Goal: Contribute content: Contribute content

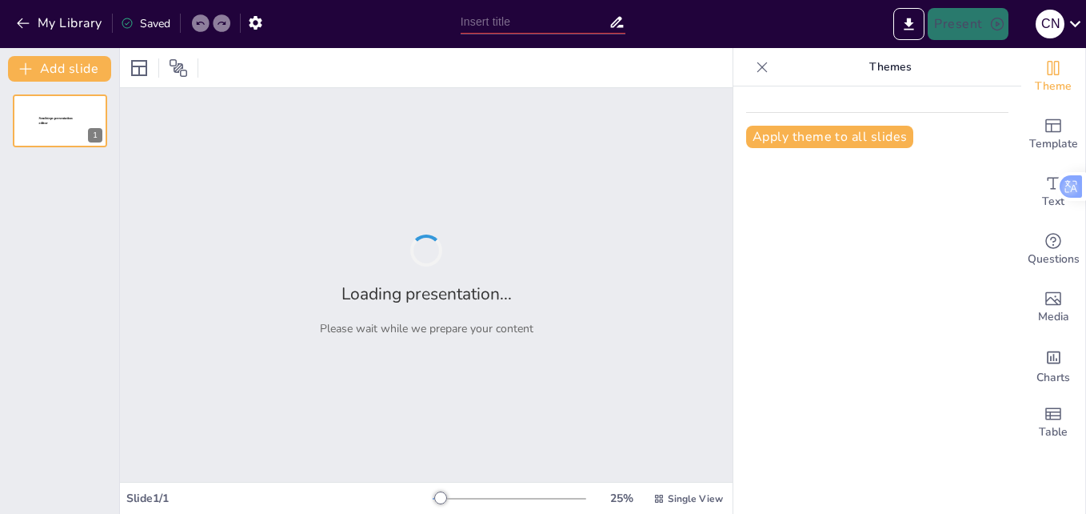
type input "Game on: Empowering Teachers with Activity Based Teaching Strategies"
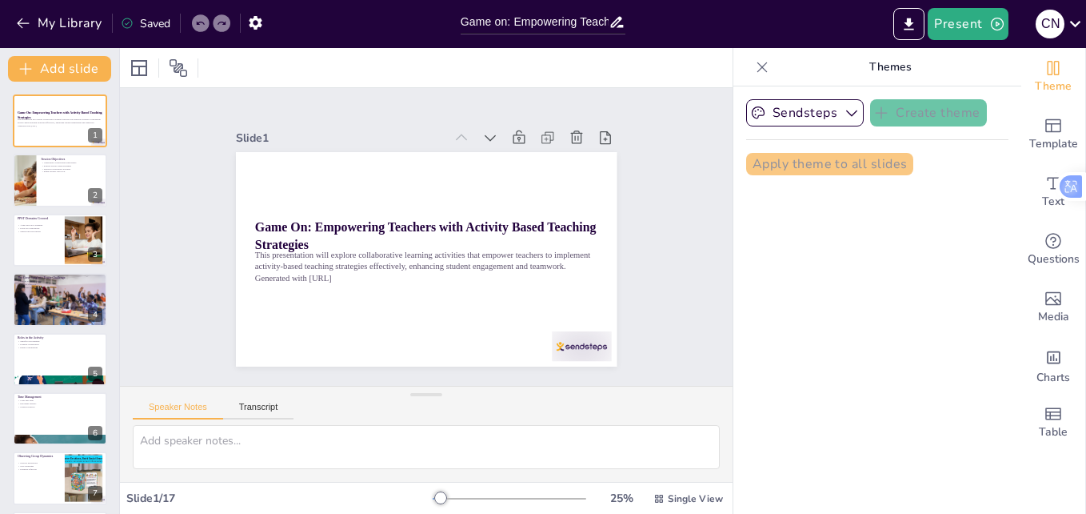
checkbox input "true"
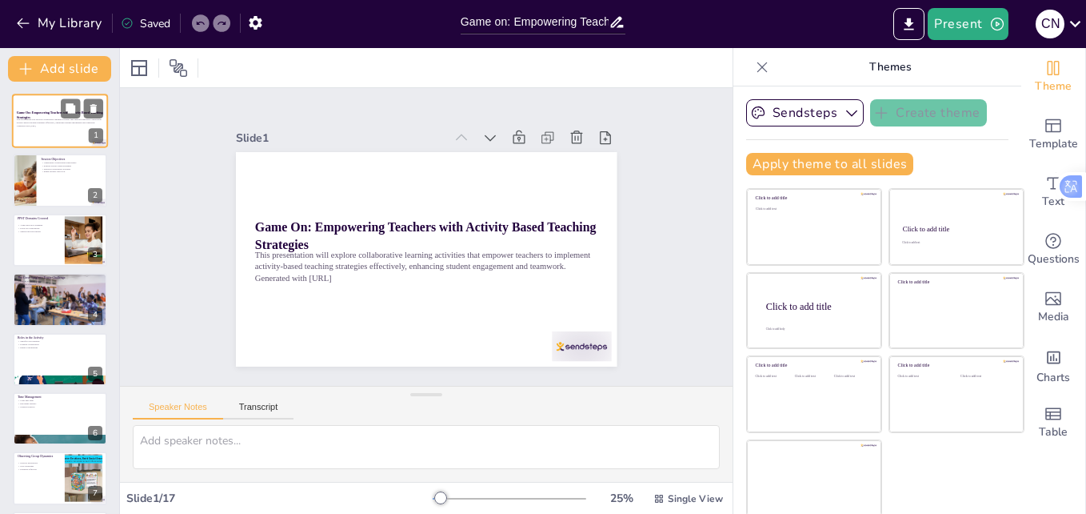
checkbox input "true"
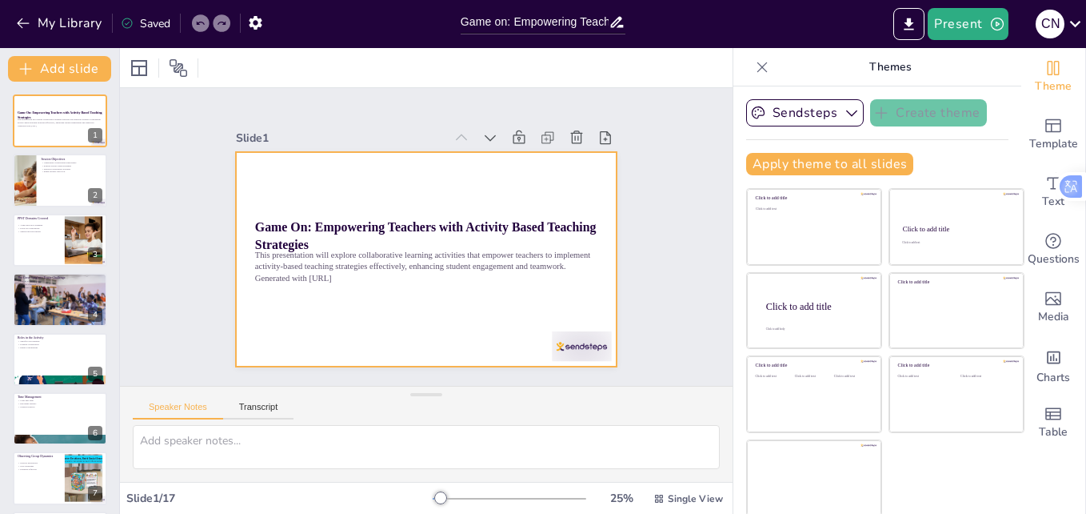
checkbox input "true"
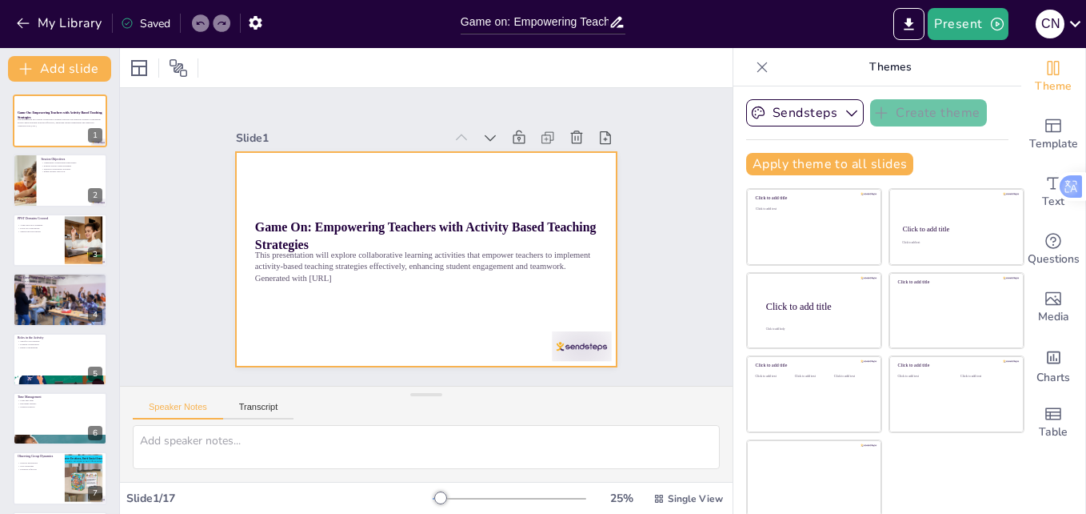
checkbox input "true"
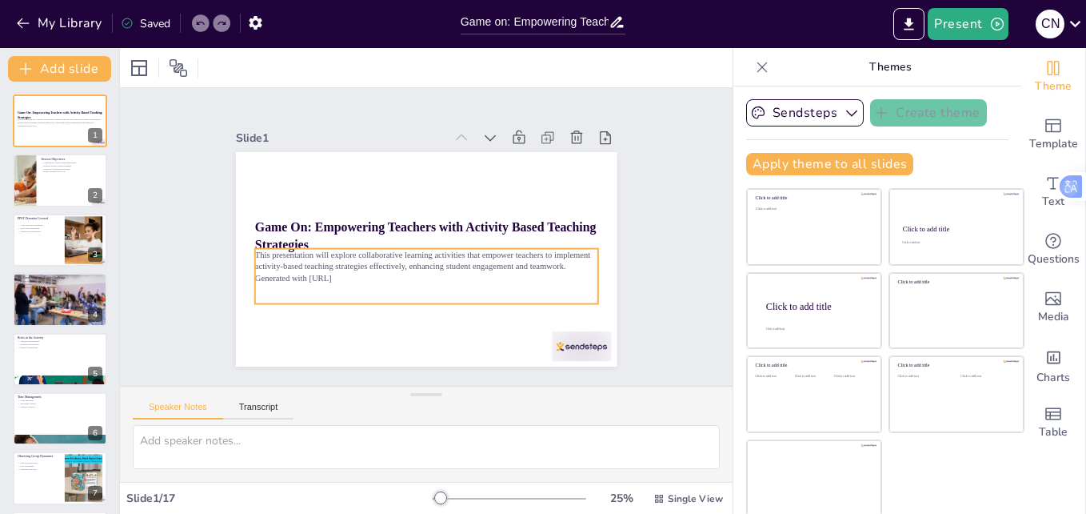
checkbox input "true"
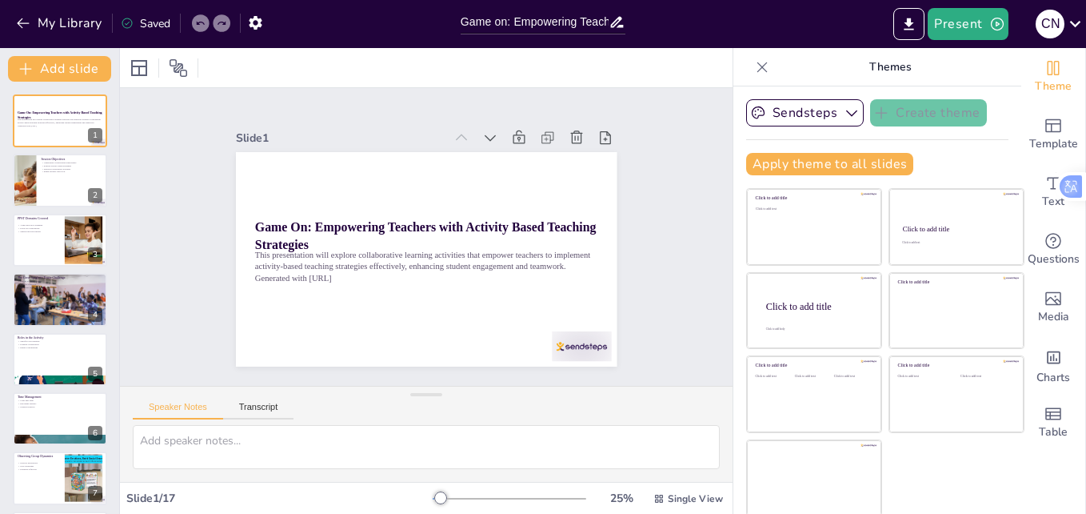
checkbox input "true"
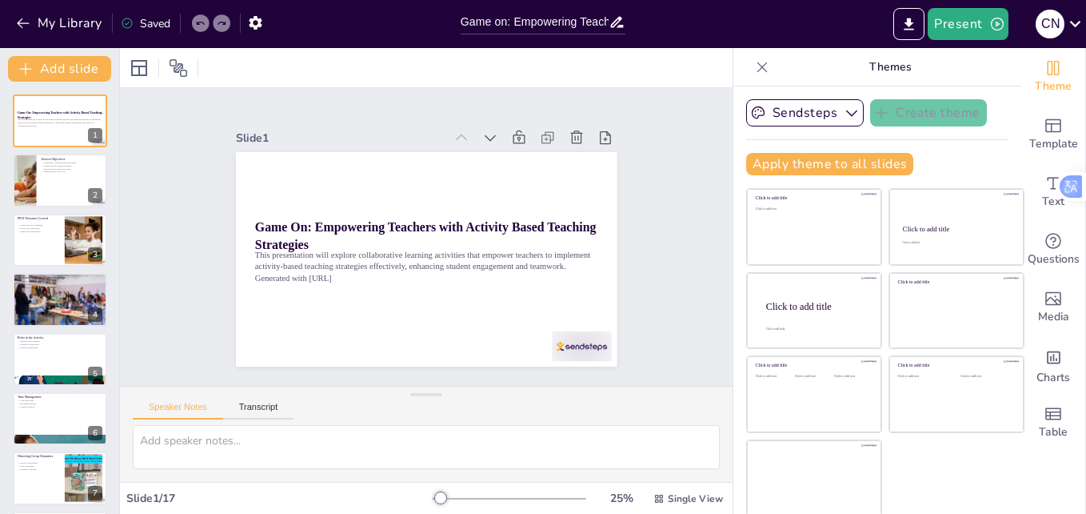
checkbox input "true"
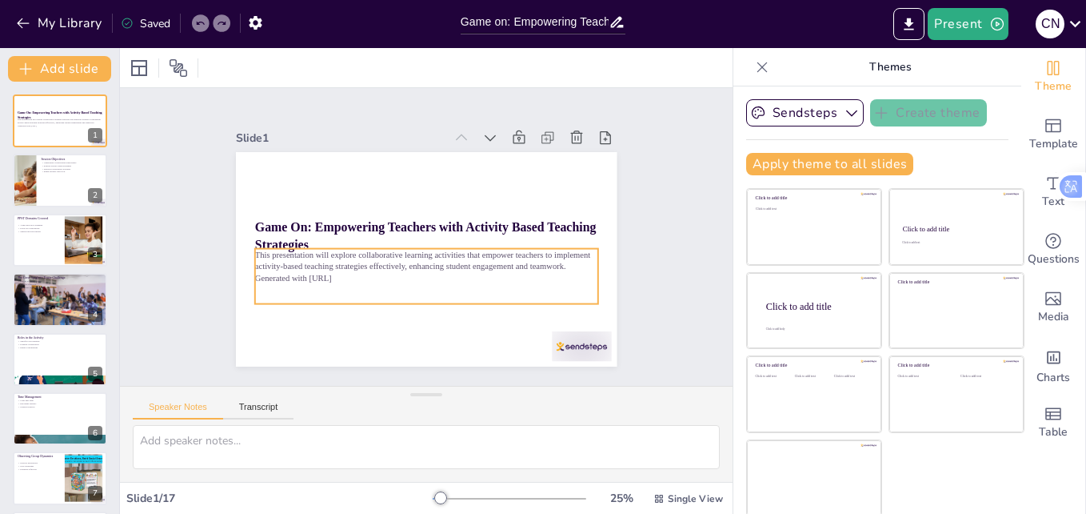
checkbox input "true"
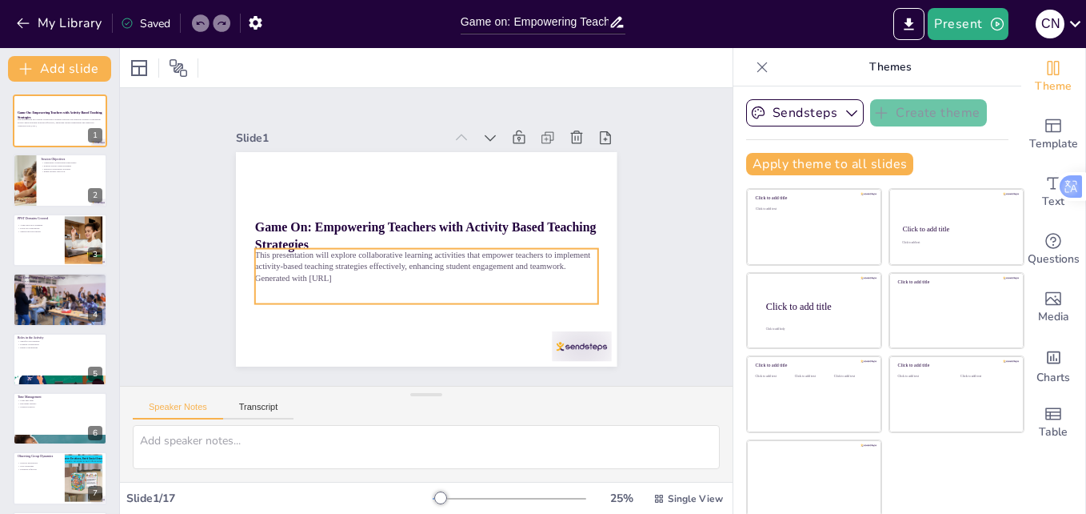
checkbox input "true"
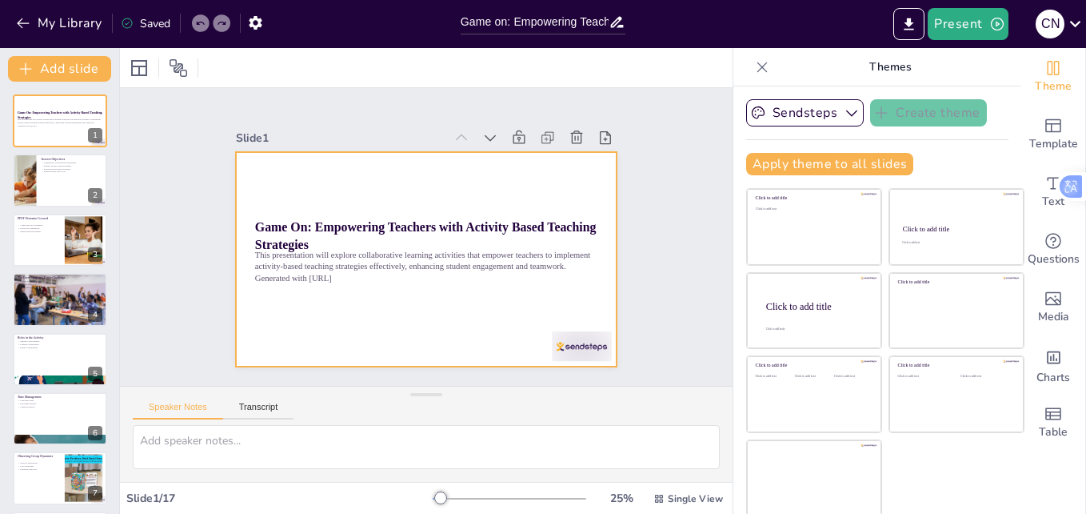
checkbox input "true"
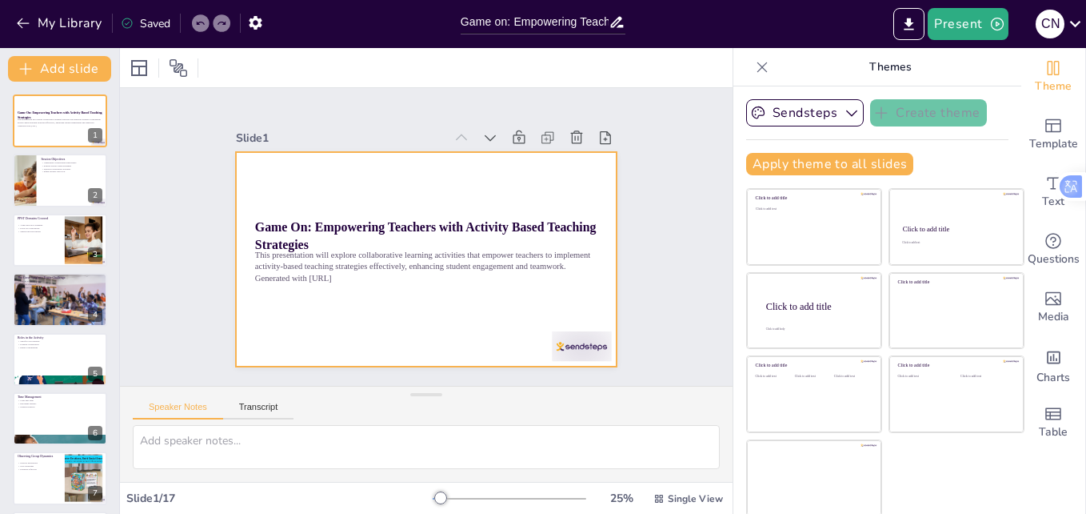
checkbox input "true"
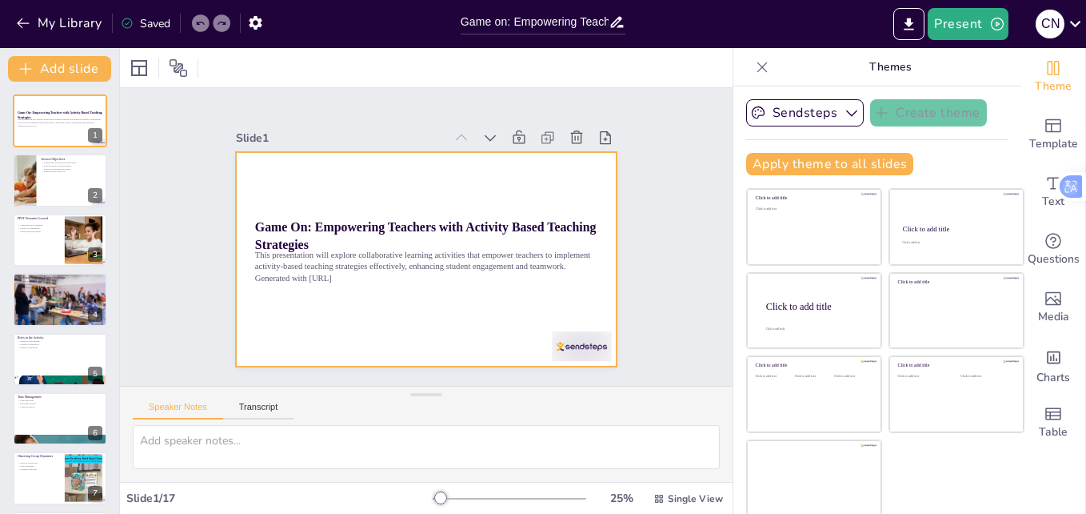
checkbox input "true"
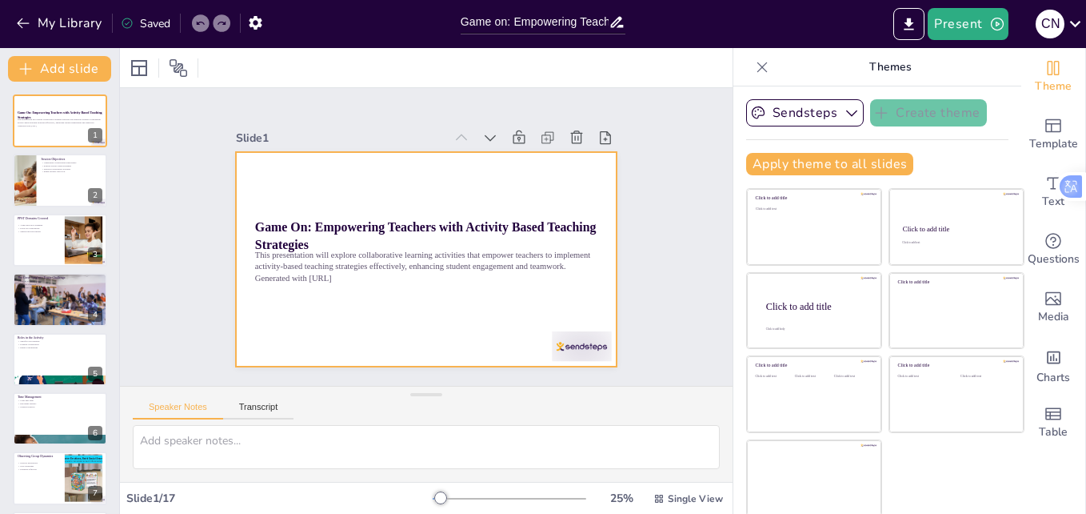
checkbox input "true"
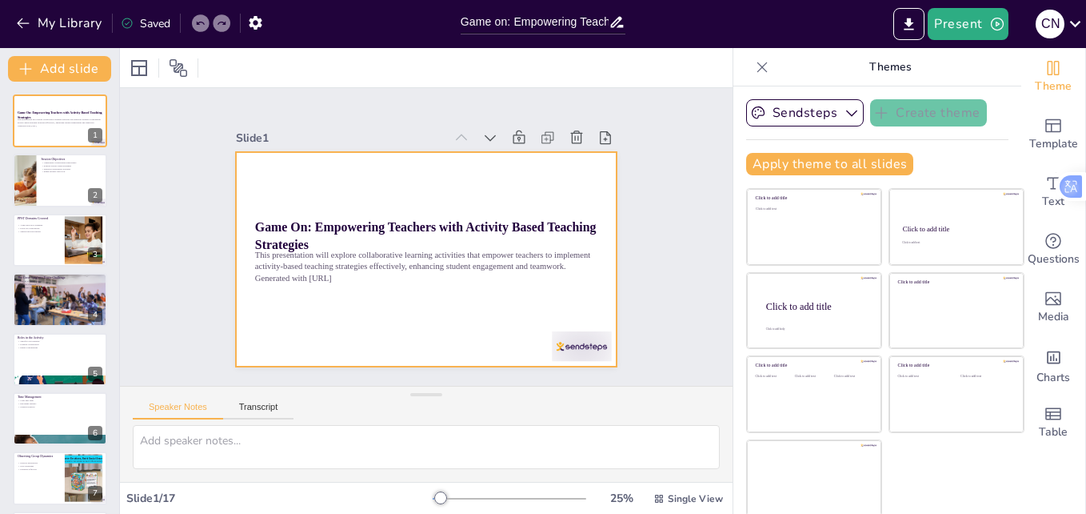
checkbox input "true"
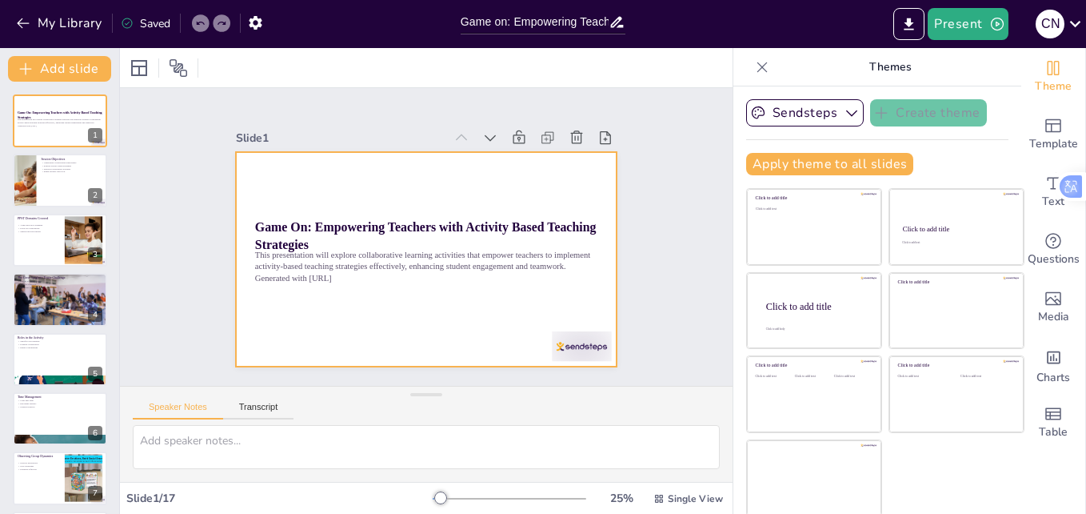
checkbox input "true"
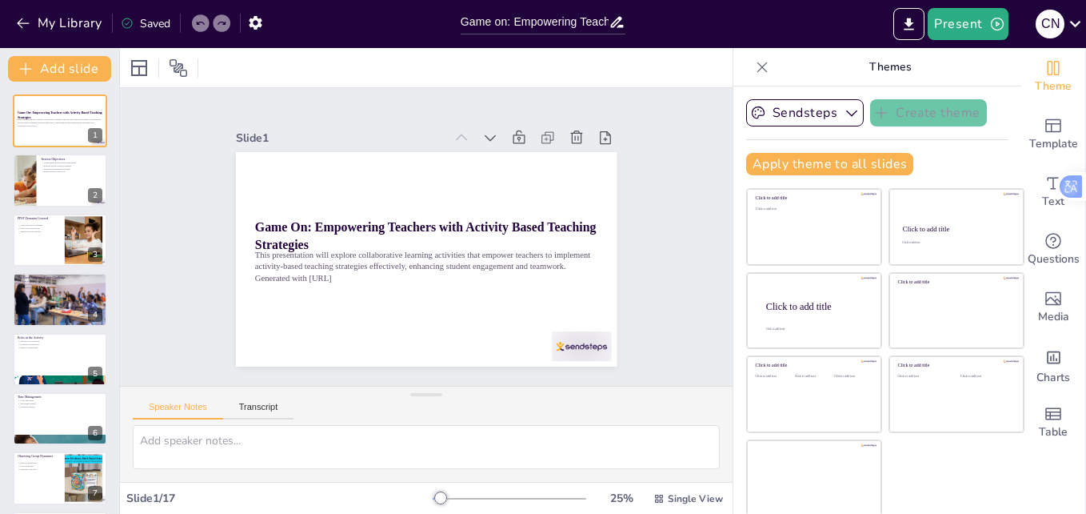
checkbox input "true"
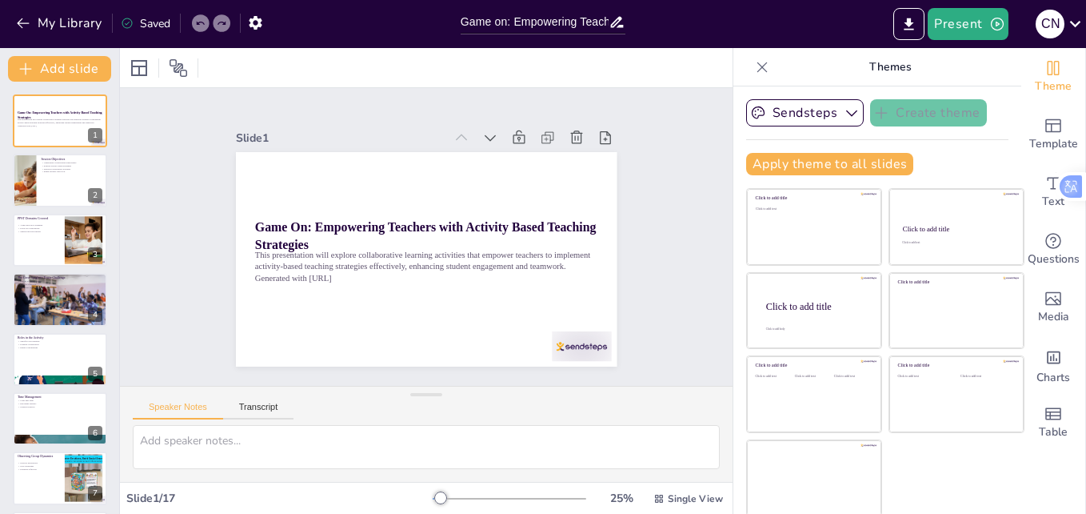
checkbox input "true"
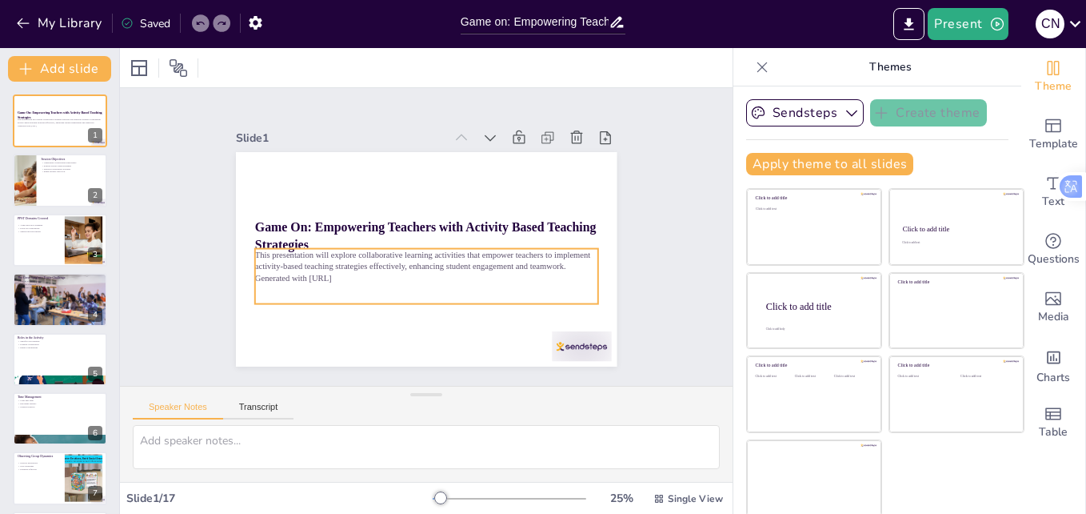
checkbox input "true"
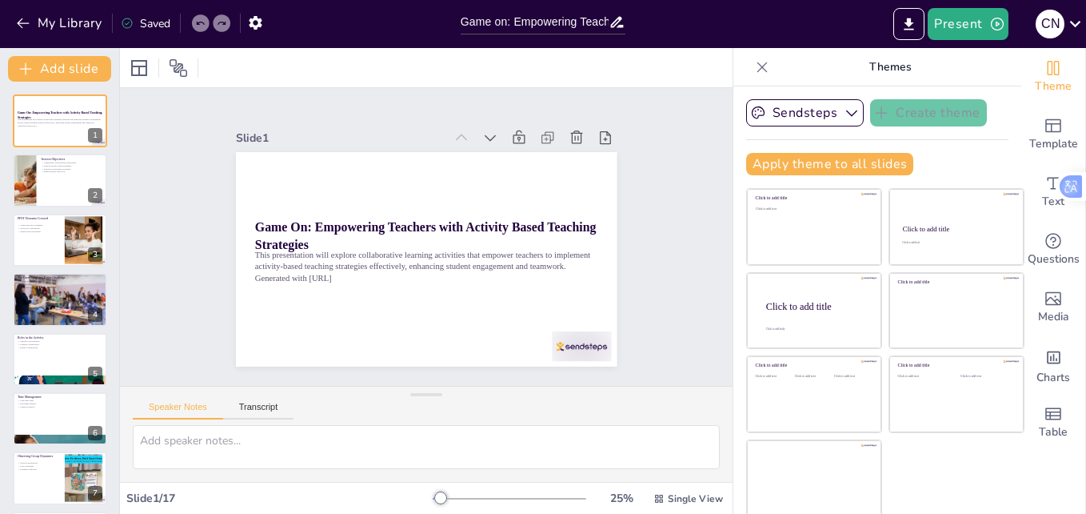
checkbox input "true"
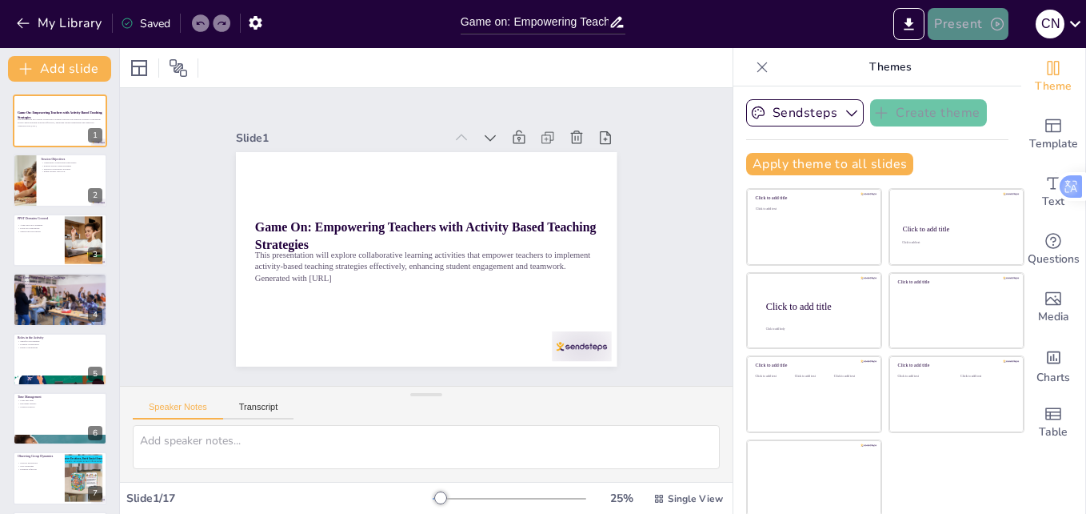
click at [963, 22] on button "Present" at bounding box center [968, 24] width 80 height 32
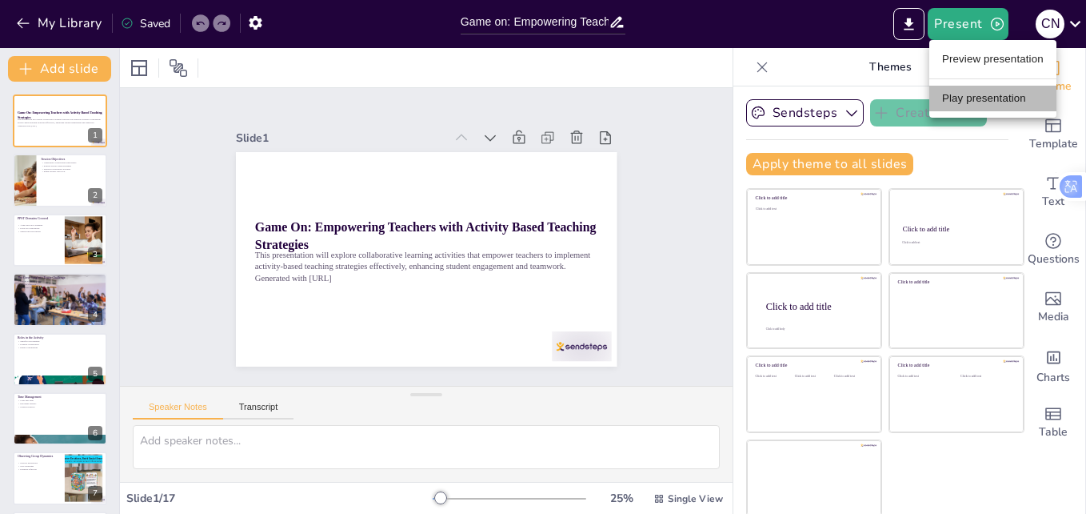
click at [972, 99] on li "Play presentation" at bounding box center [992, 99] width 127 height 26
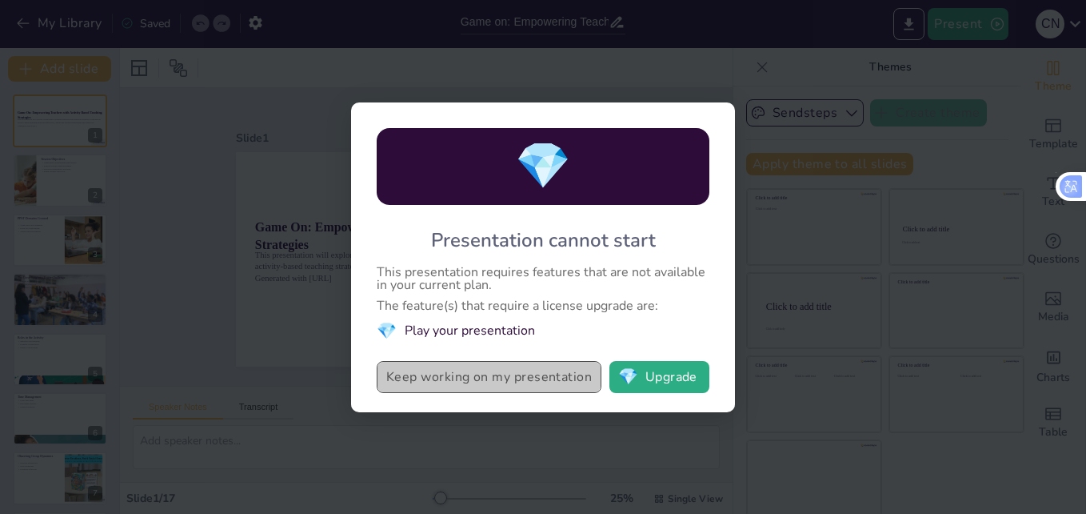
click at [530, 372] on button "Keep working on my presentation" at bounding box center [489, 377] width 225 height 32
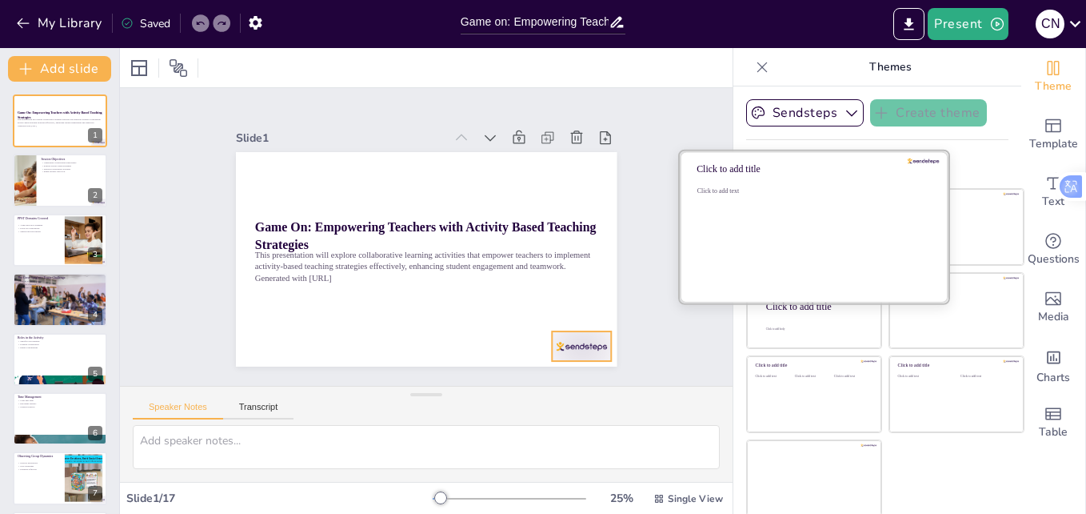
checkbox input "true"
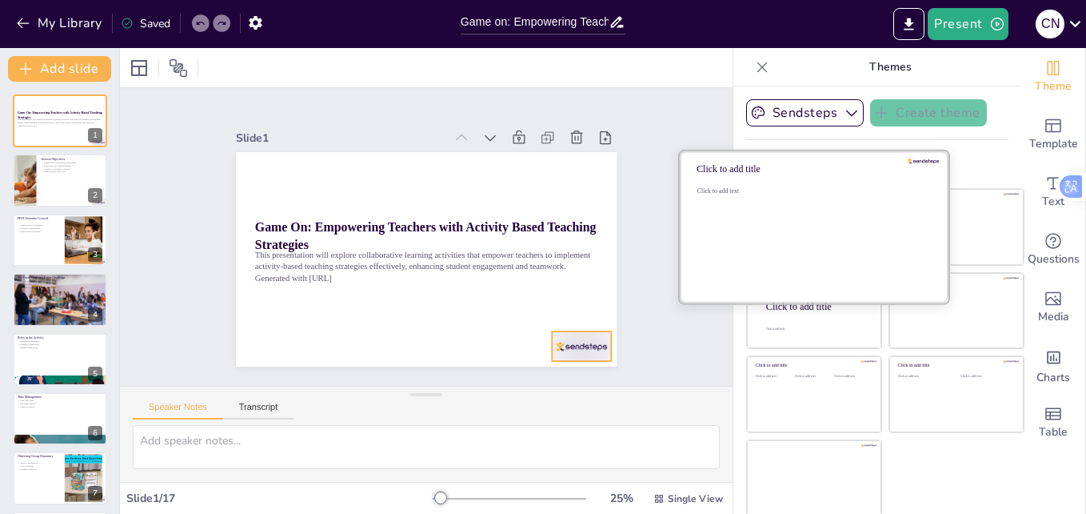
checkbox input "true"
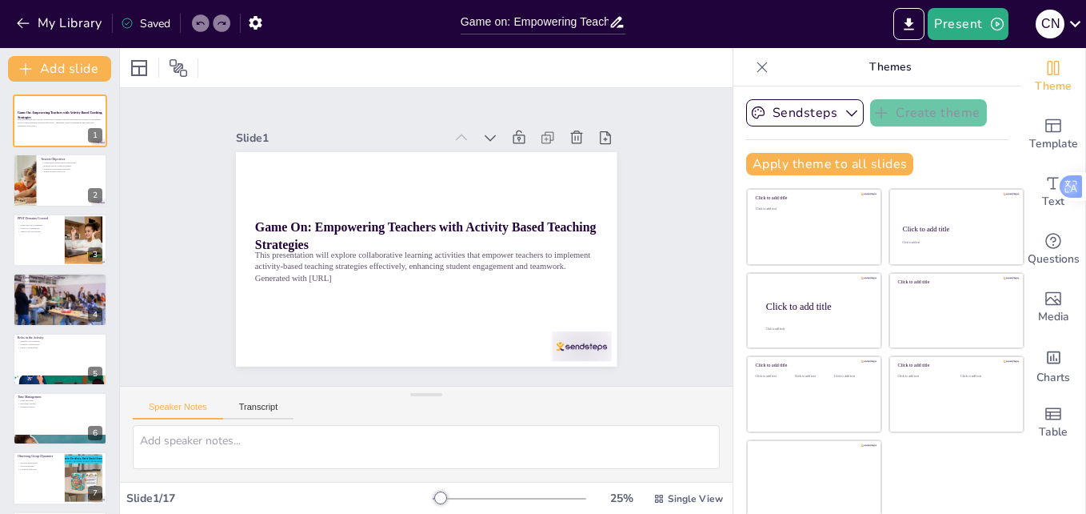
click at [757, 69] on icon at bounding box center [762, 67] width 10 height 10
checkbox input "true"
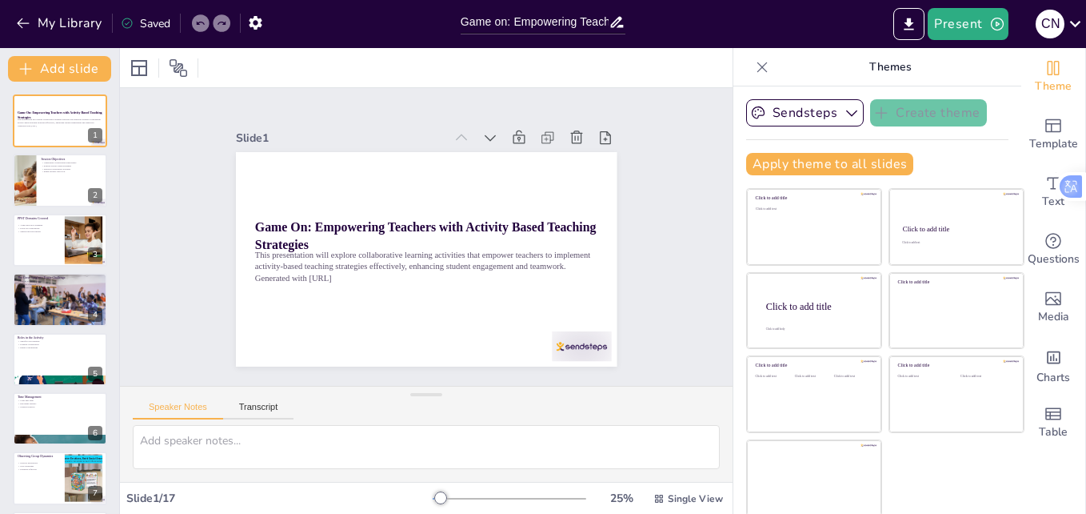
checkbox input "true"
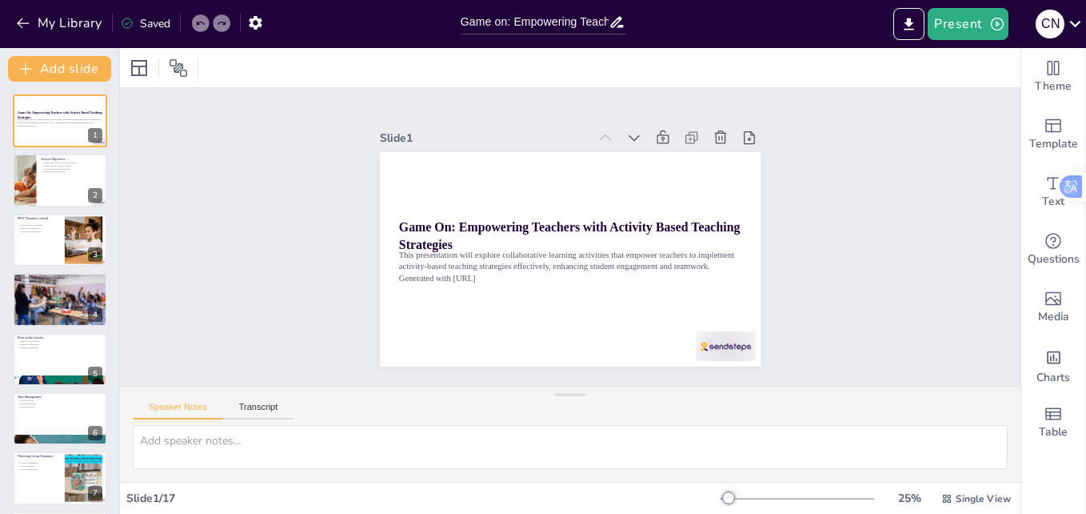
checkbox input "true"
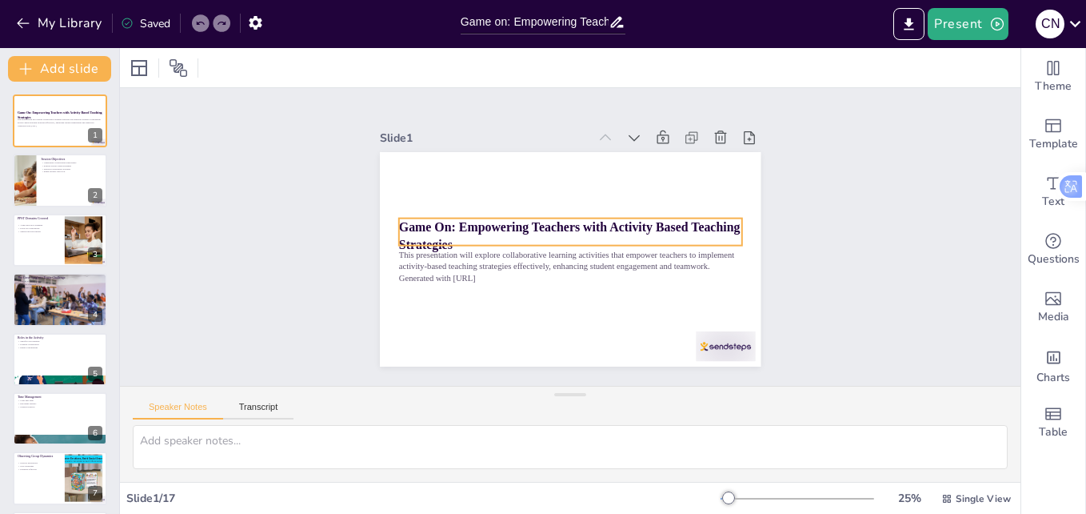
checkbox input "true"
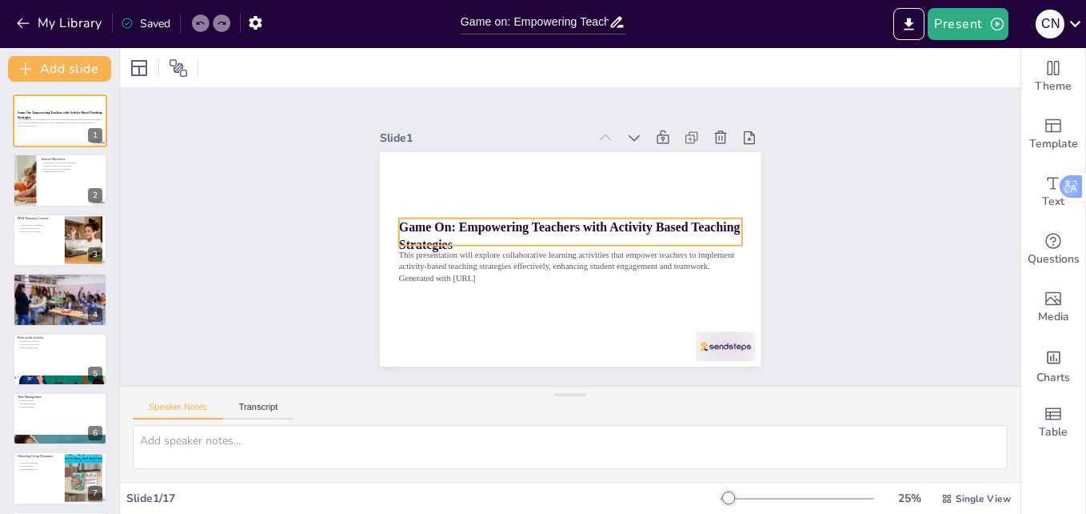
checkbox input "true"
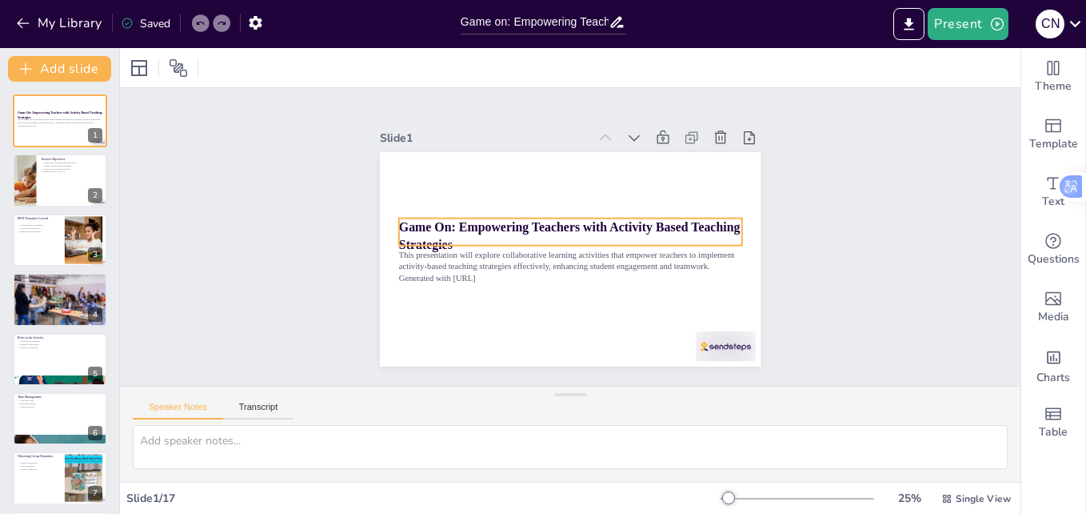
checkbox input "true"
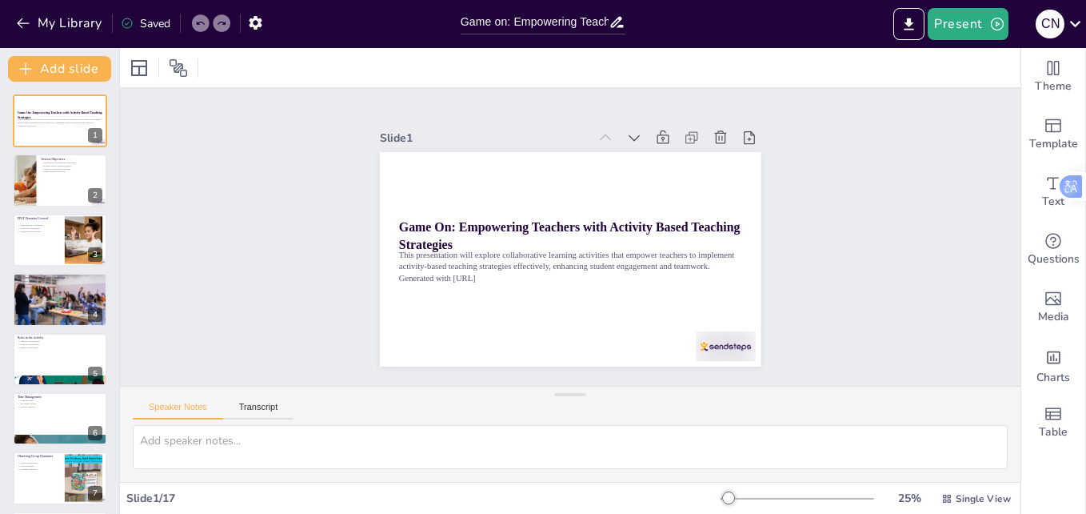
checkbox input "true"
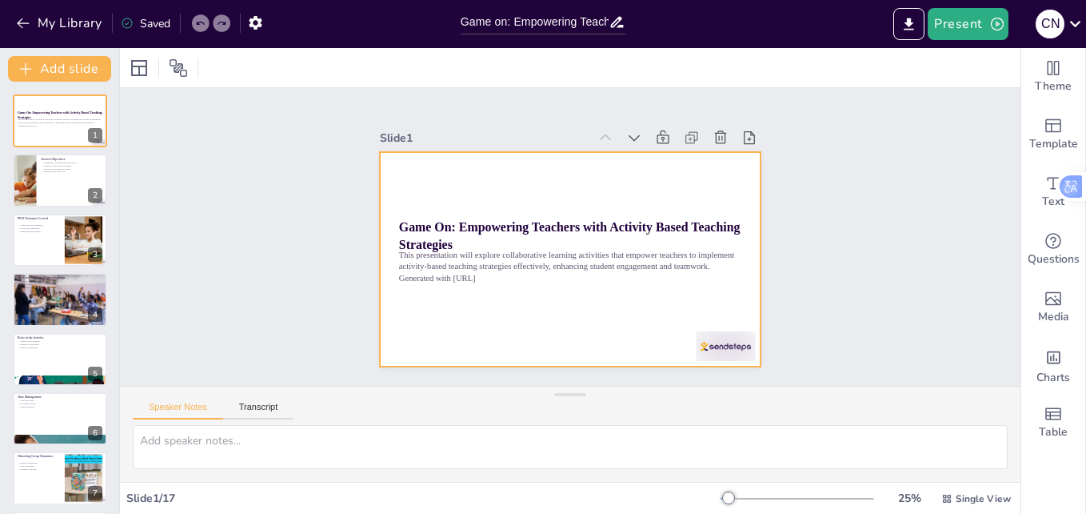
checkbox input "true"
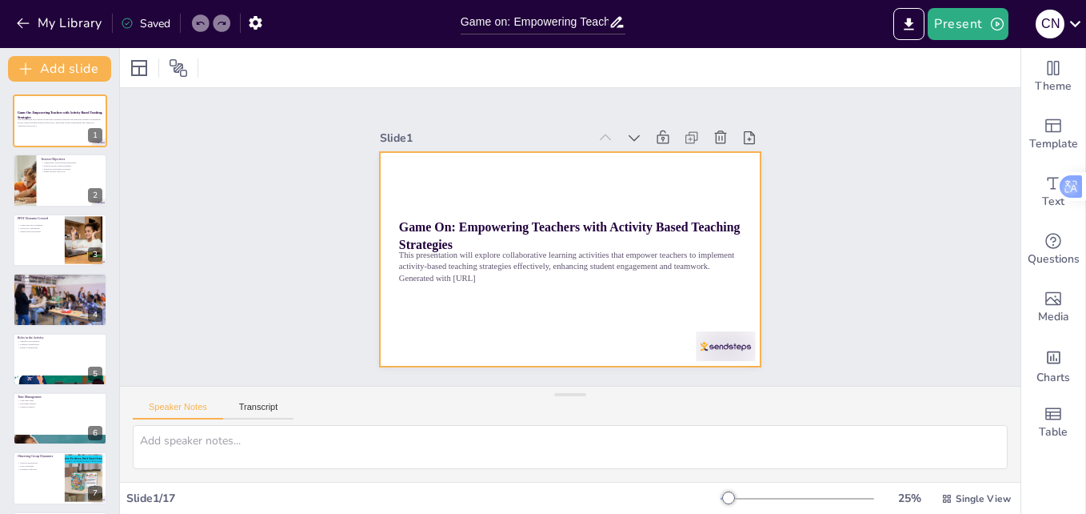
checkbox input "true"
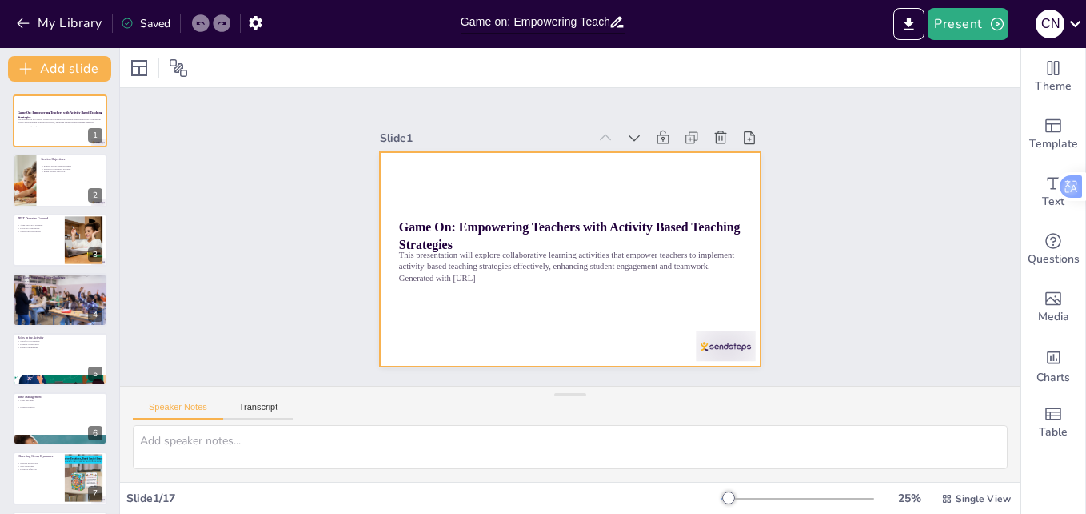
checkbox input "true"
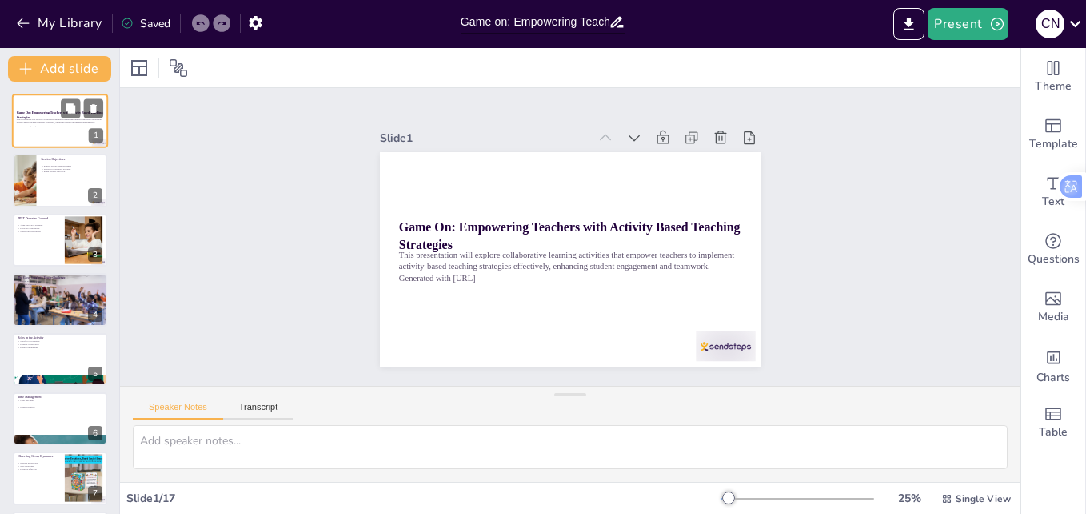
checkbox input "true"
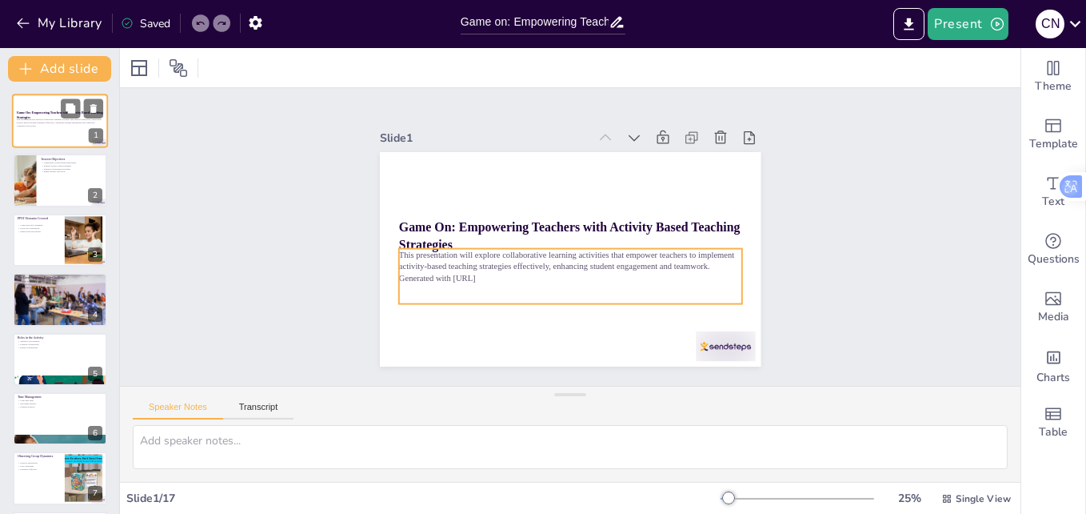
checkbox input "true"
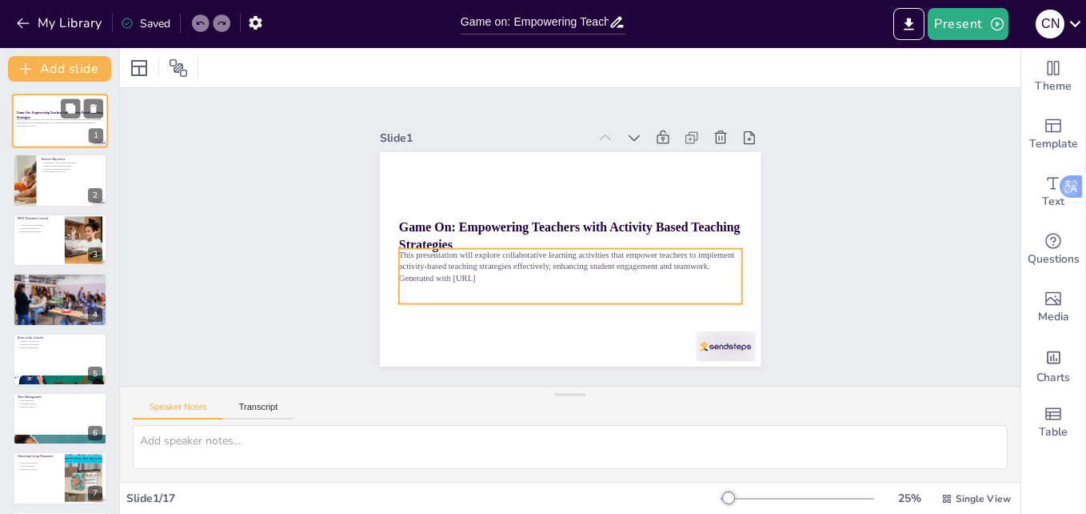
checkbox input "true"
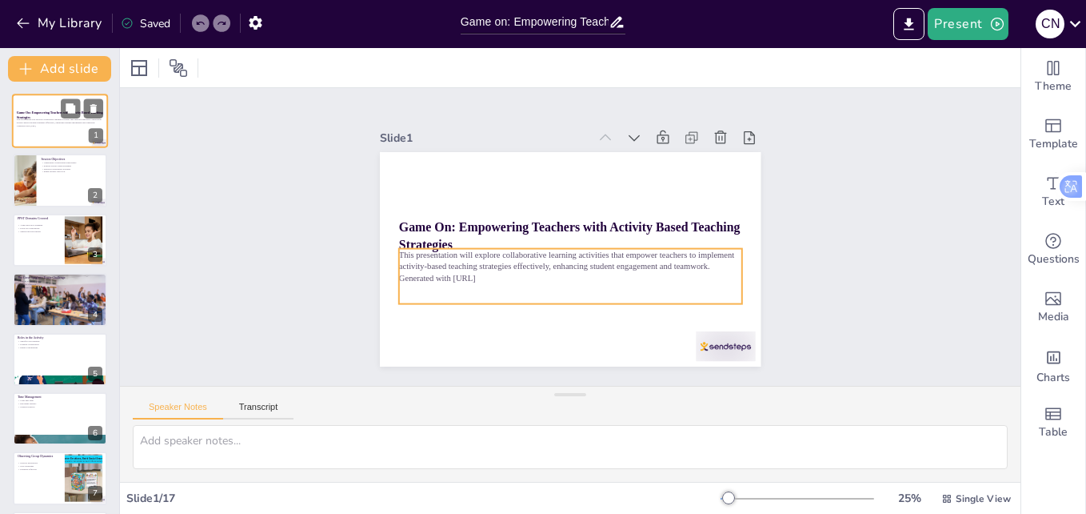
checkbox input "true"
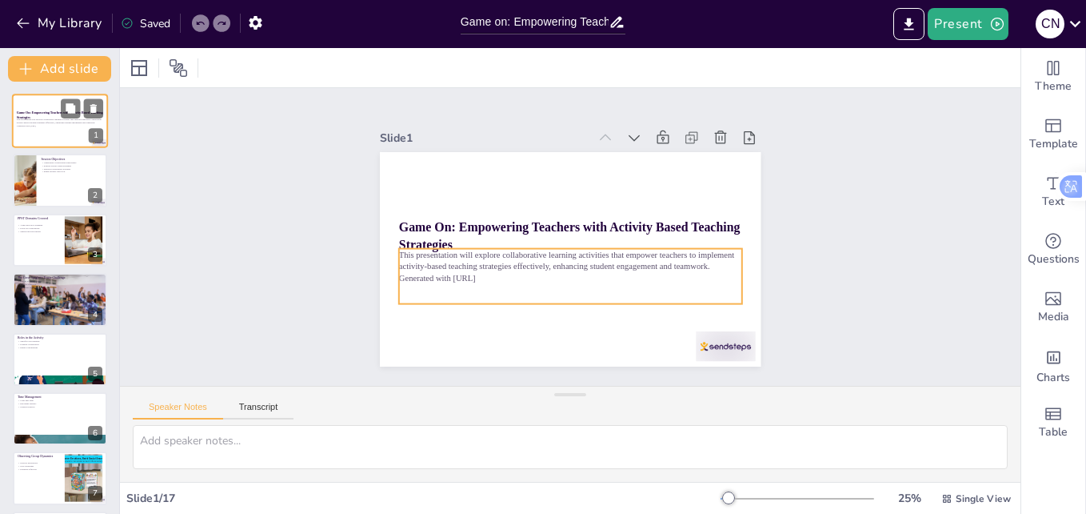
checkbox input "true"
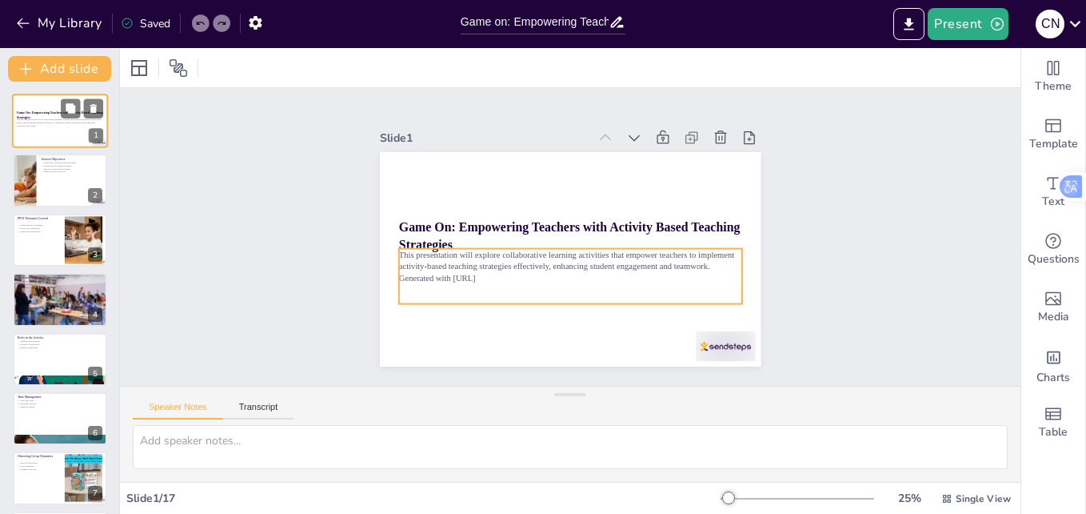
checkbox input "true"
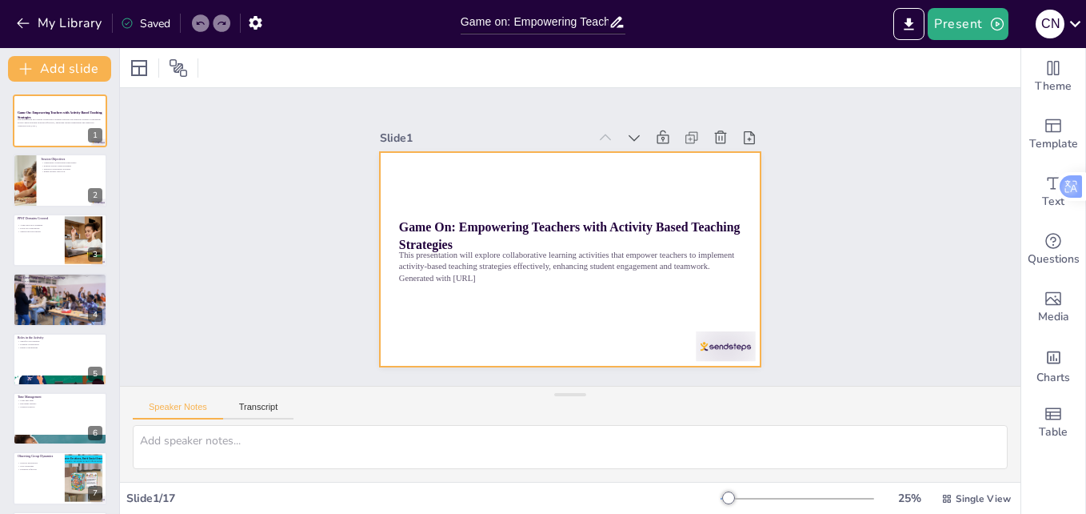
checkbox input "true"
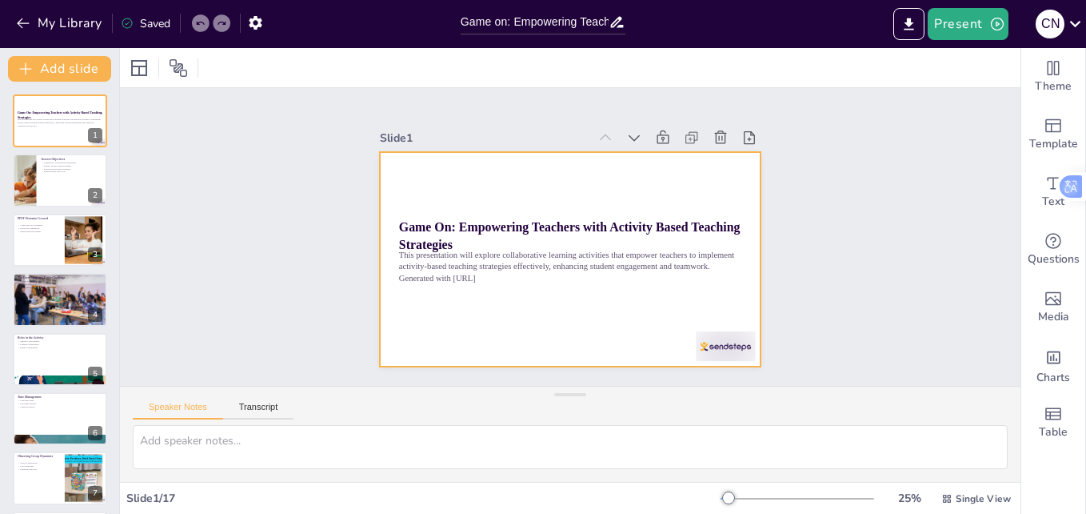
checkbox input "true"
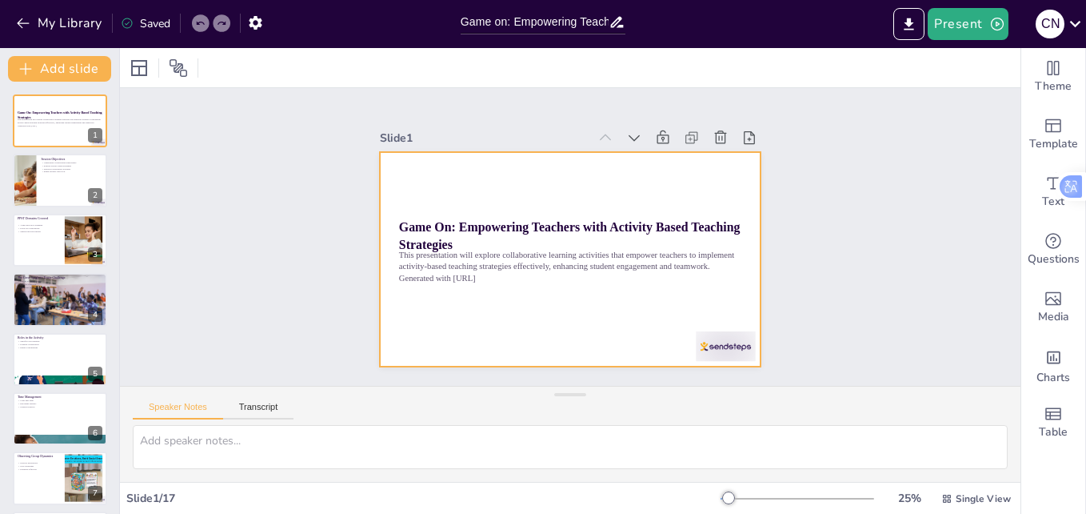
checkbox input "true"
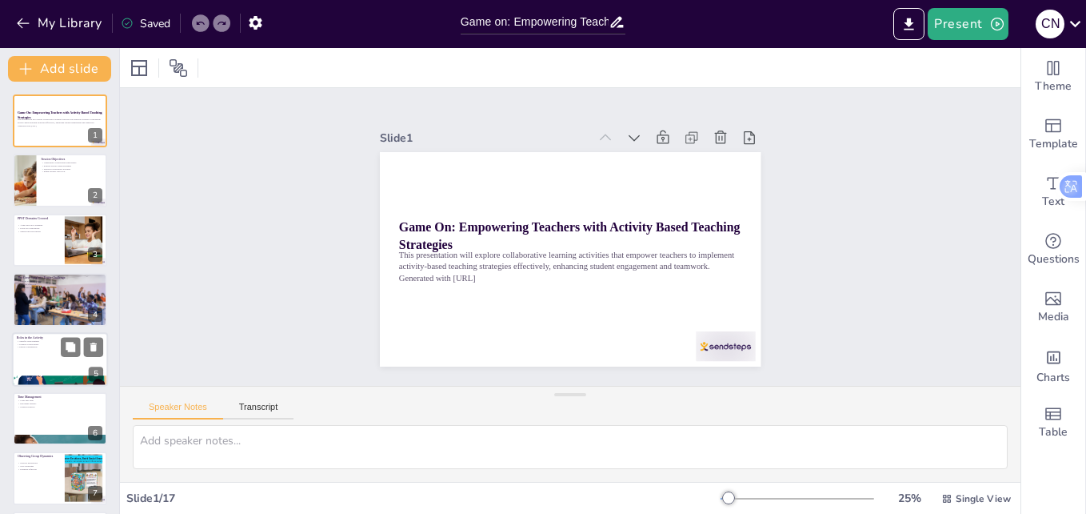
checkbox input "true"
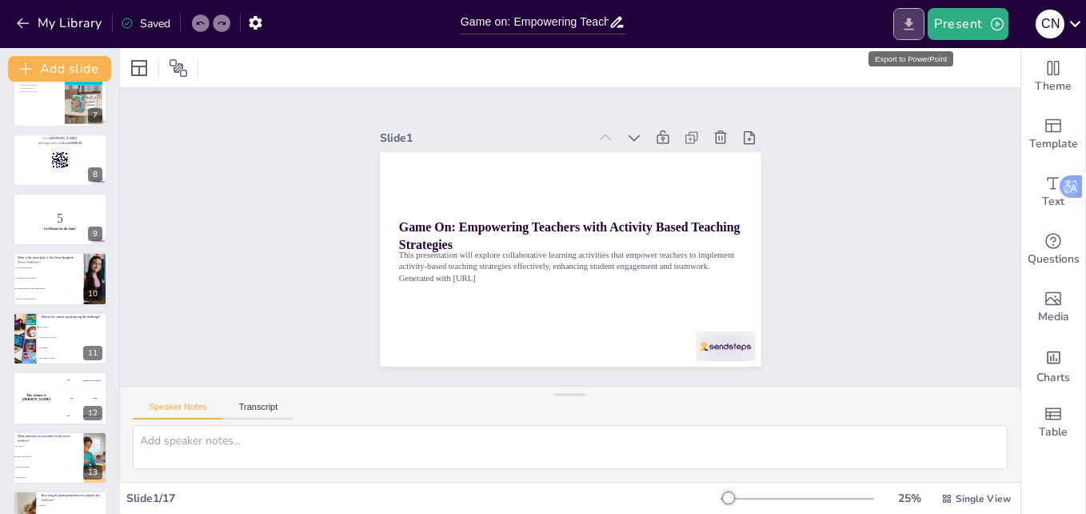
click at [908, 22] on icon "Export to PowerPoint" at bounding box center [909, 24] width 17 height 17
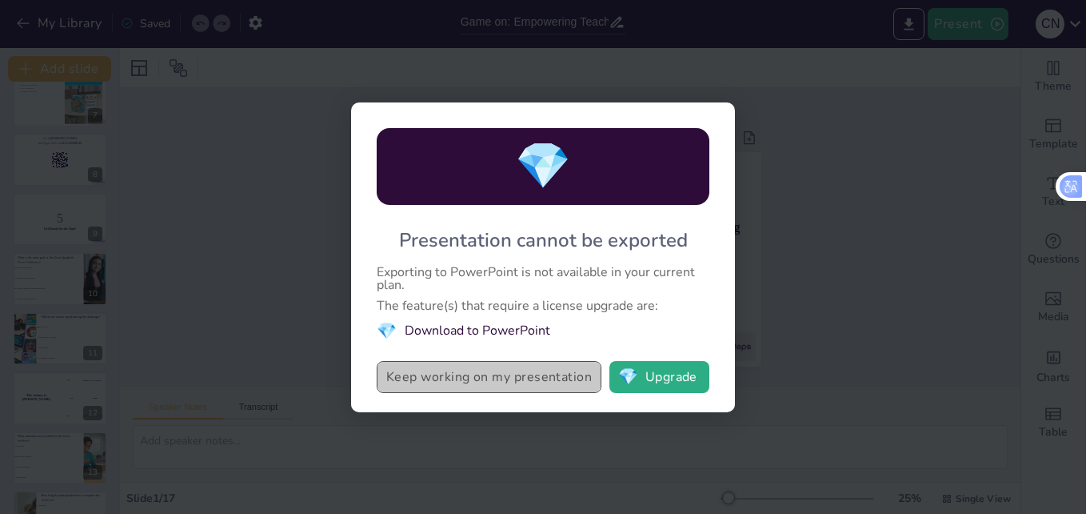
click at [554, 378] on button "Keep working on my presentation" at bounding box center [489, 377] width 225 height 32
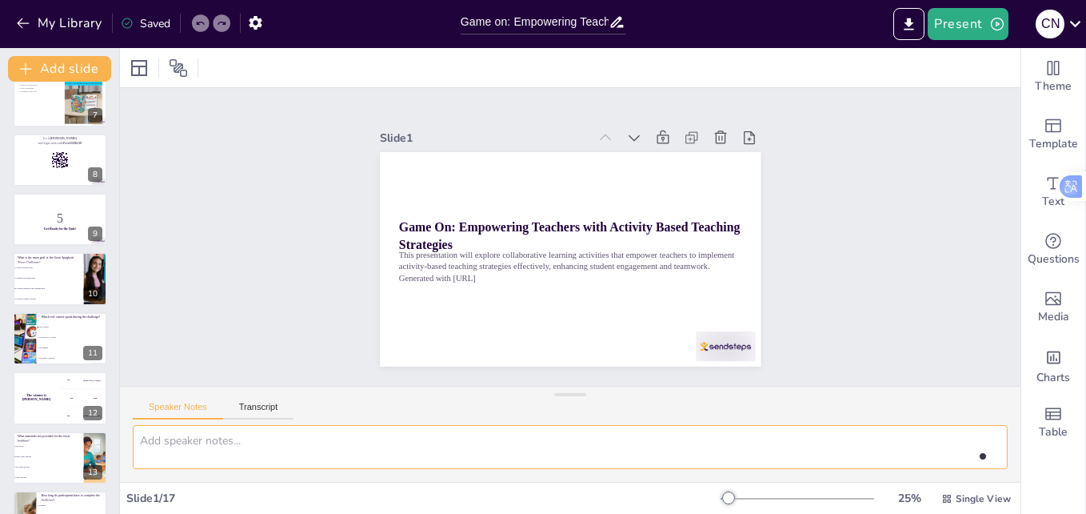
click at [505, 449] on textarea at bounding box center [570, 447] width 875 height 44
click at [33, 107] on div at bounding box center [60, 101] width 96 height 54
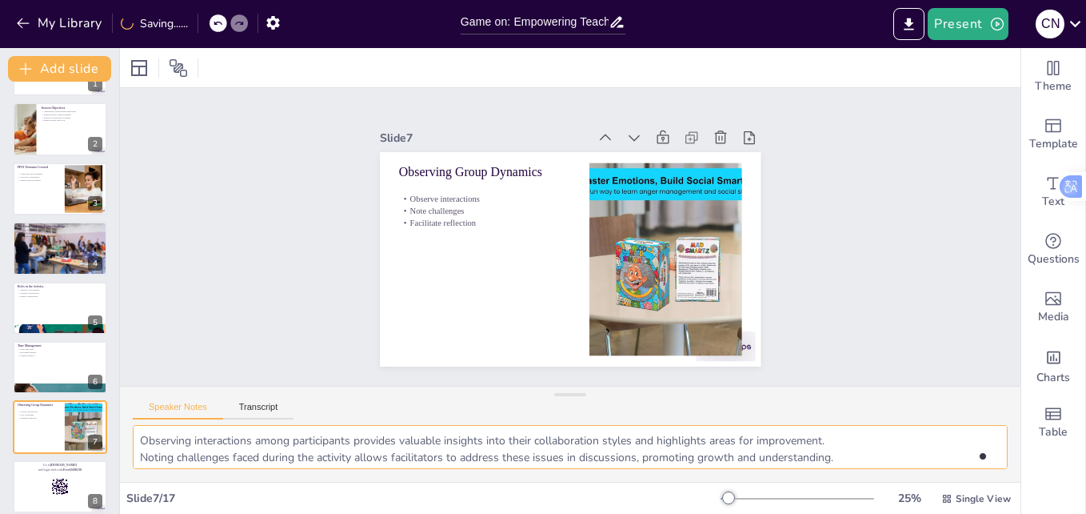
scroll to position [0, 0]
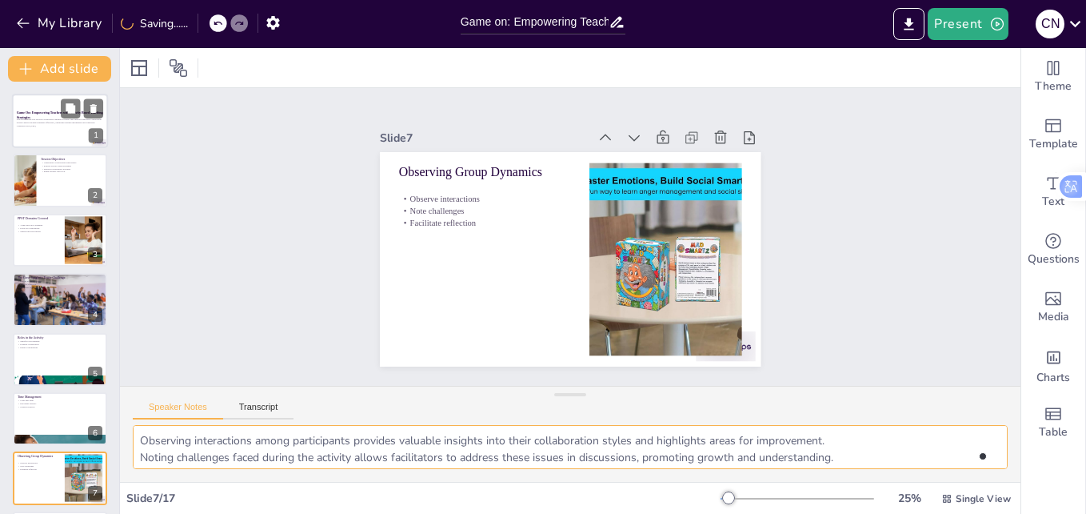
click at [37, 118] on p "This presentation will explore collaborative learning activities that empower t…" at bounding box center [60, 121] width 86 height 6
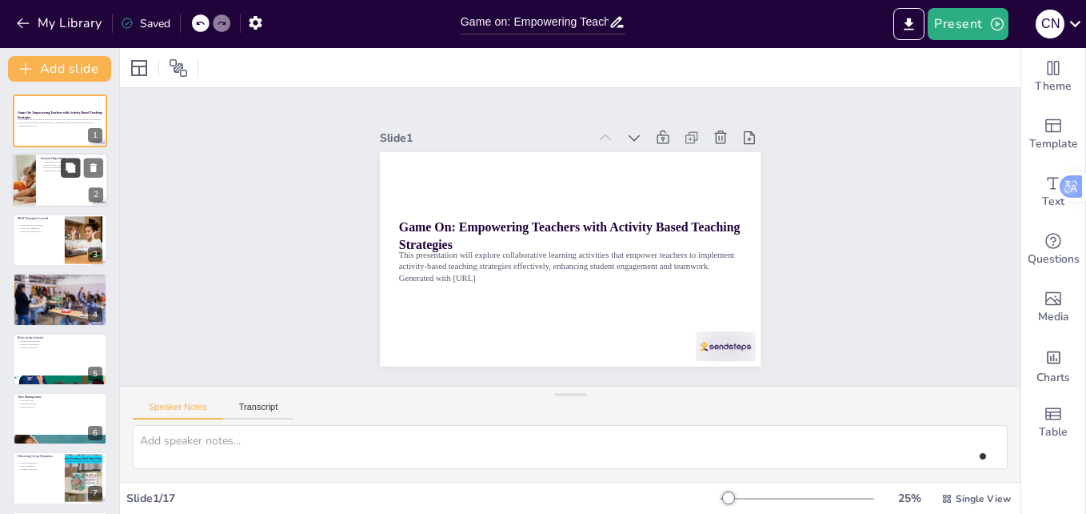
click at [75, 174] on button at bounding box center [70, 167] width 19 height 19
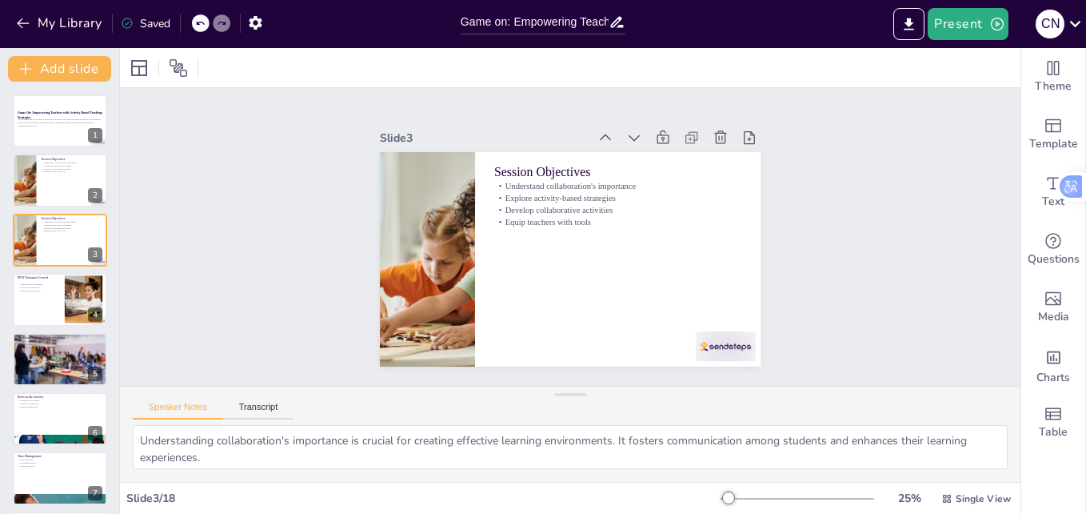
click at [157, 24] on div "Saved" at bounding box center [146, 23] width 50 height 15
click at [197, 26] on icon at bounding box center [200, 23] width 10 height 10
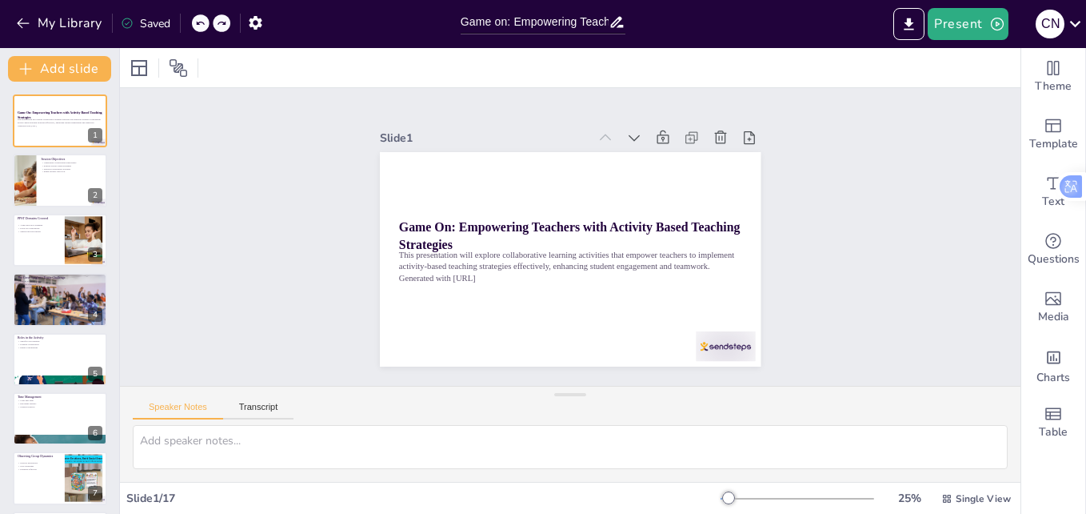
click at [241, 24] on div "My Library Saved" at bounding box center [135, 22] width 270 height 29
click at [216, 24] on div at bounding box center [222, 23] width 18 height 18
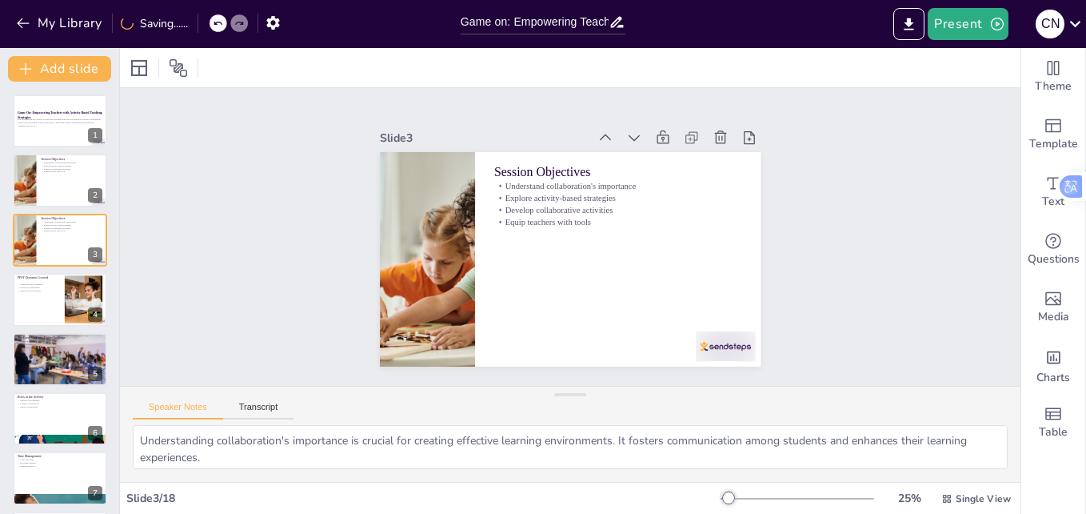
click at [216, 24] on icon at bounding box center [218, 24] width 8 height 4
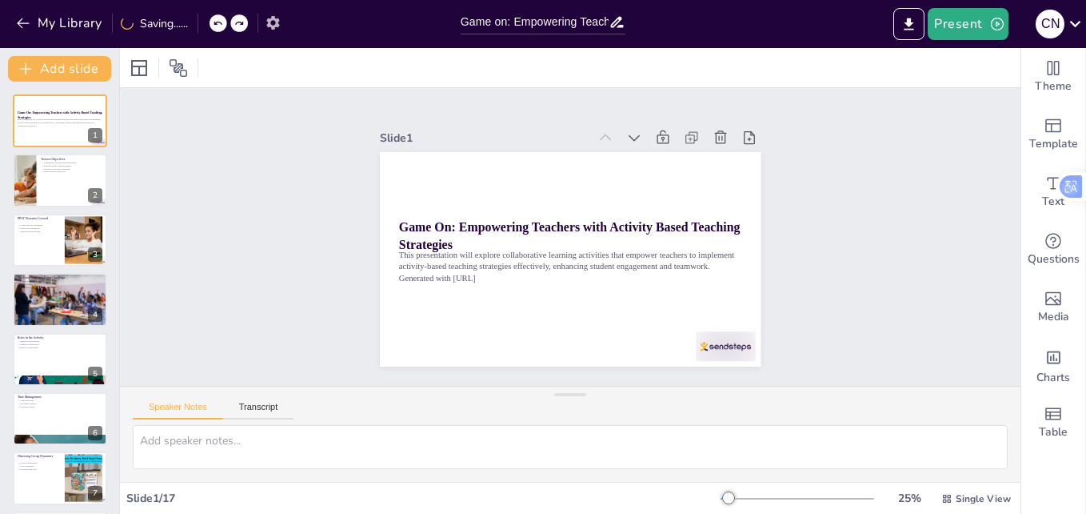
click at [241, 23] on icon at bounding box center [239, 23] width 10 height 10
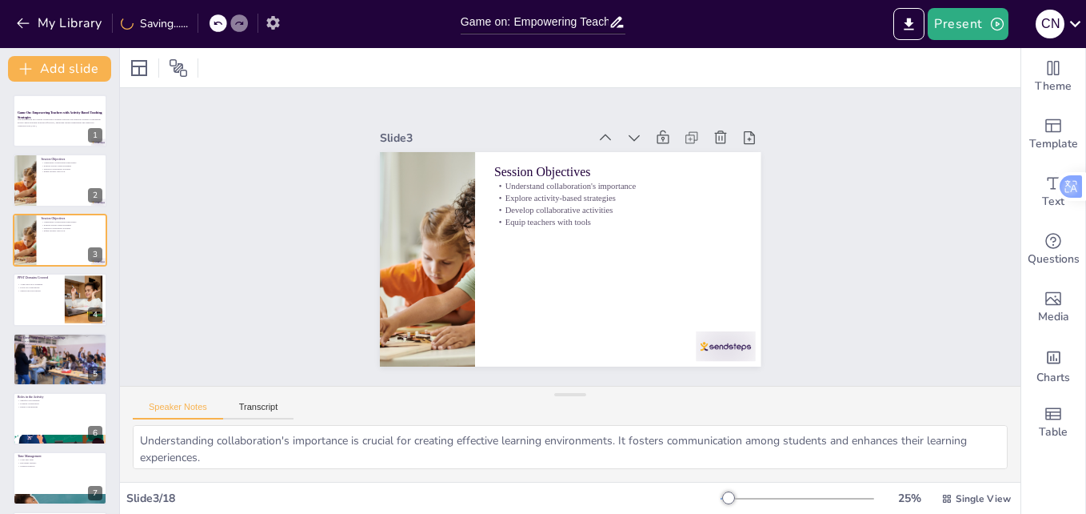
click at [241, 23] on icon at bounding box center [239, 23] width 10 height 10
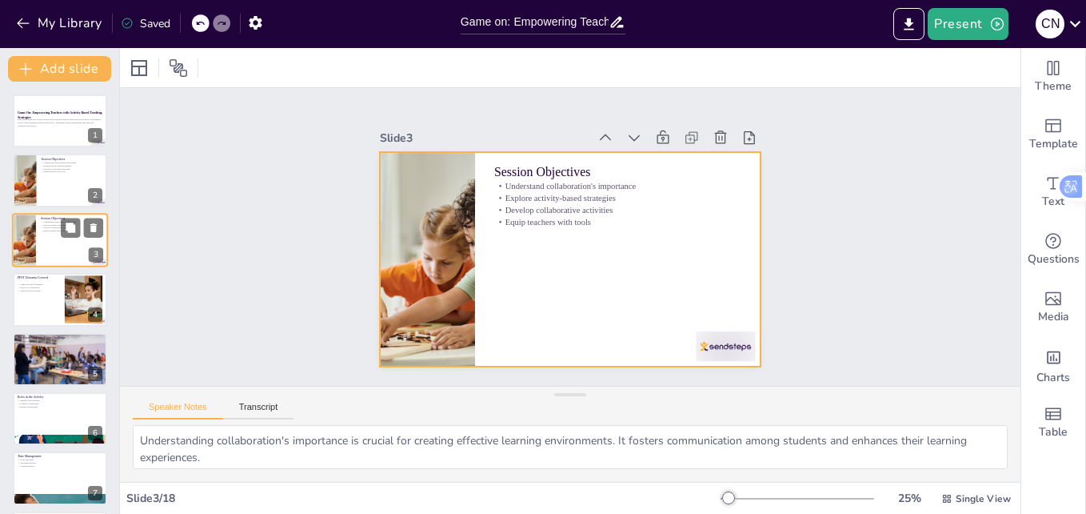
click at [46, 241] on div at bounding box center [60, 240] width 96 height 54
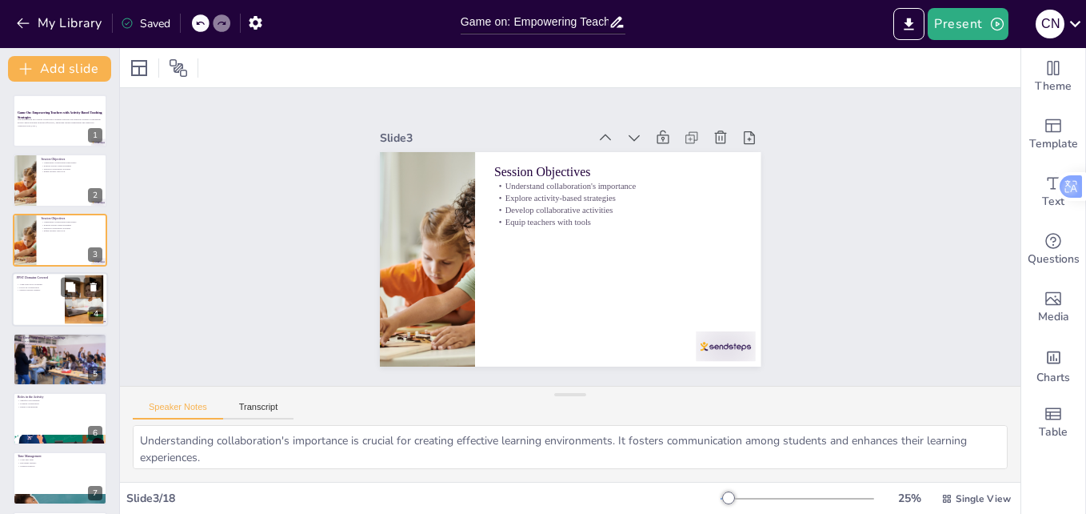
click at [50, 302] on div at bounding box center [60, 299] width 96 height 54
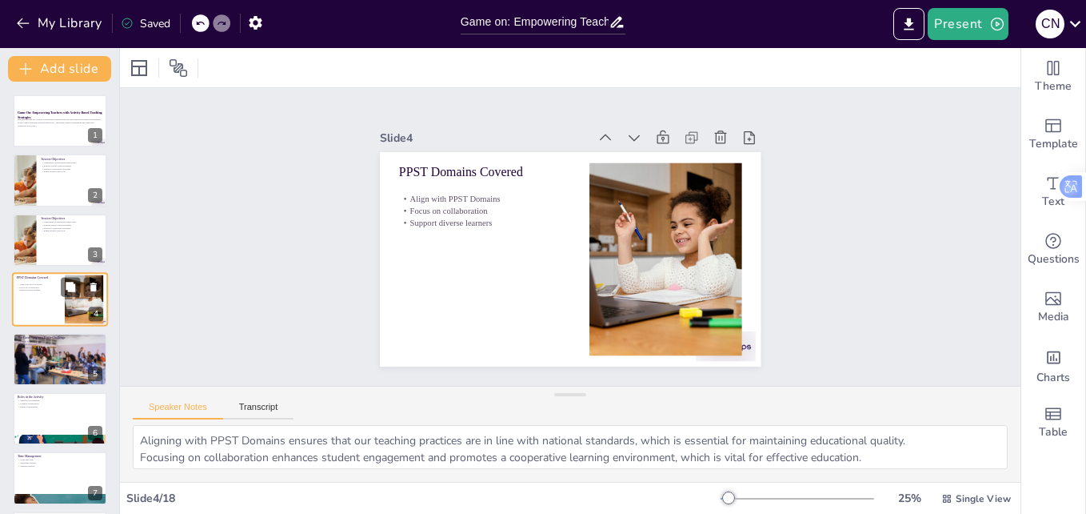
scroll to position [2, 0]
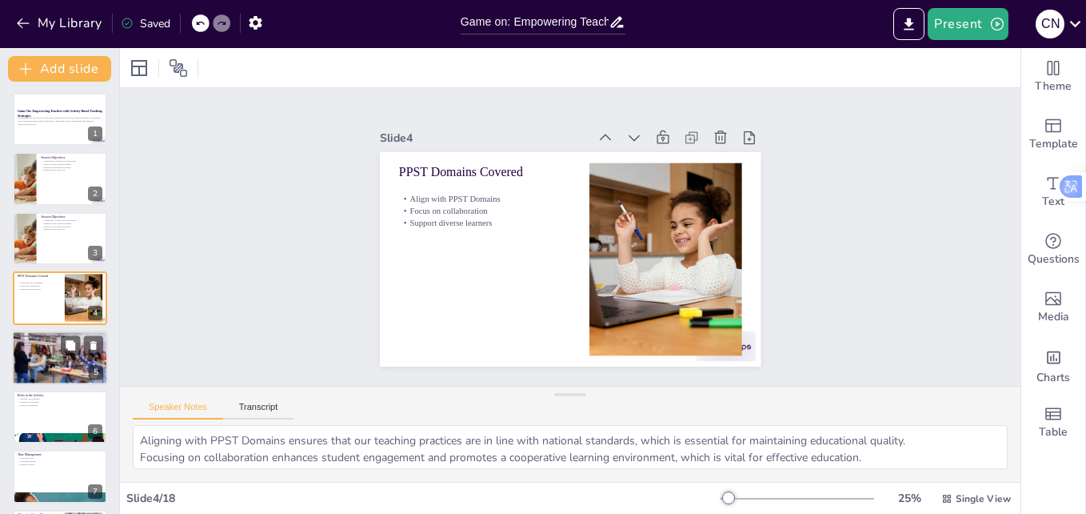
click at [66, 364] on div at bounding box center [60, 358] width 96 height 64
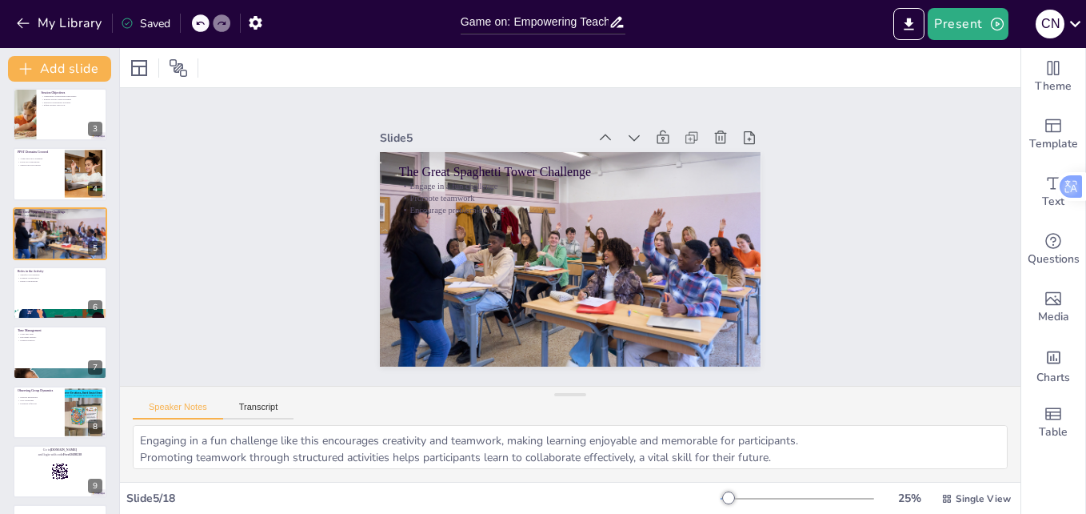
scroll to position [158, 0]
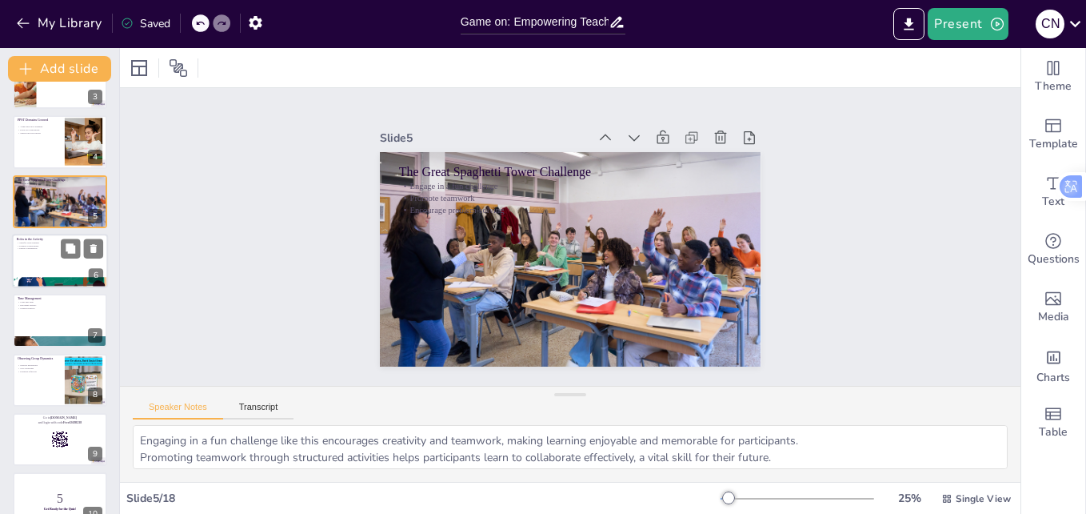
click at [41, 259] on div at bounding box center [60, 261] width 96 height 54
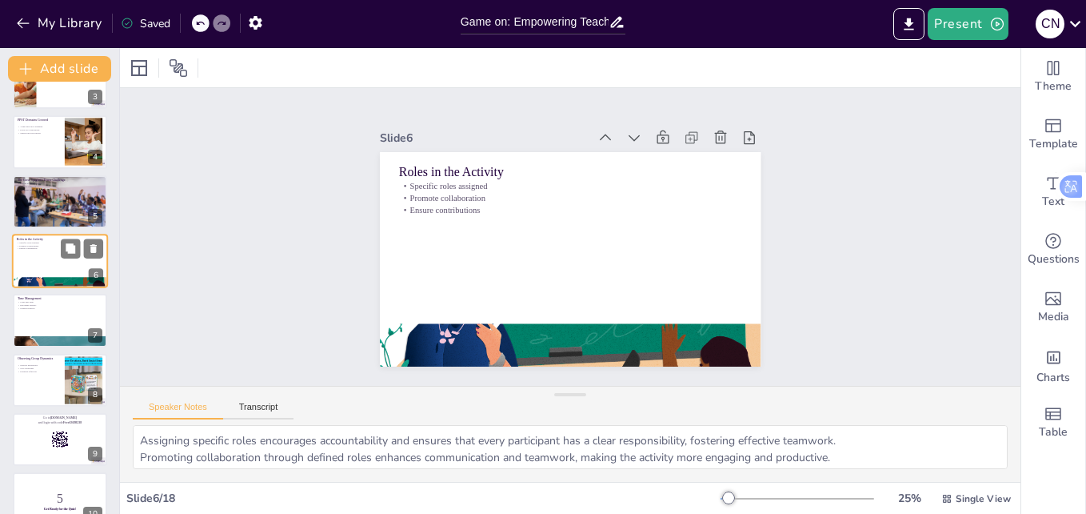
scroll to position [121, 0]
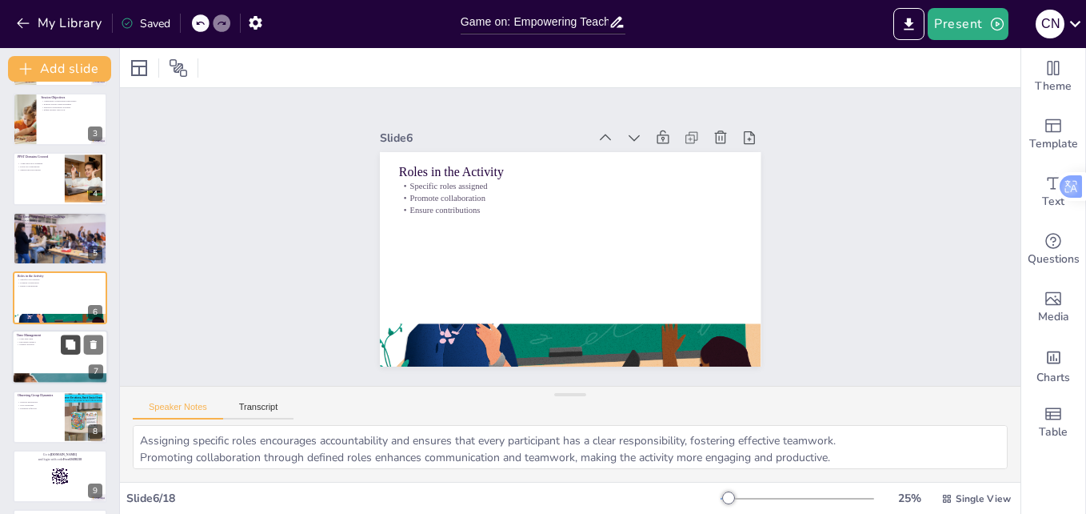
click at [63, 353] on button at bounding box center [70, 344] width 19 height 19
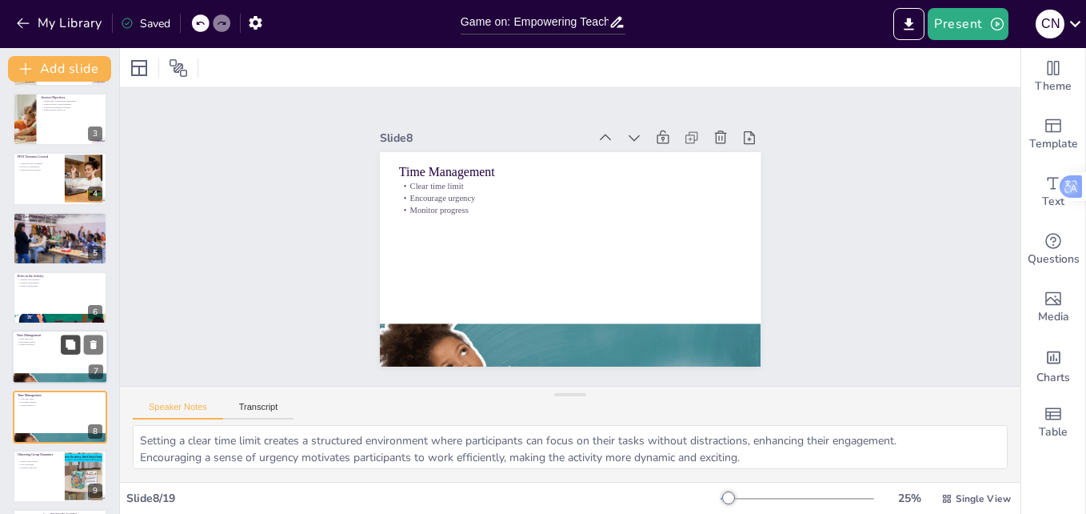
scroll to position [240, 0]
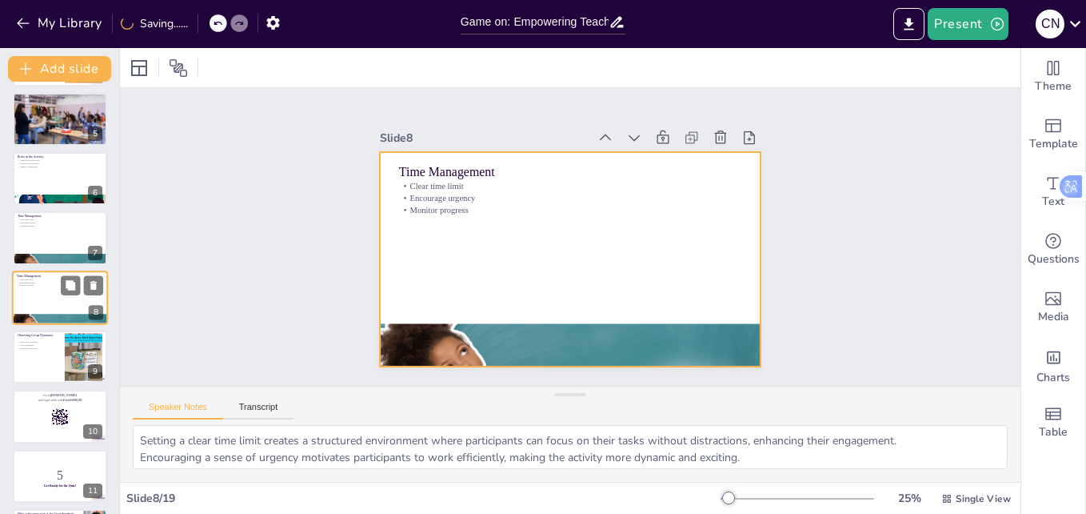
click at [46, 298] on div at bounding box center [60, 297] width 96 height 54
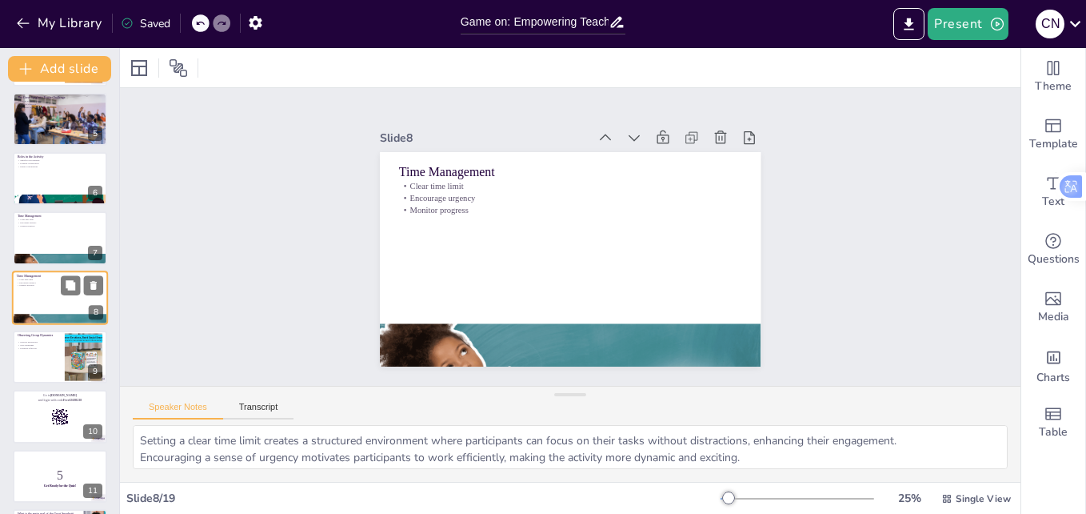
click at [46, 298] on div at bounding box center [60, 297] width 96 height 54
click at [197, 23] on icon at bounding box center [200, 23] width 10 height 10
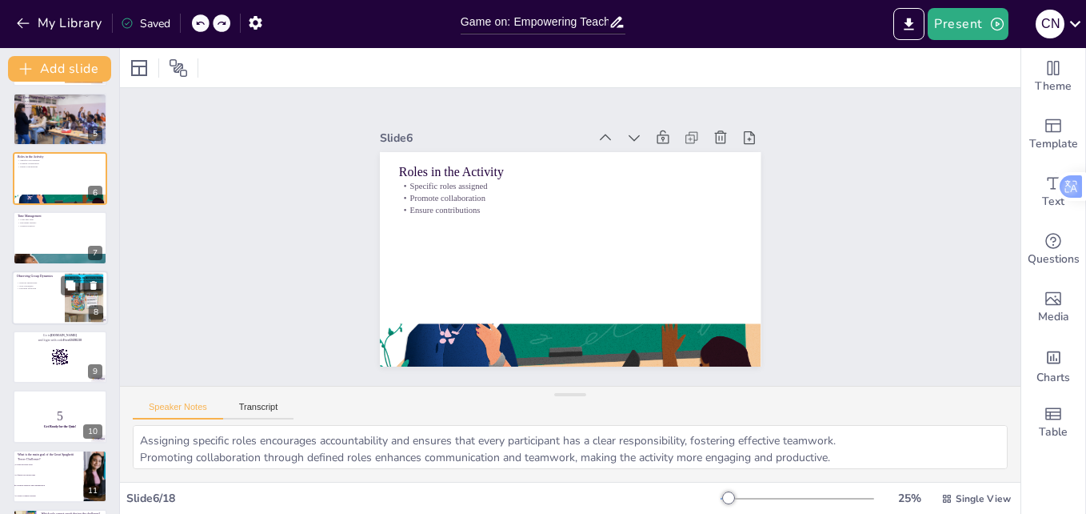
click at [25, 306] on div at bounding box center [60, 297] width 96 height 54
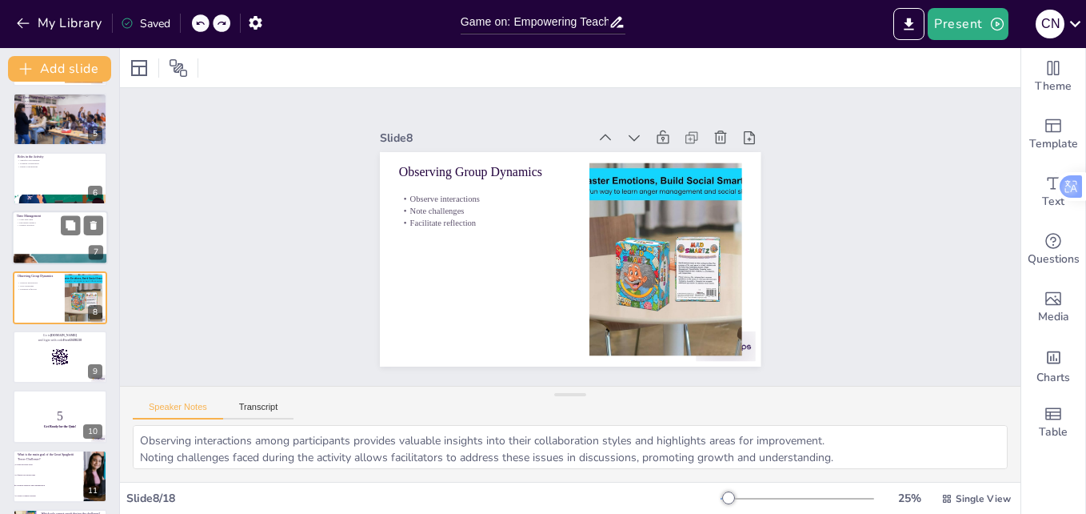
click at [34, 244] on div at bounding box center [60, 238] width 96 height 54
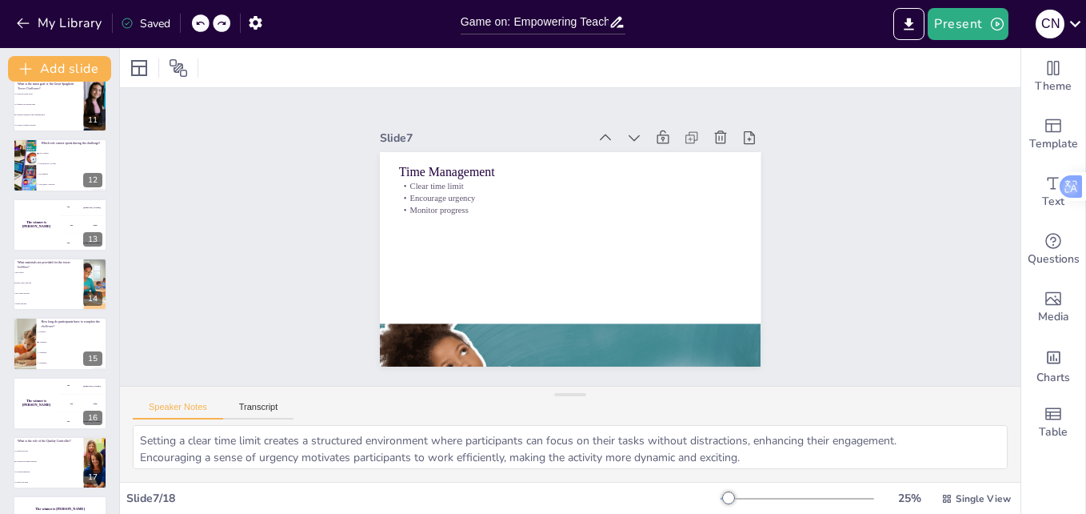
scroll to position [658, 0]
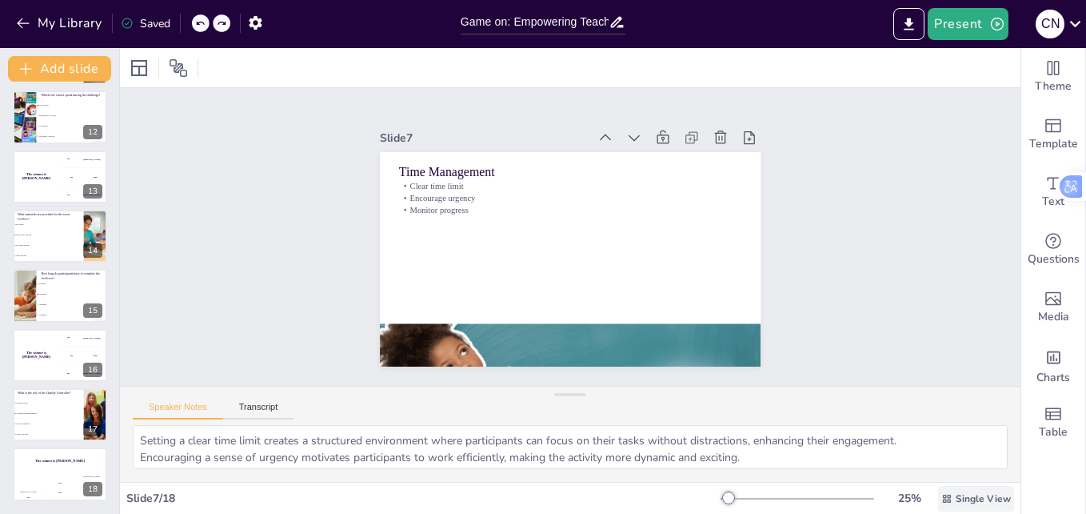
click at [943, 499] on icon at bounding box center [947, 498] width 8 height 8
click at [949, 430] on span "Single View" at bounding box center [947, 430] width 73 height 15
click at [265, 408] on button "Transcript" at bounding box center [258, 411] width 71 height 18
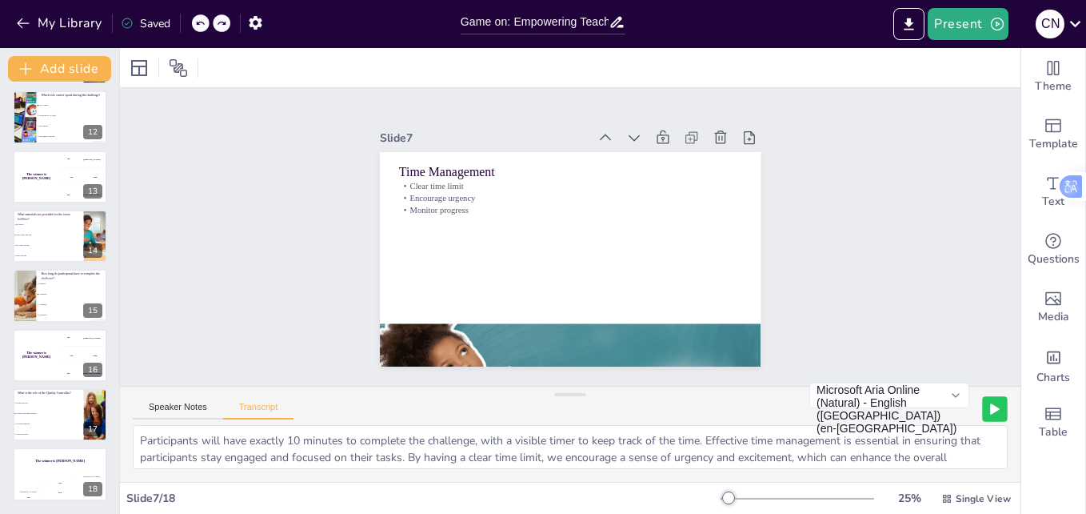
click at [991, 410] on icon at bounding box center [995, 409] width 8 height 10
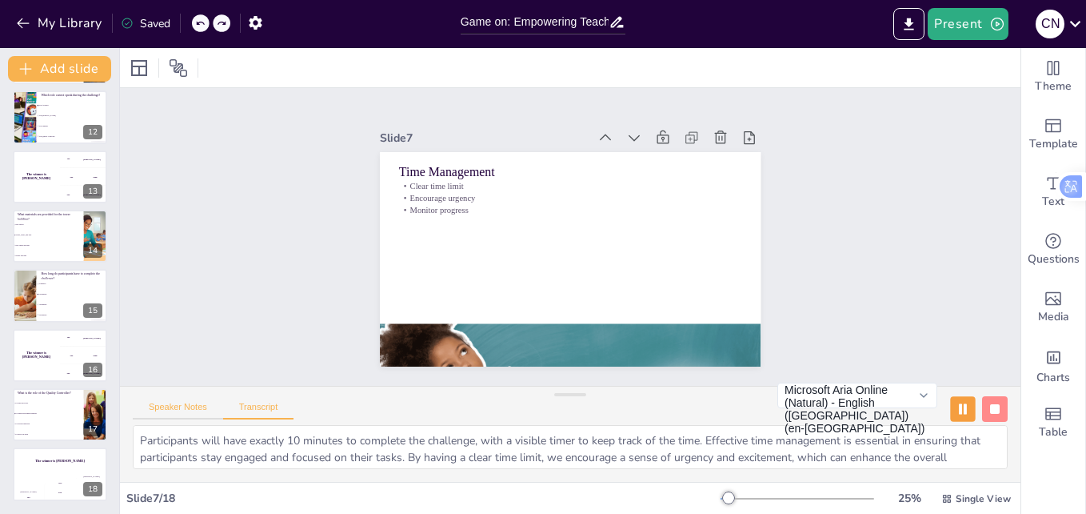
click at [167, 406] on button "Speaker Notes" at bounding box center [178, 411] width 90 height 18
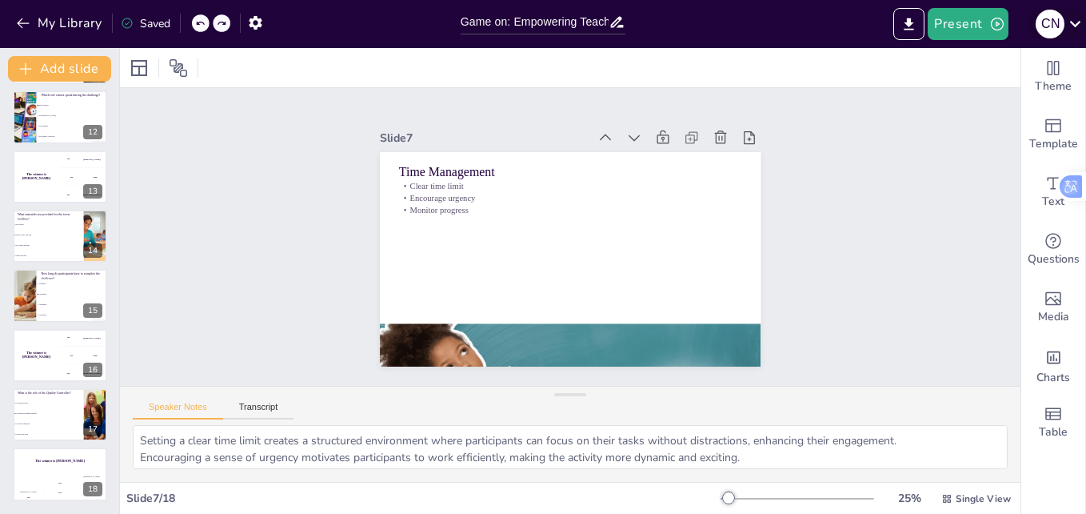
click at [1076, 20] on icon at bounding box center [1076, 24] width 22 height 22
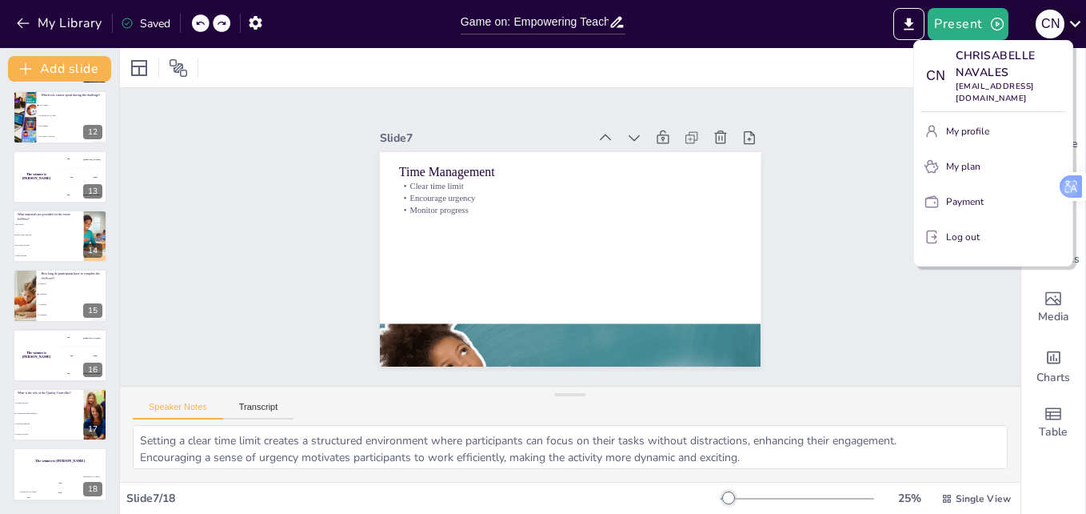
click at [1076, 20] on div at bounding box center [543, 257] width 1086 height 514
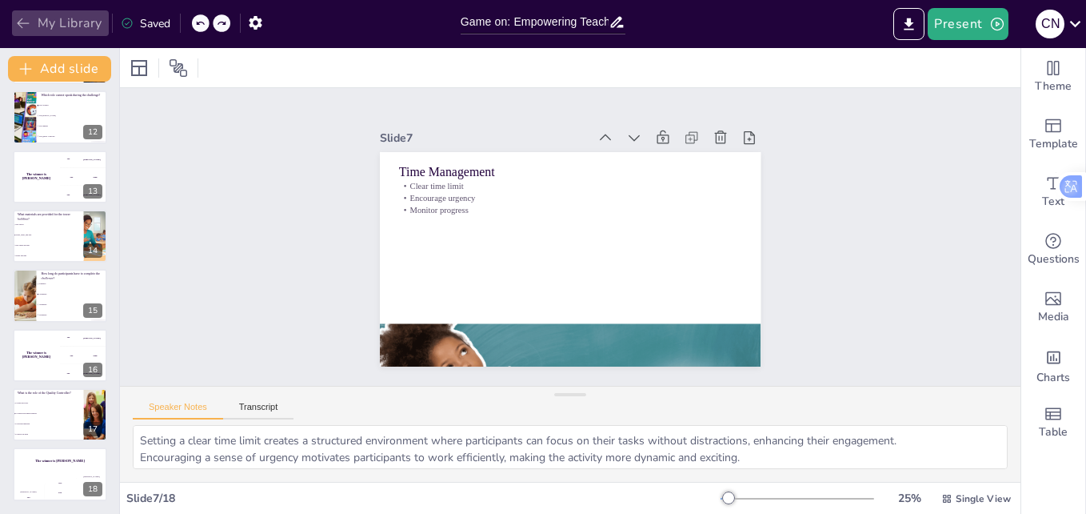
click at [54, 27] on button "My Library" at bounding box center [60, 23] width 97 height 26
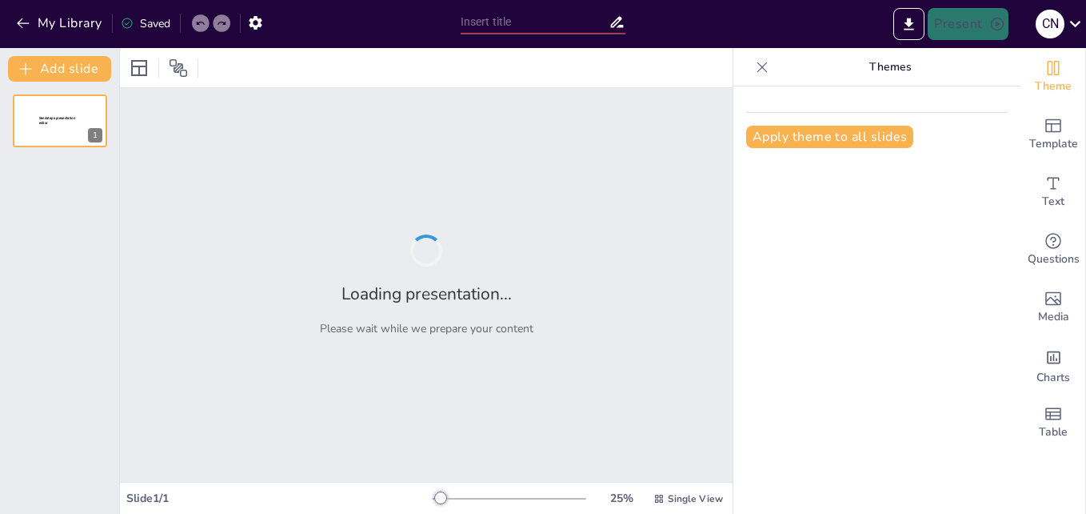
type input "Game on: Empowering Teachers with Activity Based Teaching Strategies"
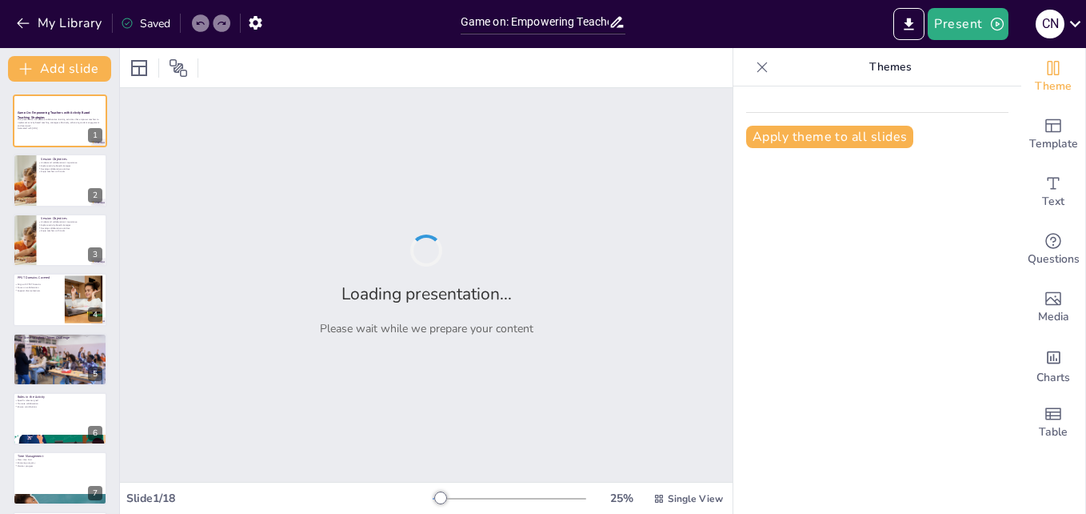
checkbox input "true"
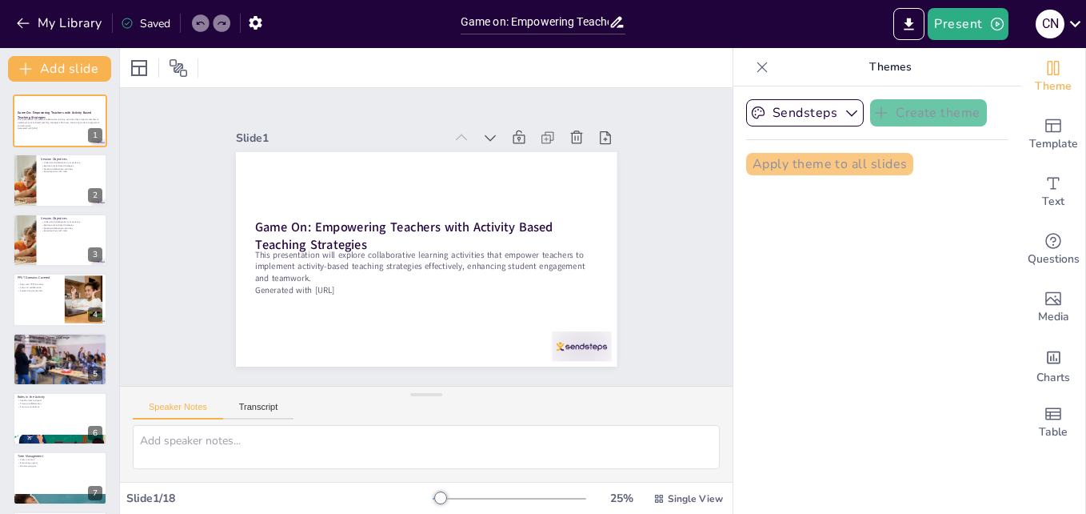
checkbox input "true"
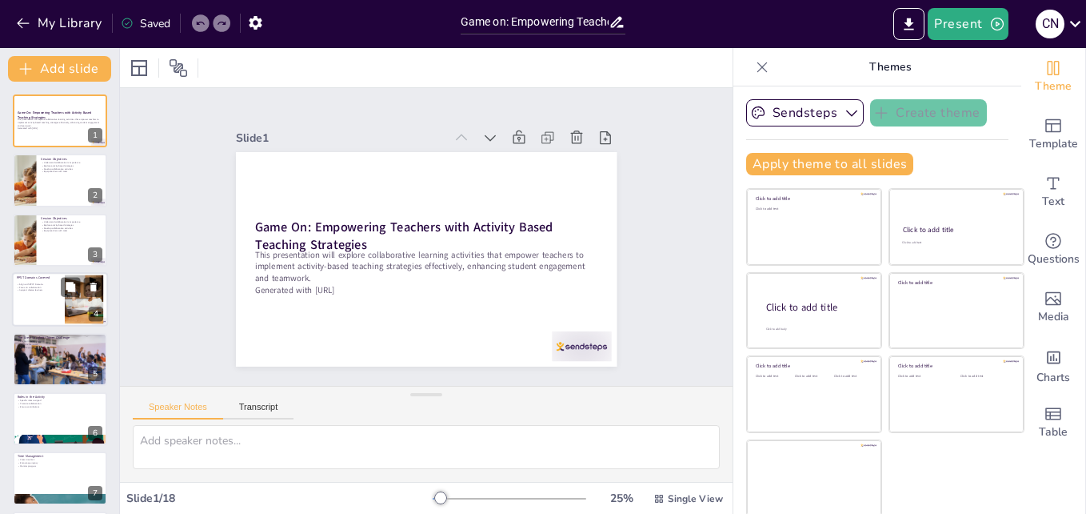
checkbox input "true"
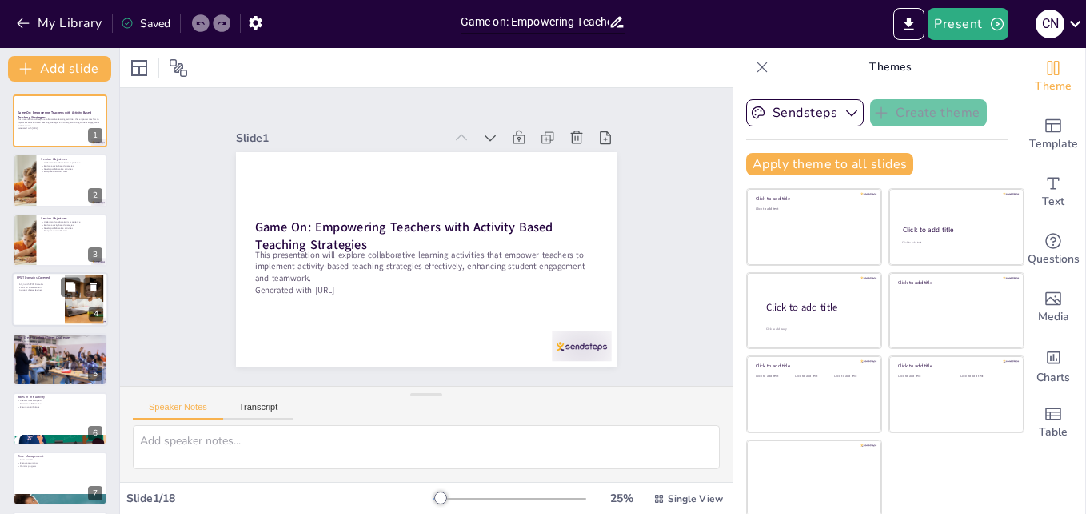
checkbox input "true"
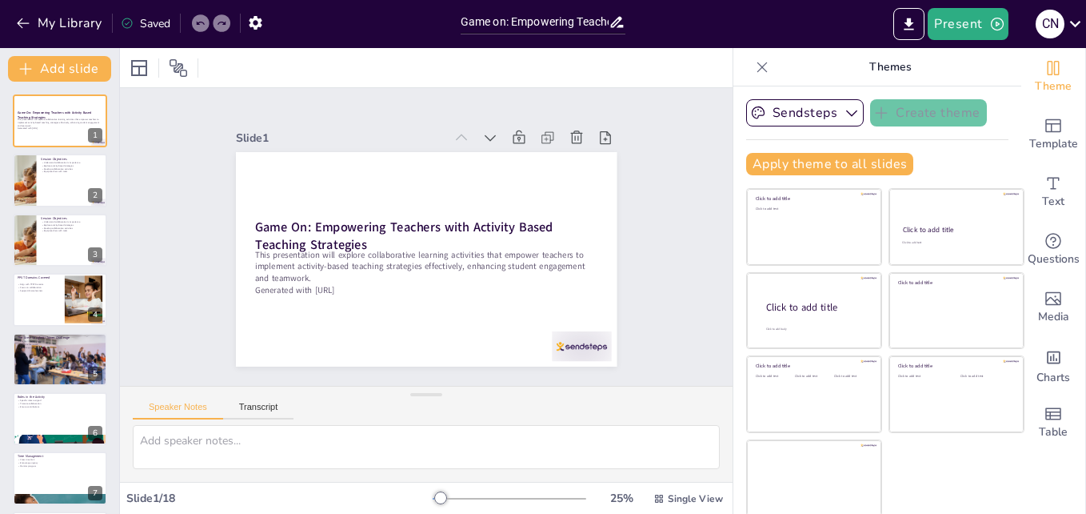
checkbox input "true"
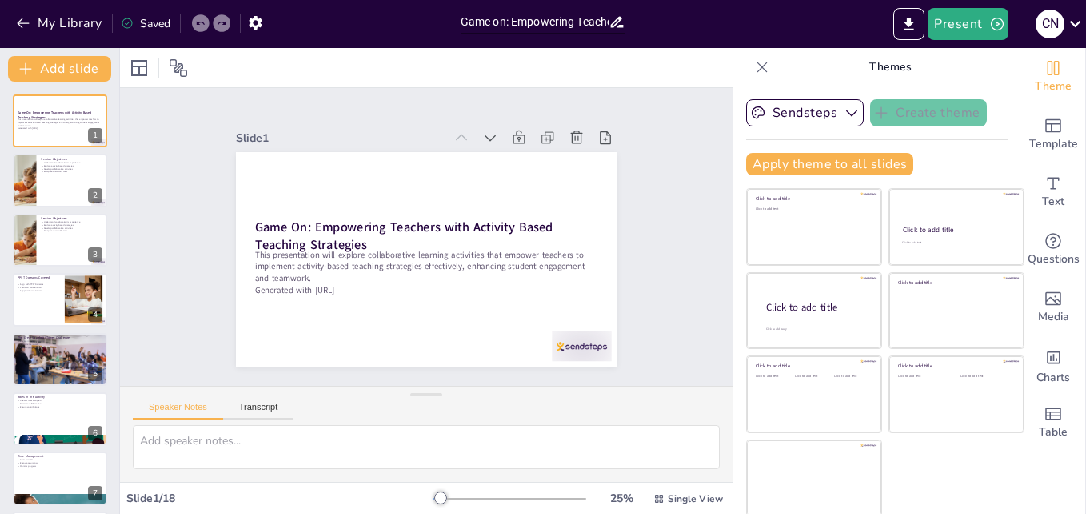
checkbox input "true"
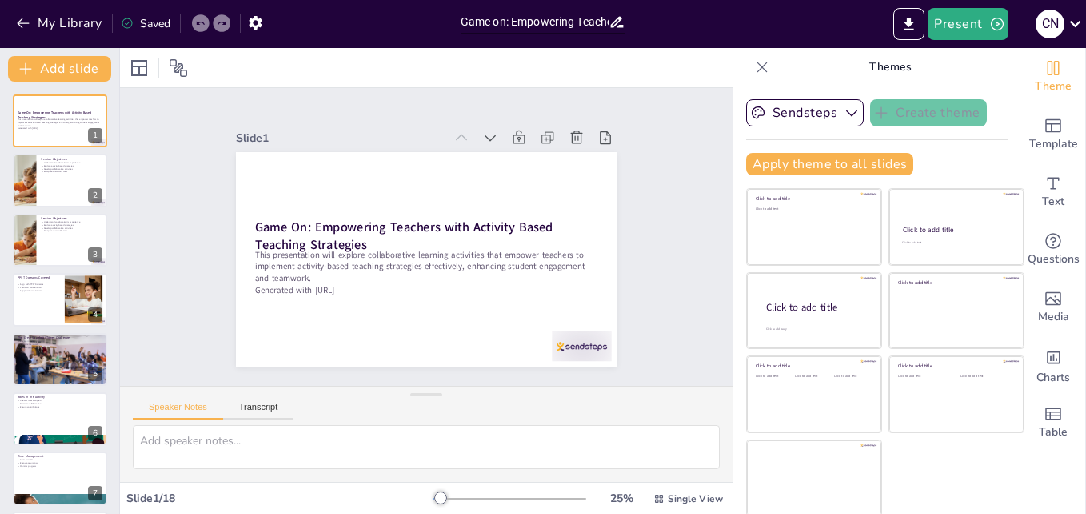
checkbox input "true"
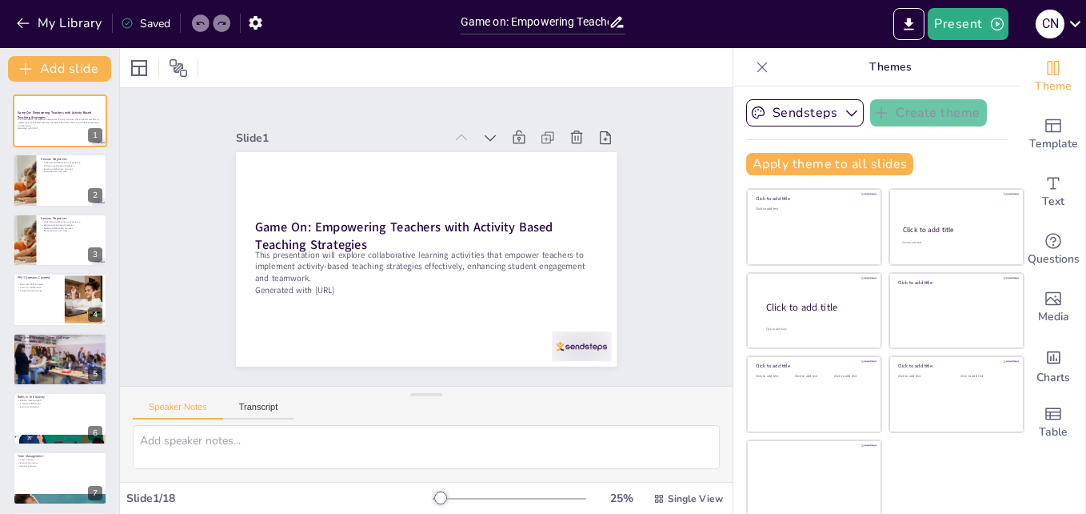
checkbox input "true"
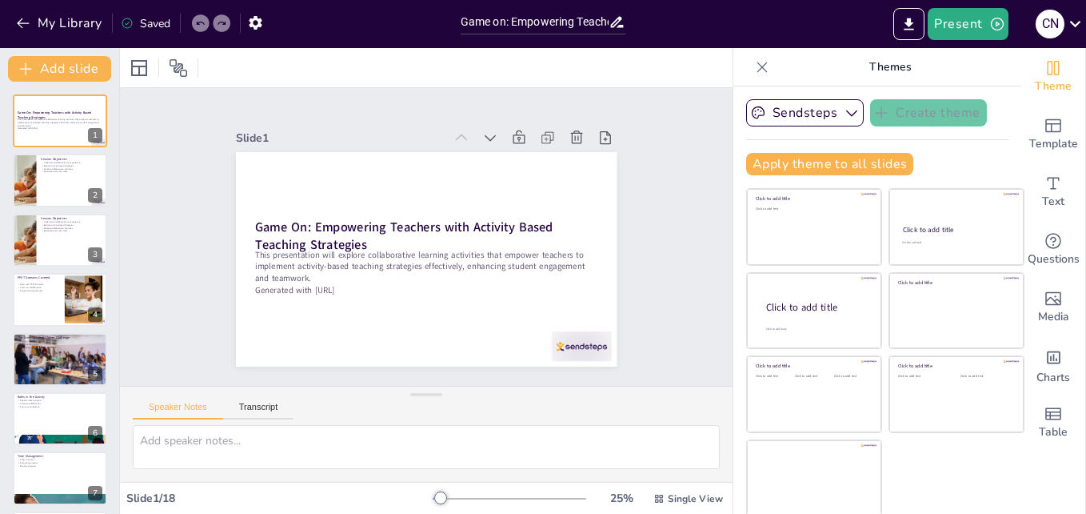
checkbox input "true"
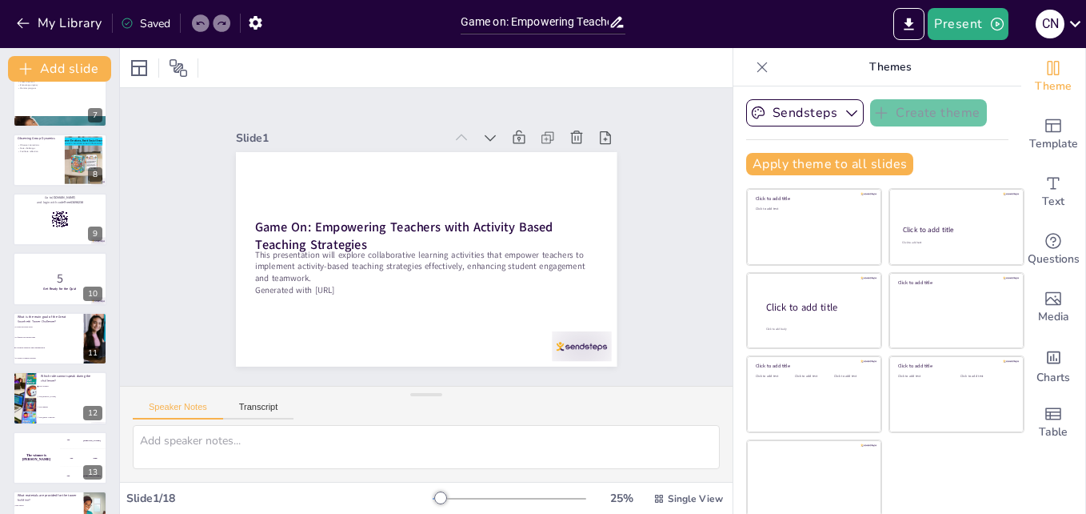
scroll to position [658, 0]
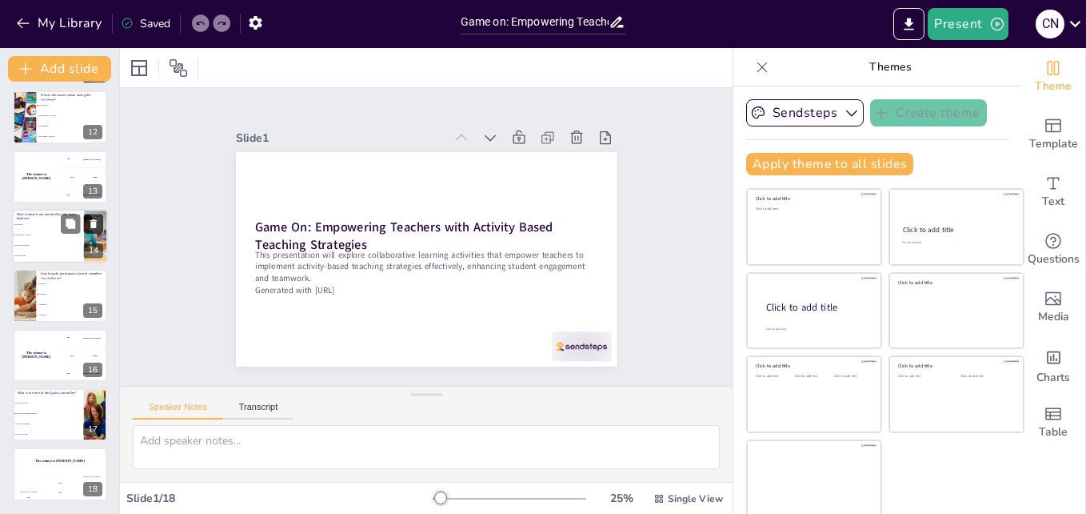
checkbox input "true"
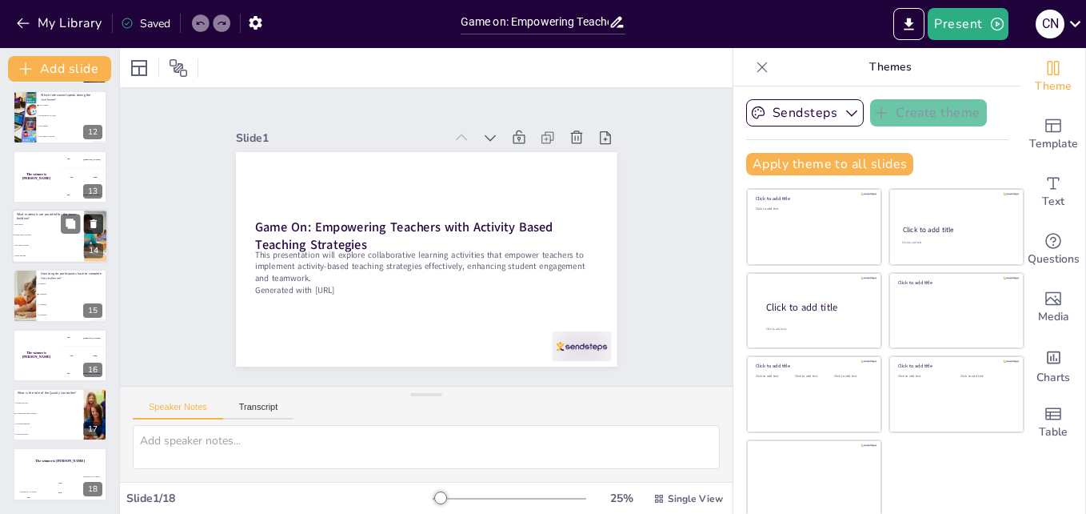
checkbox input "true"
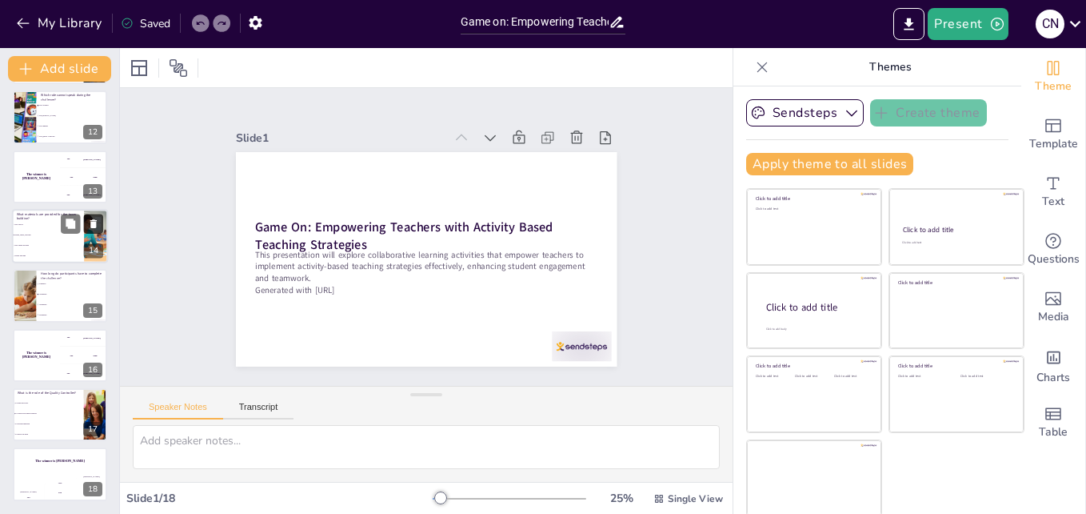
checkbox input "true"
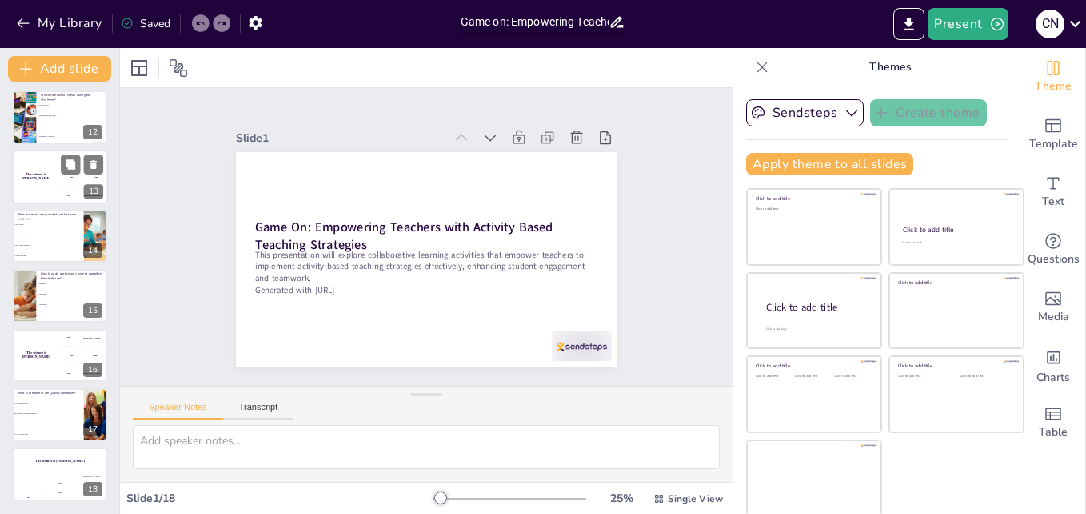
checkbox input "true"
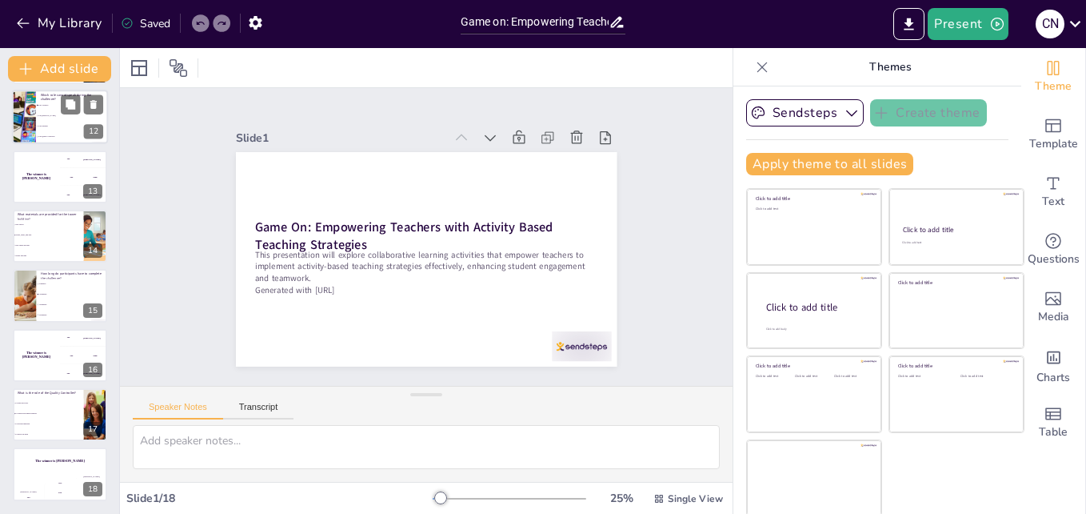
checkbox input "true"
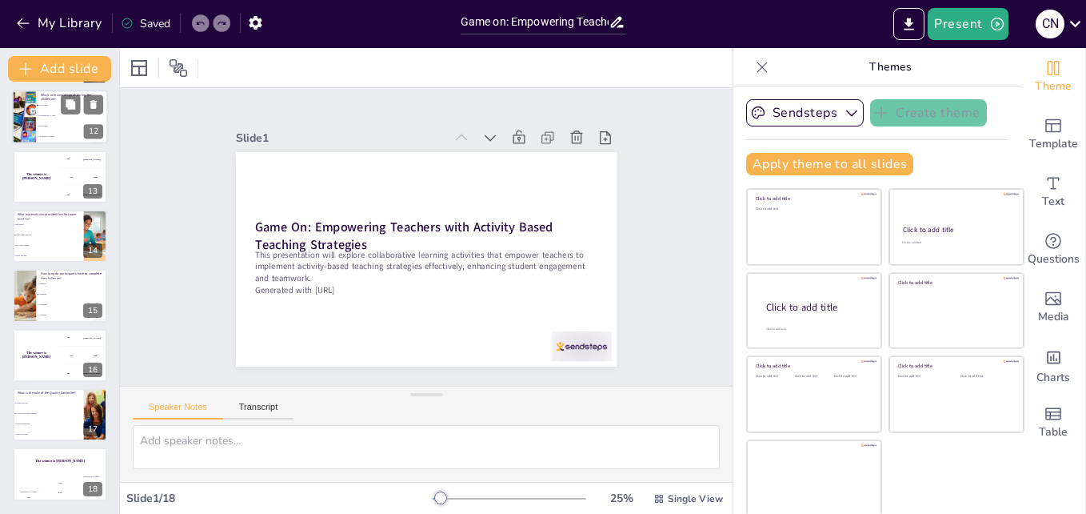
checkbox input "true"
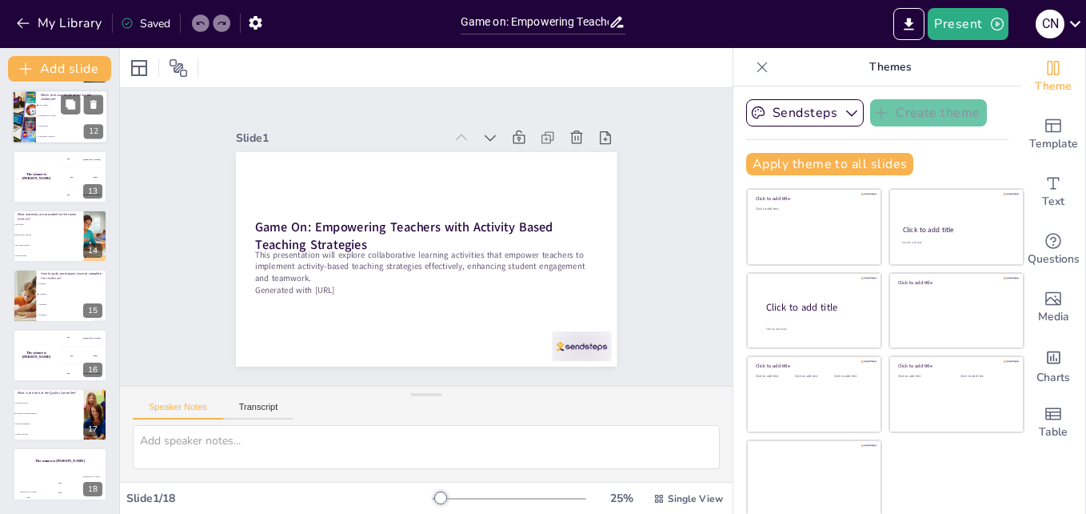
checkbox input "true"
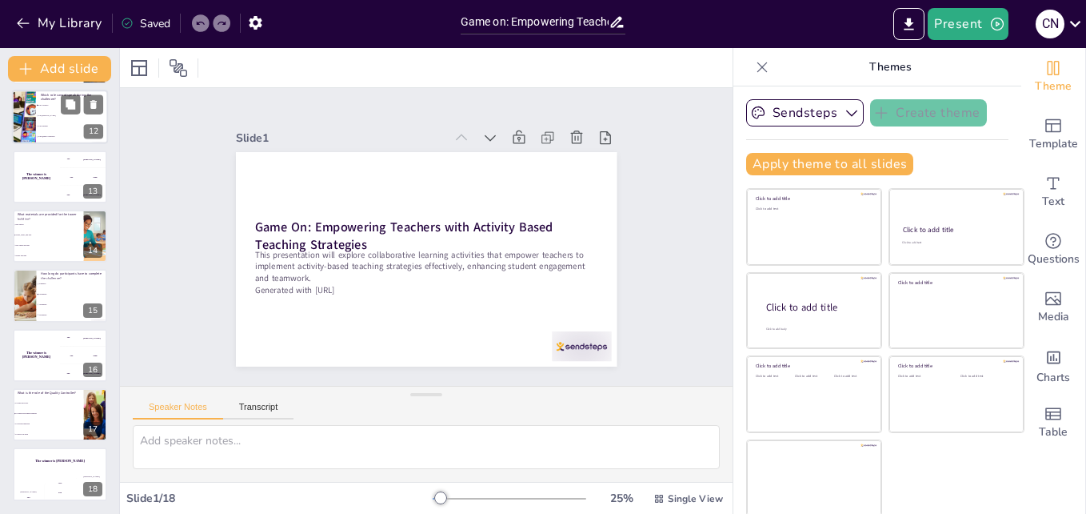
checkbox input "true"
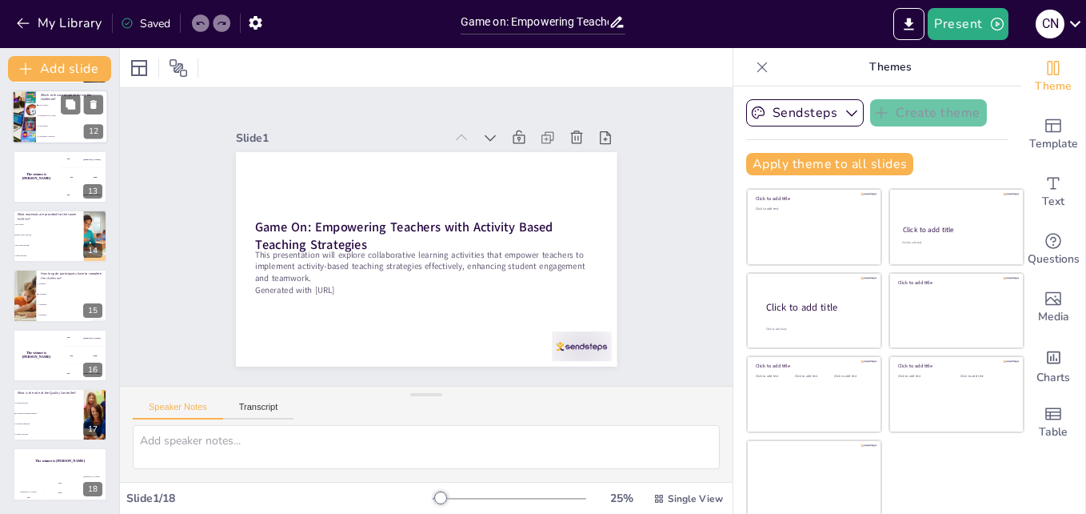
checkbox input "true"
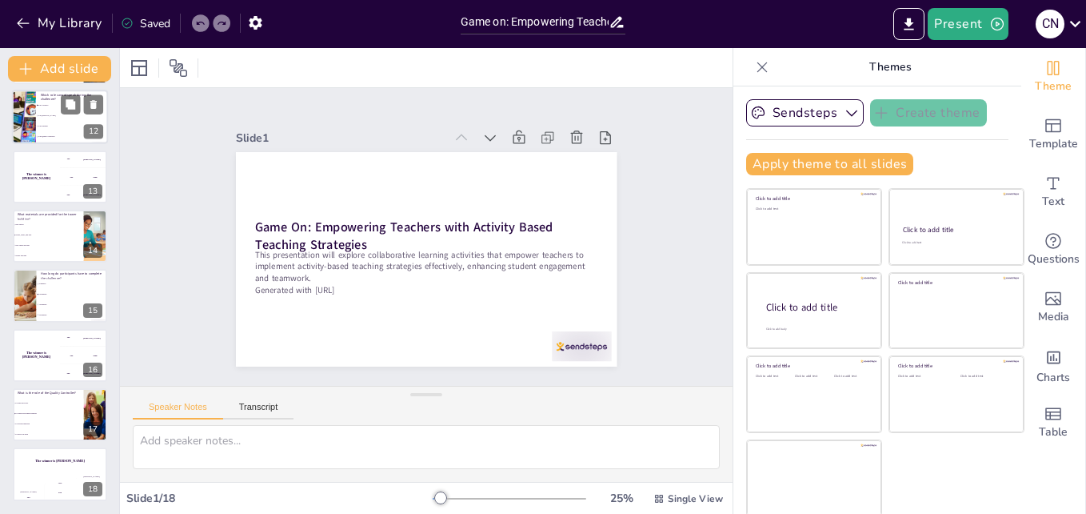
checkbox input "true"
click at [62, 126] on span "The Supplier" at bounding box center [72, 127] width 69 height 2
type textarea "The Architect is the role that cannot speak during the challenge, as stated in …"
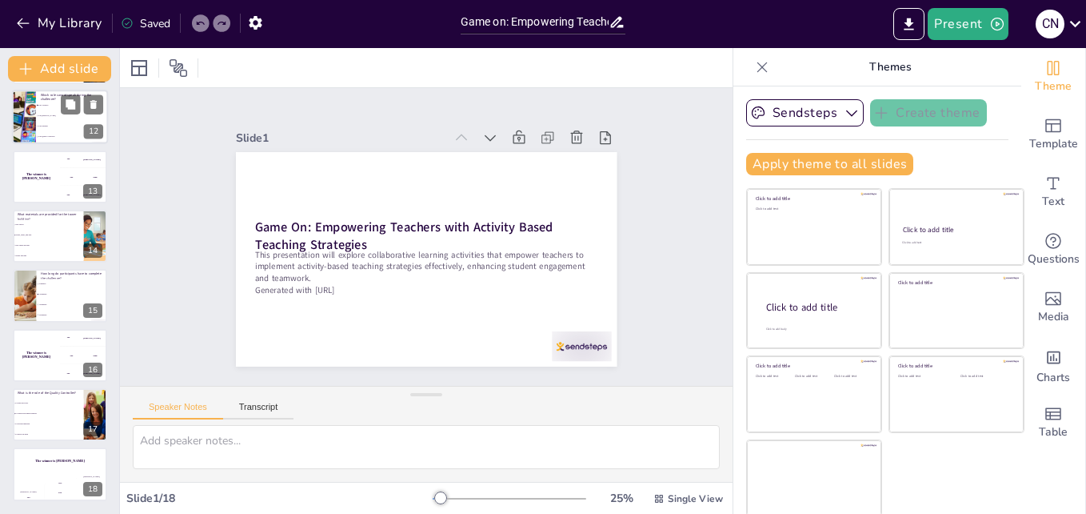
checkbox input "true"
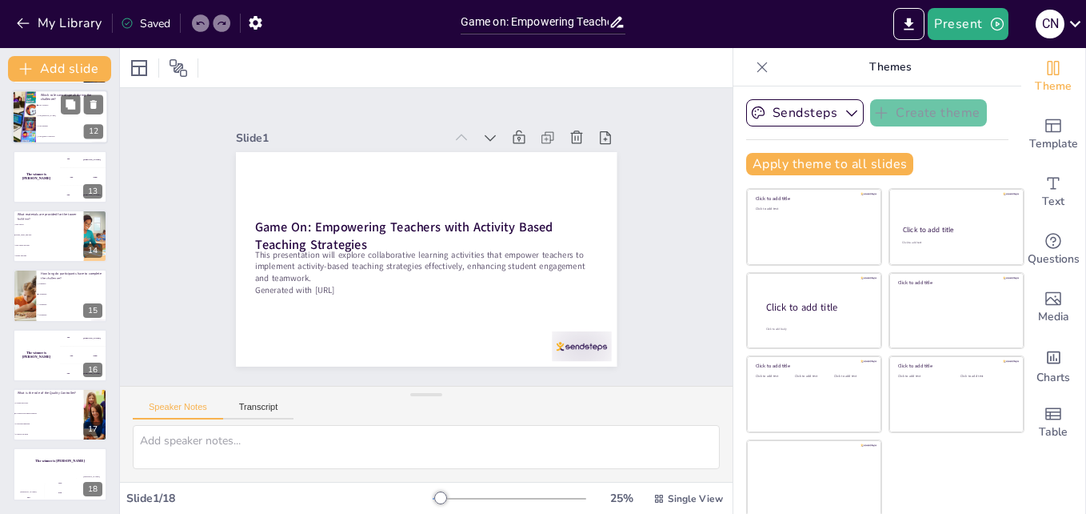
checkbox input "true"
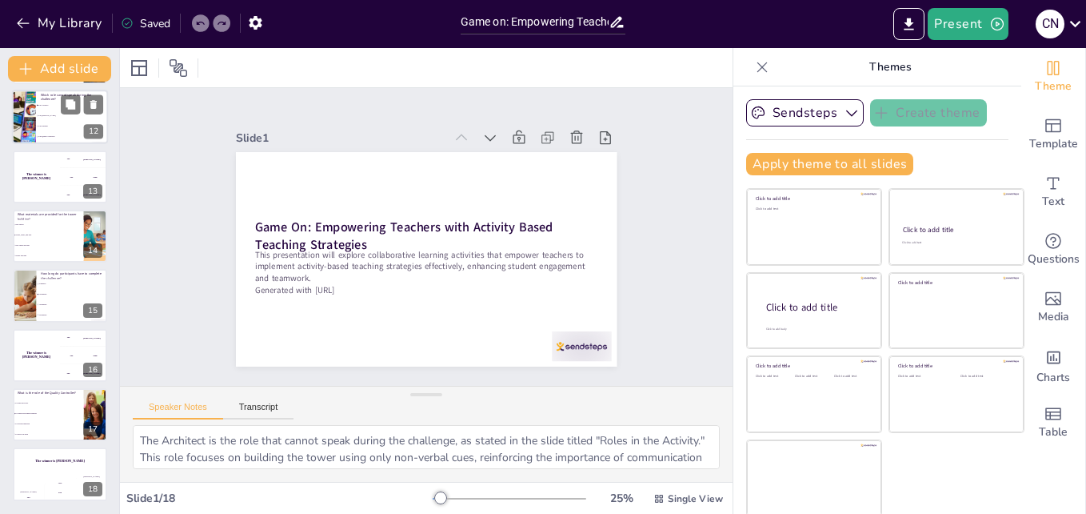
scroll to position [478, 0]
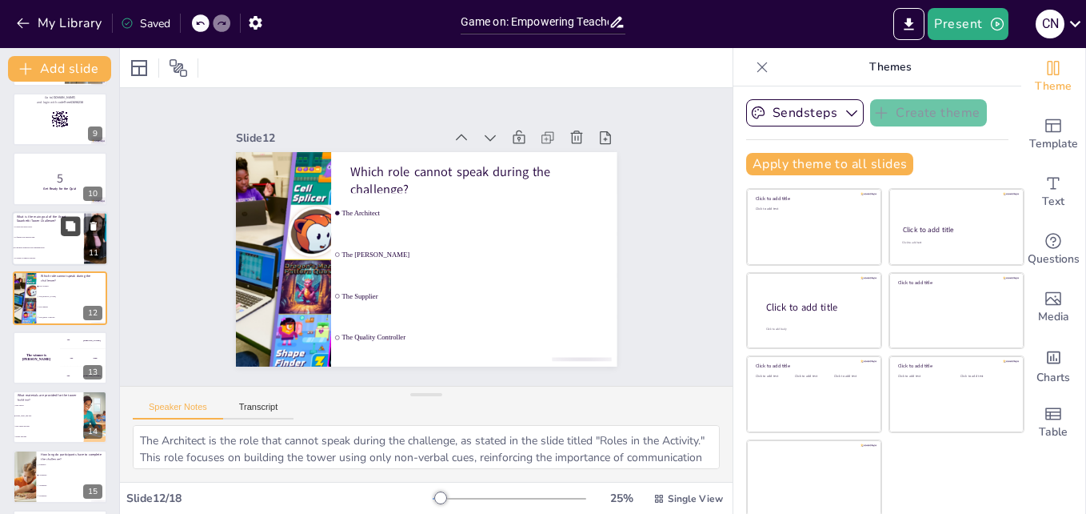
checkbox input "true"
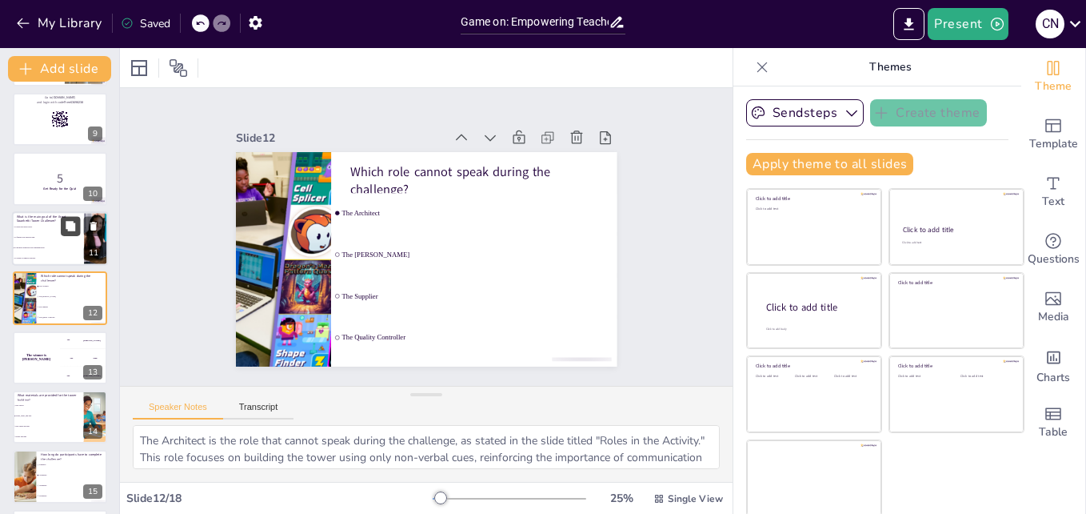
checkbox input "true"
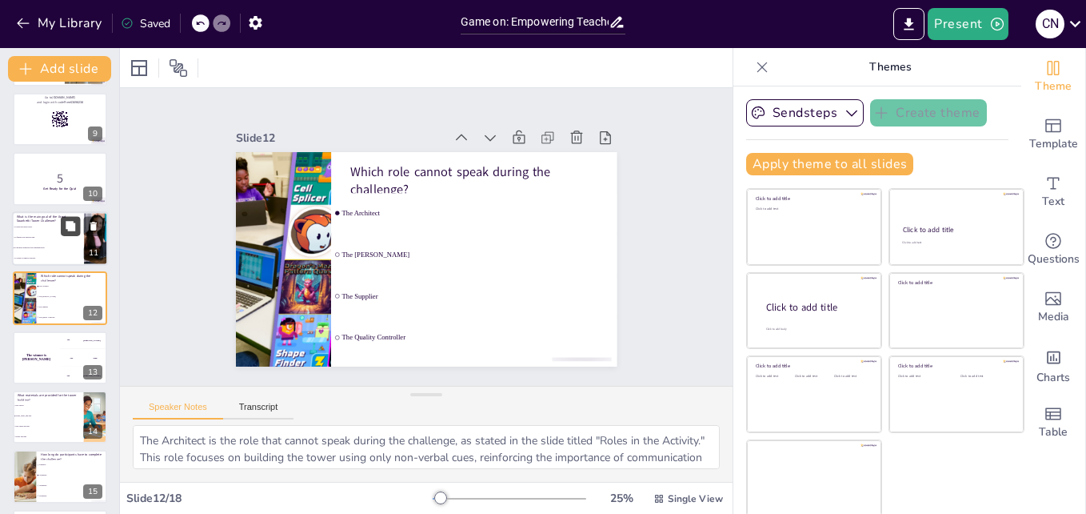
checkbox input "true"
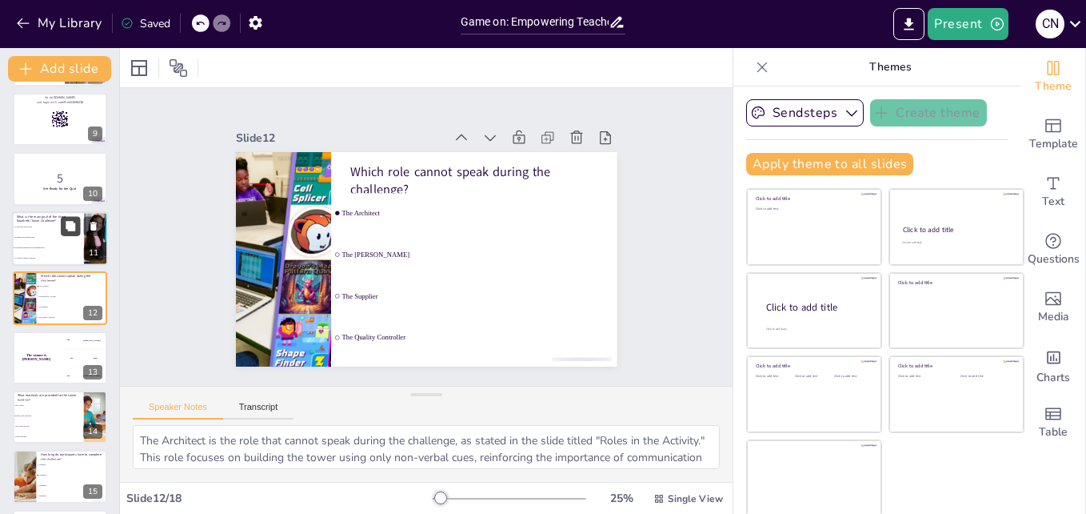
checkbox input "true"
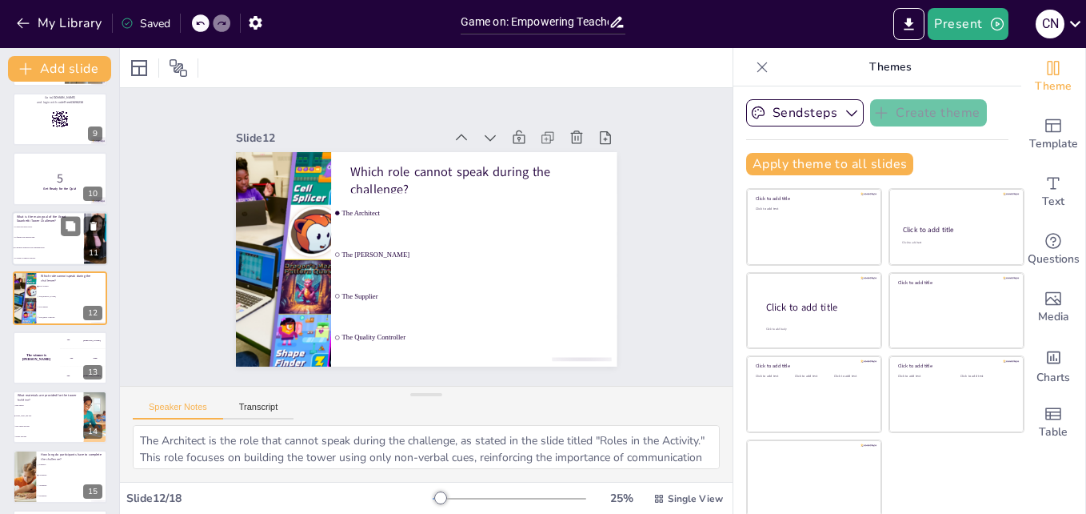
checkbox input "true"
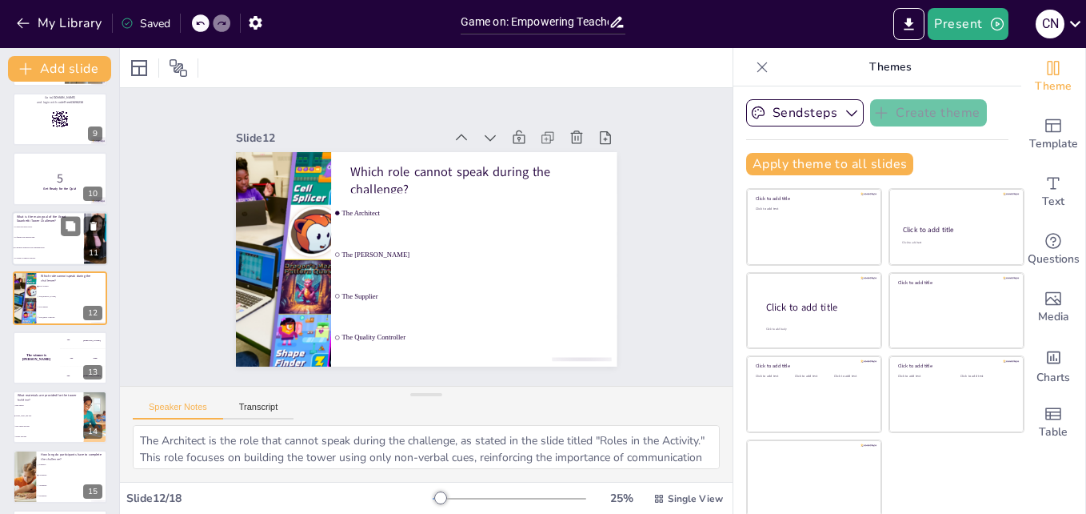
checkbox input "true"
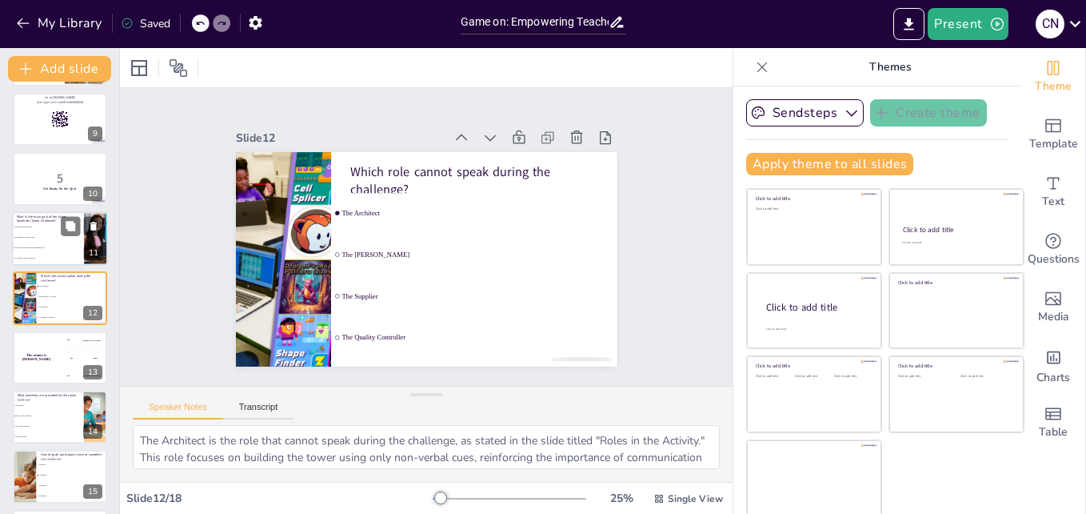
checkbox input "true"
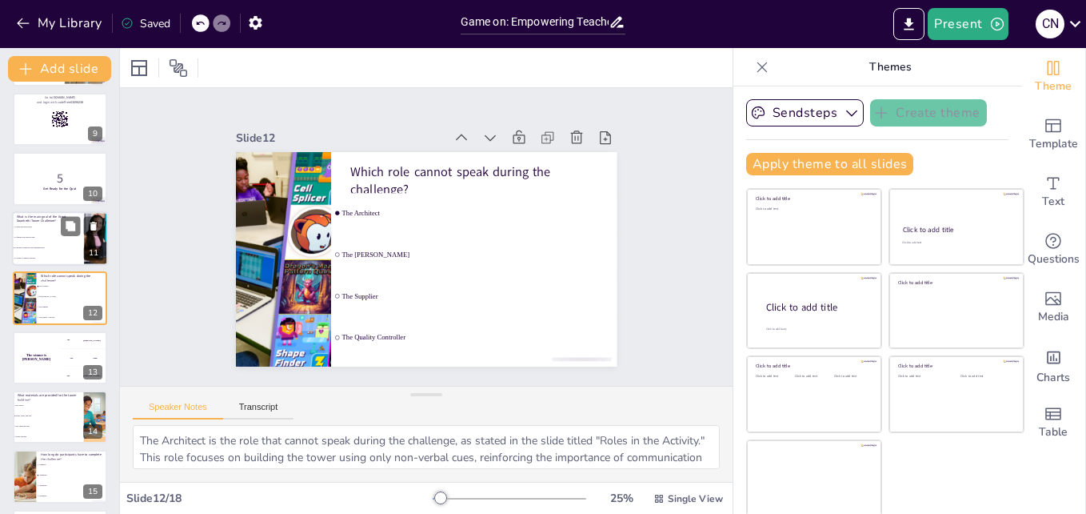
checkbox input "true"
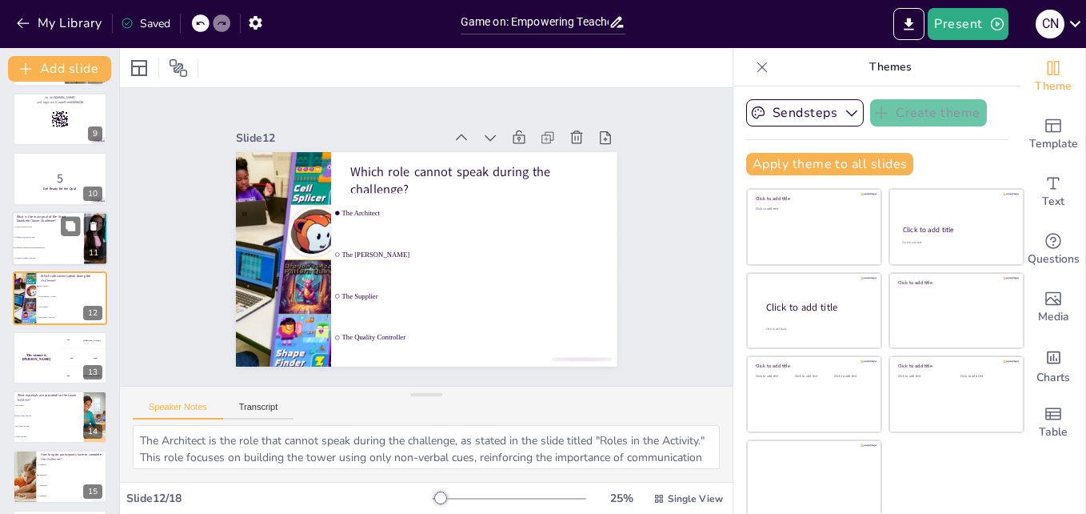
checkbox input "true"
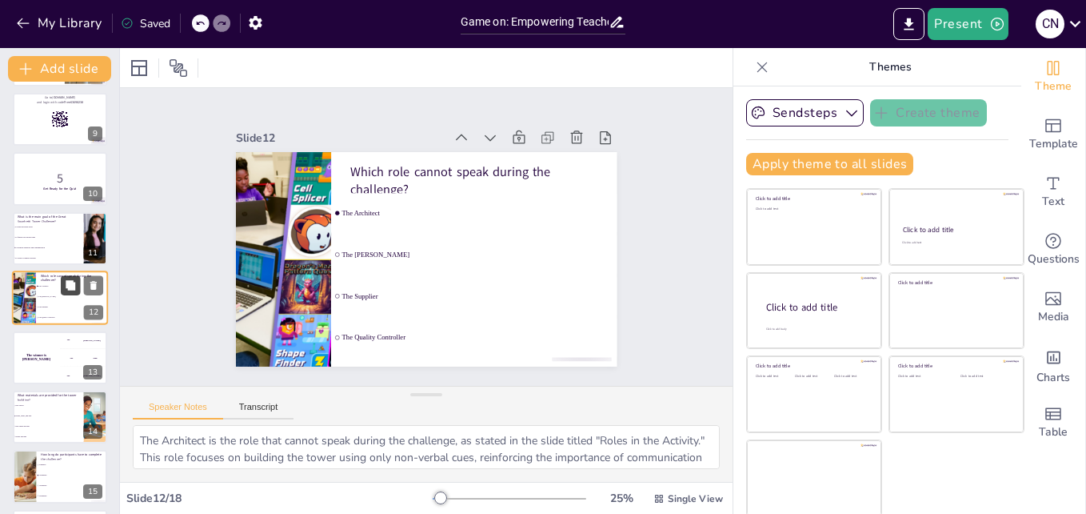
checkbox input "true"
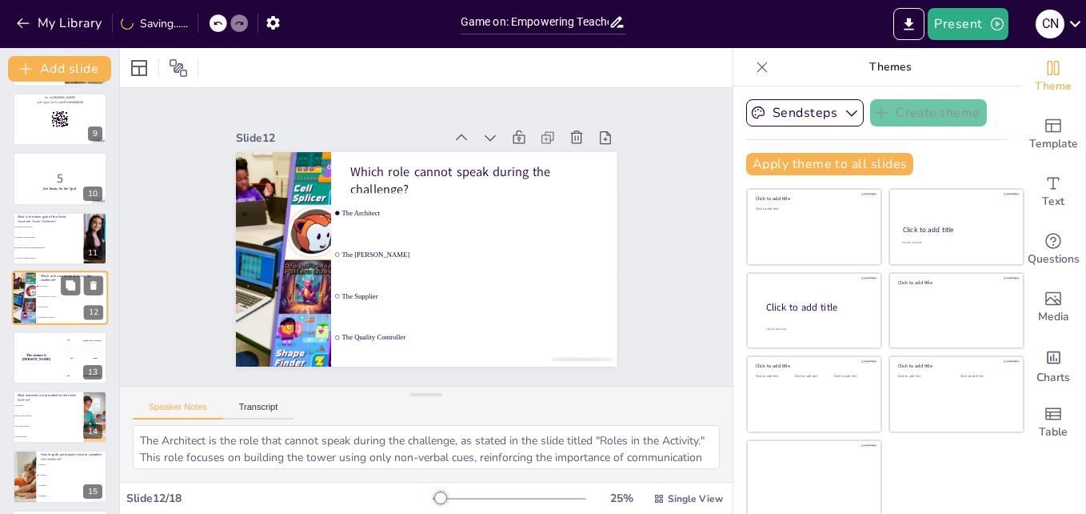
checkbox input "true"
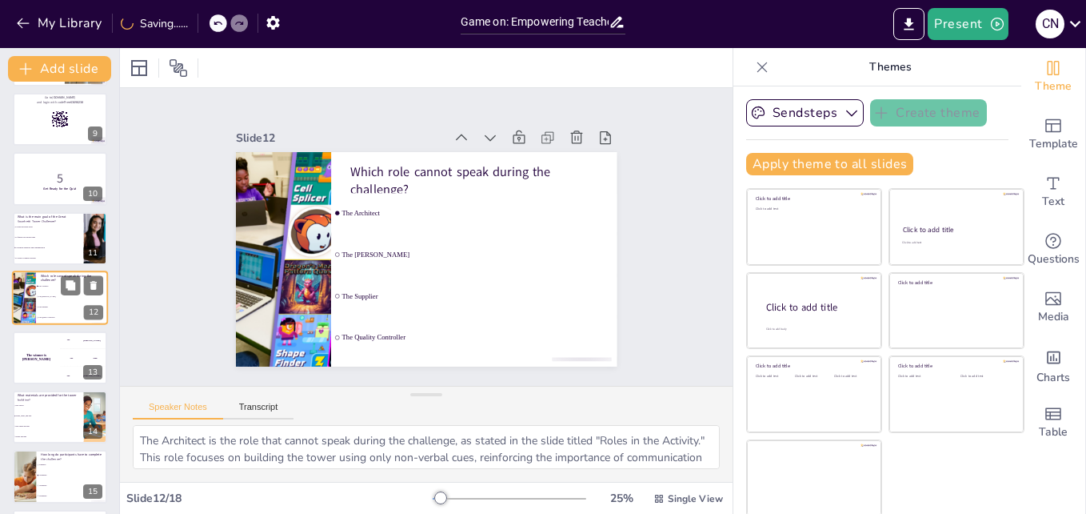
checkbox input "true"
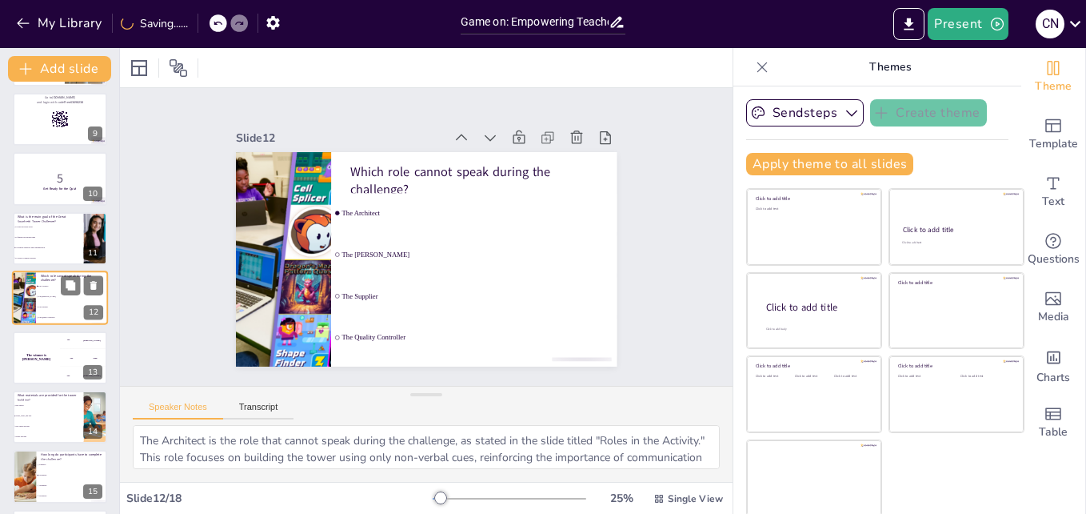
checkbox input "true"
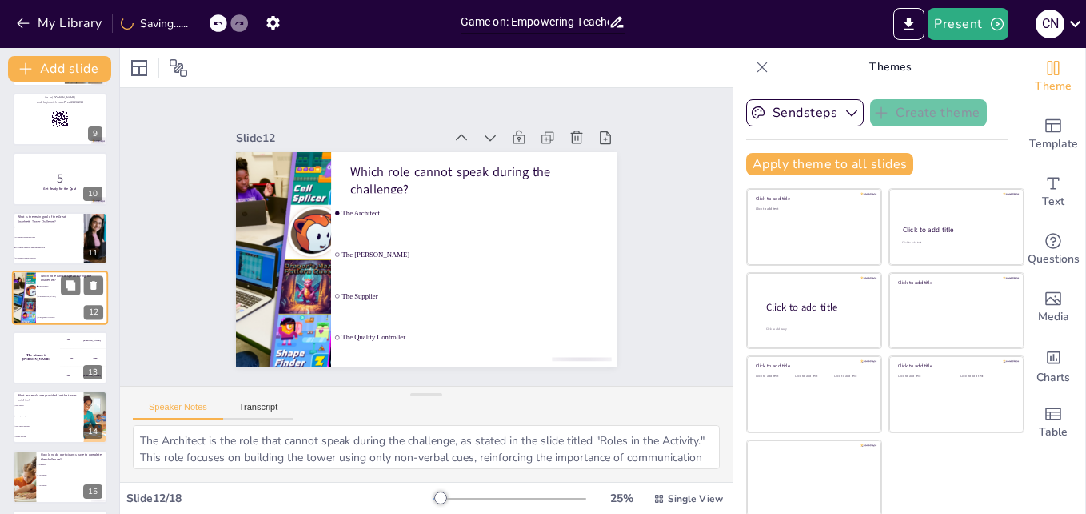
checkbox input "true"
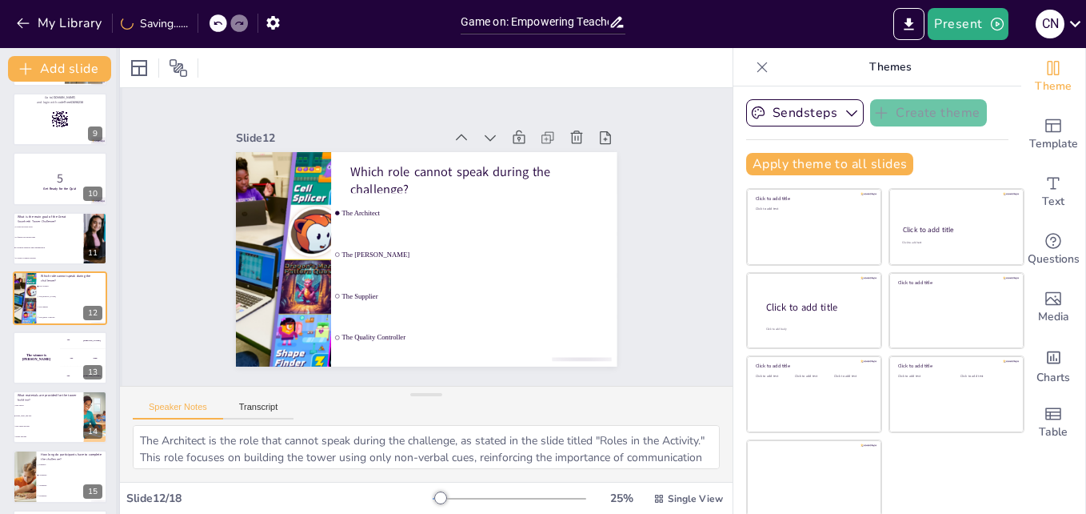
checkbox input "true"
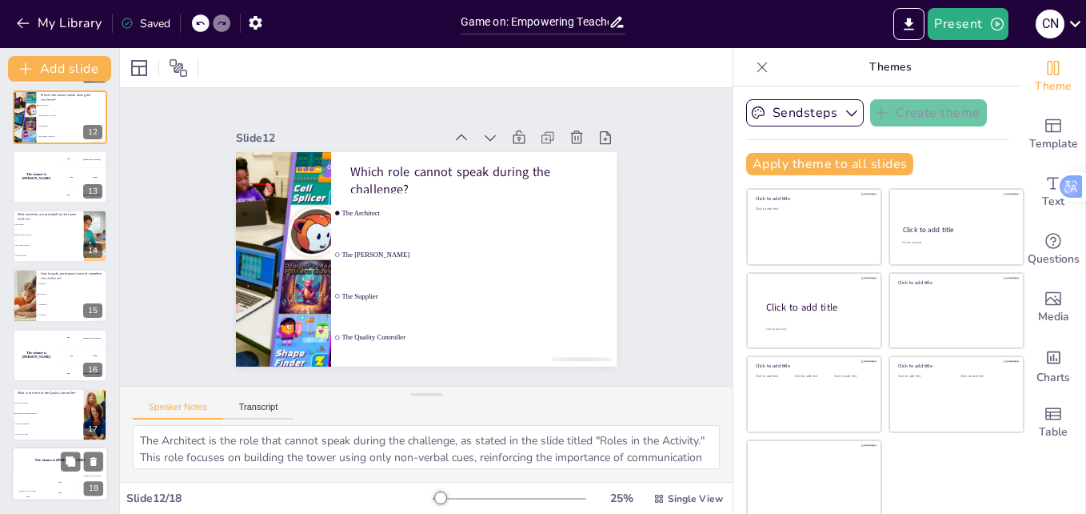
checkbox input "true"
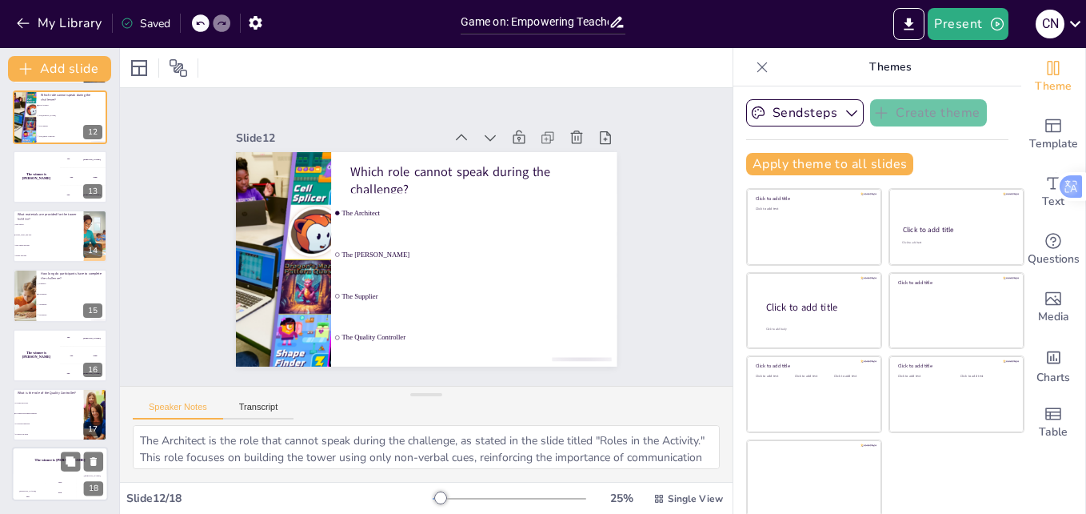
checkbox input "true"
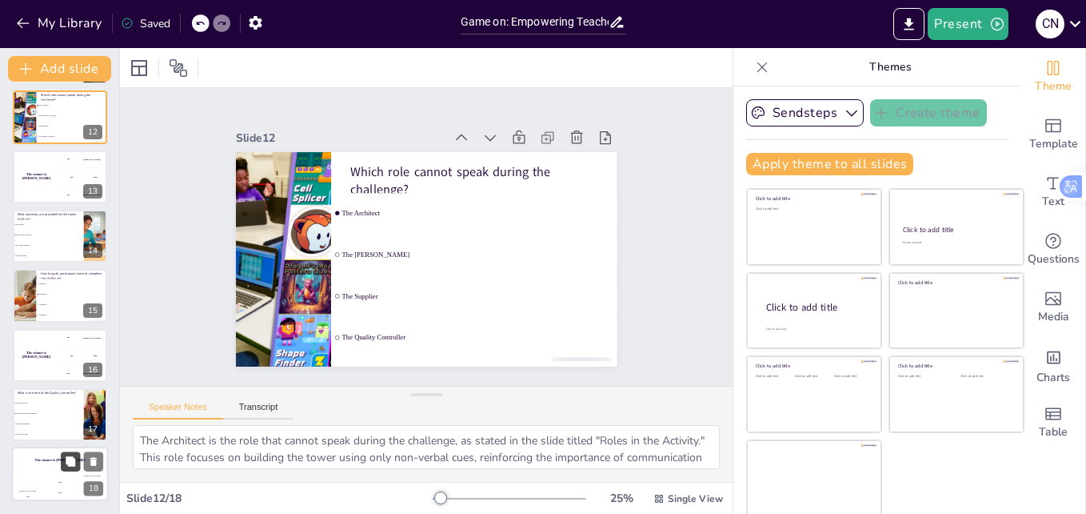
checkbox input "true"
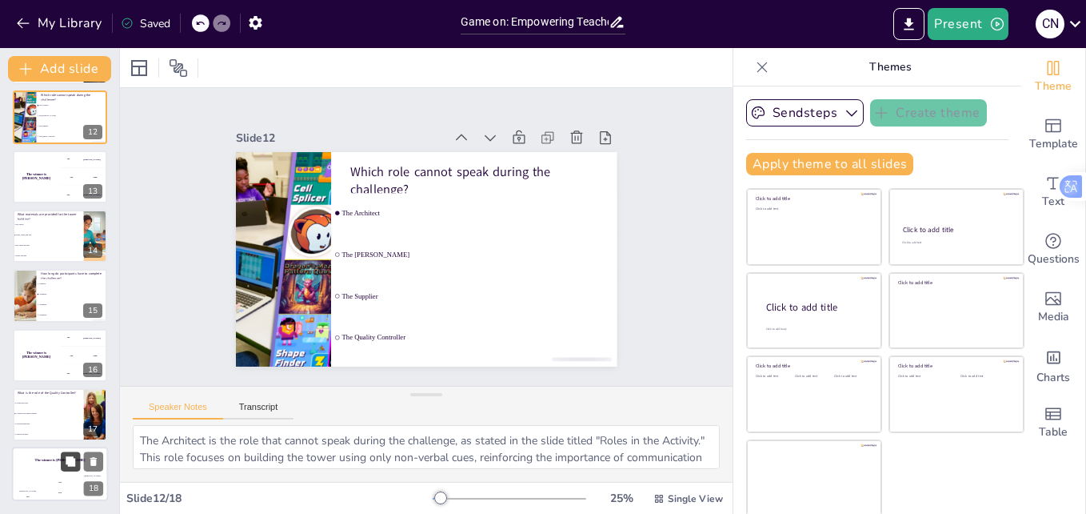
checkbox input "true"
click at [64, 470] on button at bounding box center [70, 461] width 19 height 19
checkbox input "true"
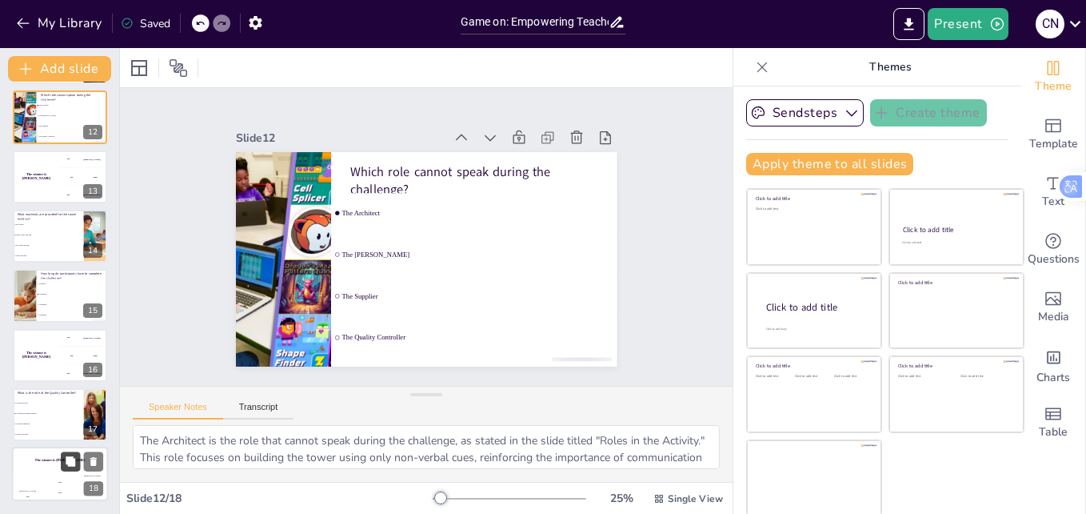
checkbox input "true"
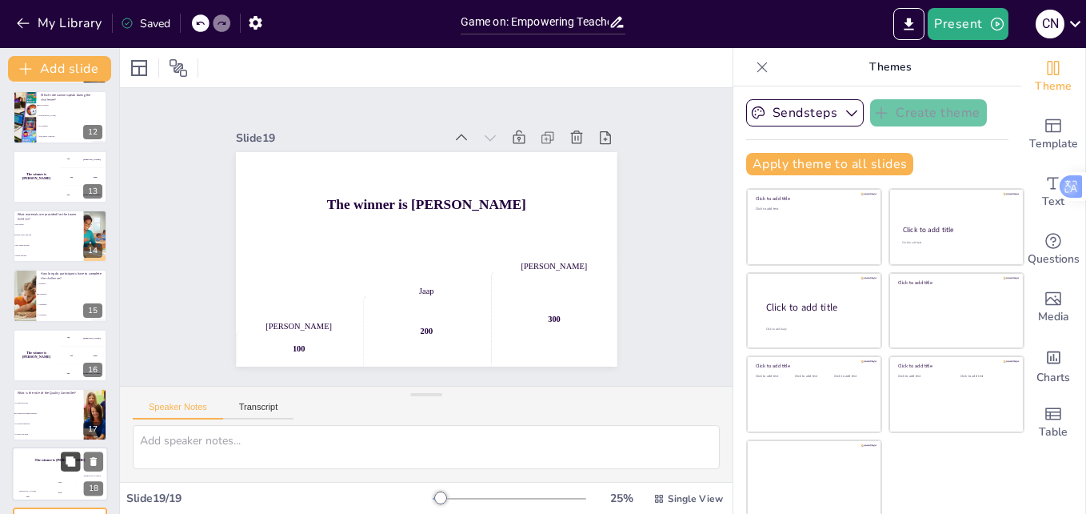
checkbox input "true"
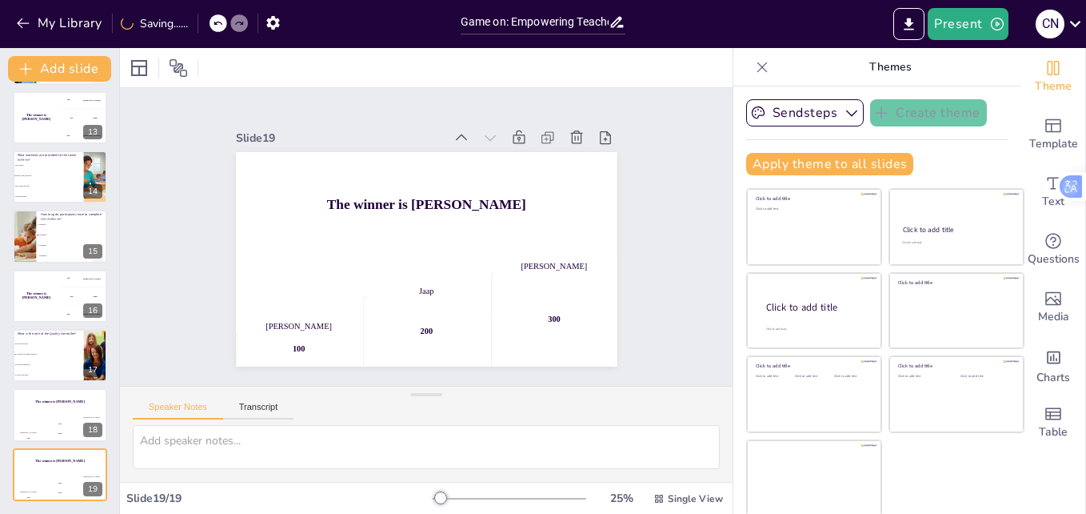
click at [215, 23] on icon at bounding box center [218, 23] width 10 height 10
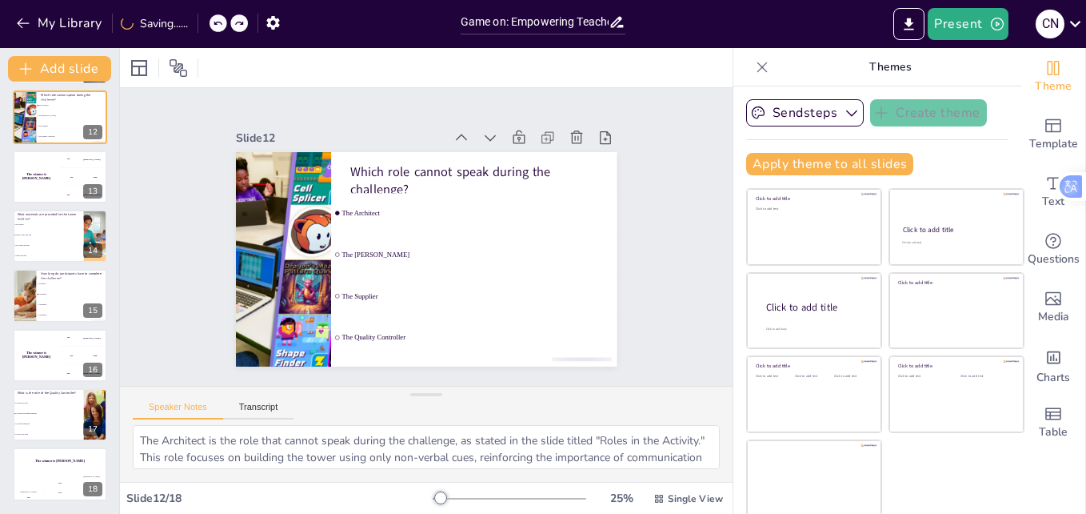
scroll to position [658, 0]
click at [29, 472] on div "The winner is [PERSON_NAME]" at bounding box center [60, 460] width 96 height 27
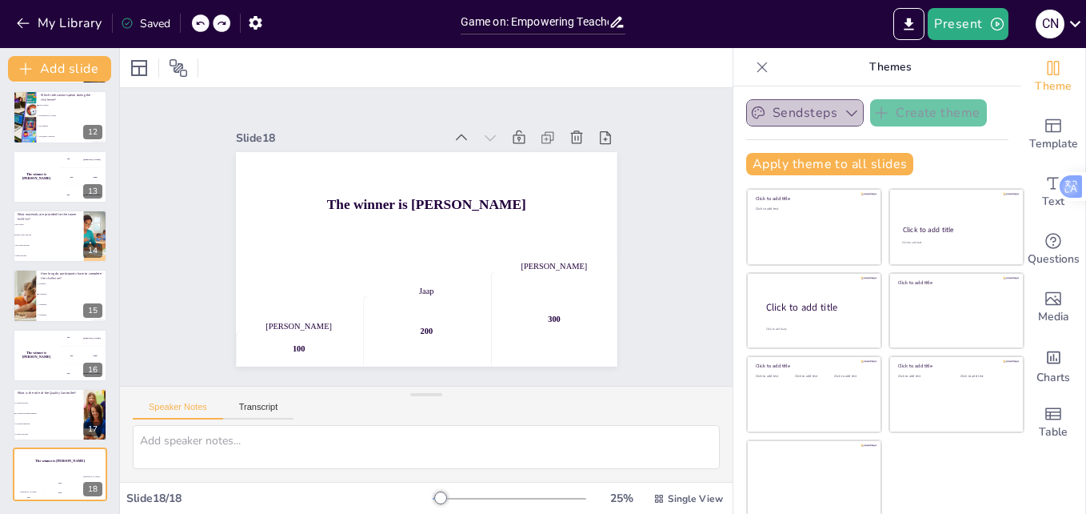
click at [784, 111] on button "Sendsteps" at bounding box center [805, 112] width 118 height 27
click at [757, 66] on icon at bounding box center [762, 67] width 10 height 10
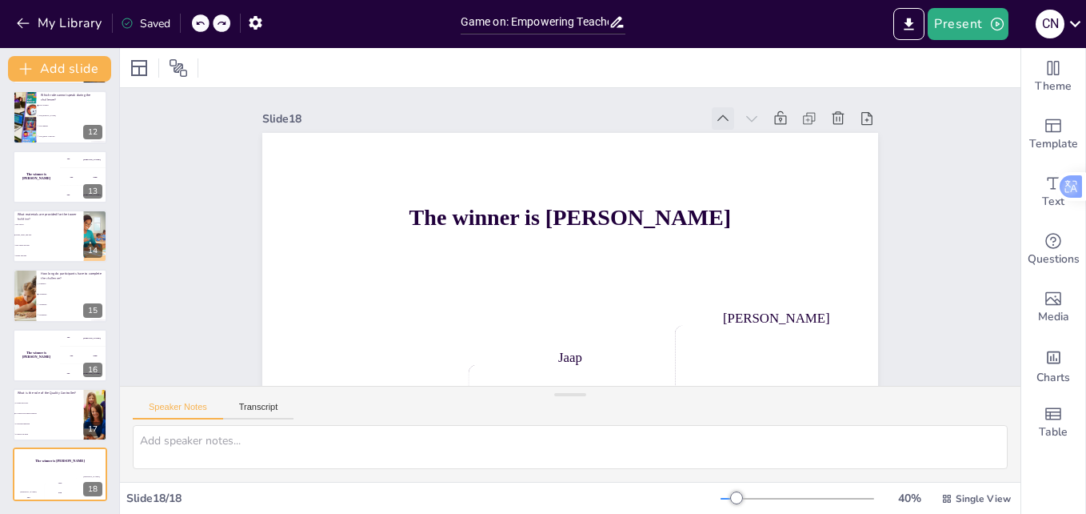
click at [752, 220] on icon at bounding box center [763, 231] width 22 height 22
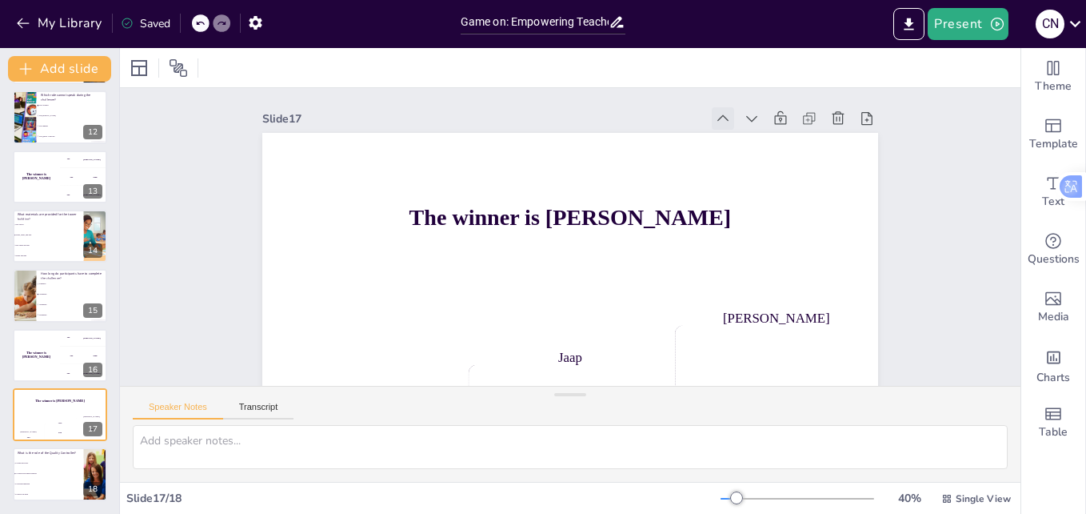
click at [715, 116] on icon at bounding box center [723, 118] width 16 height 16
click at [751, 200] on icon at bounding box center [762, 211] width 22 height 22
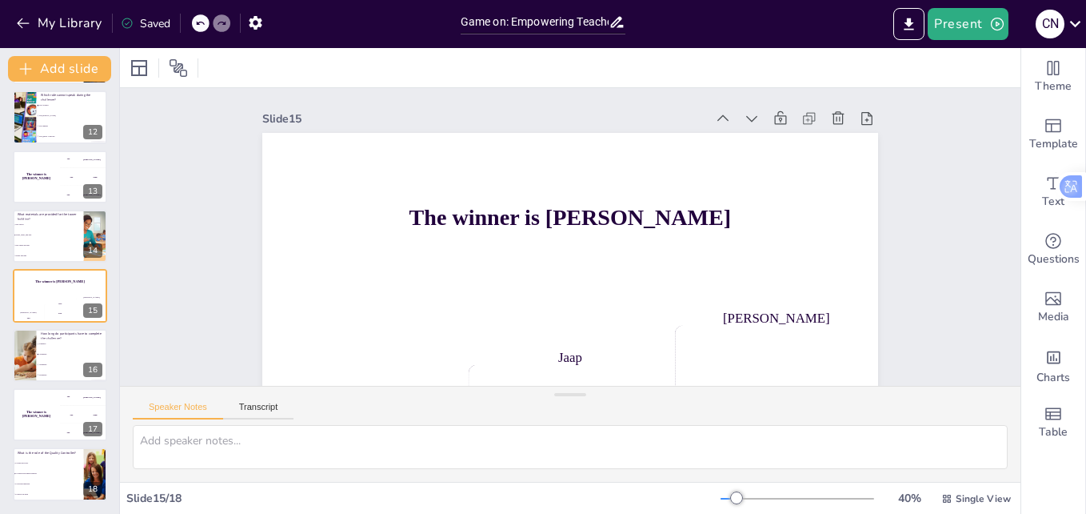
click at [715, 116] on icon at bounding box center [723, 118] width 16 height 16
click at [0, 0] on icon at bounding box center [0, 0] width 0 height 0
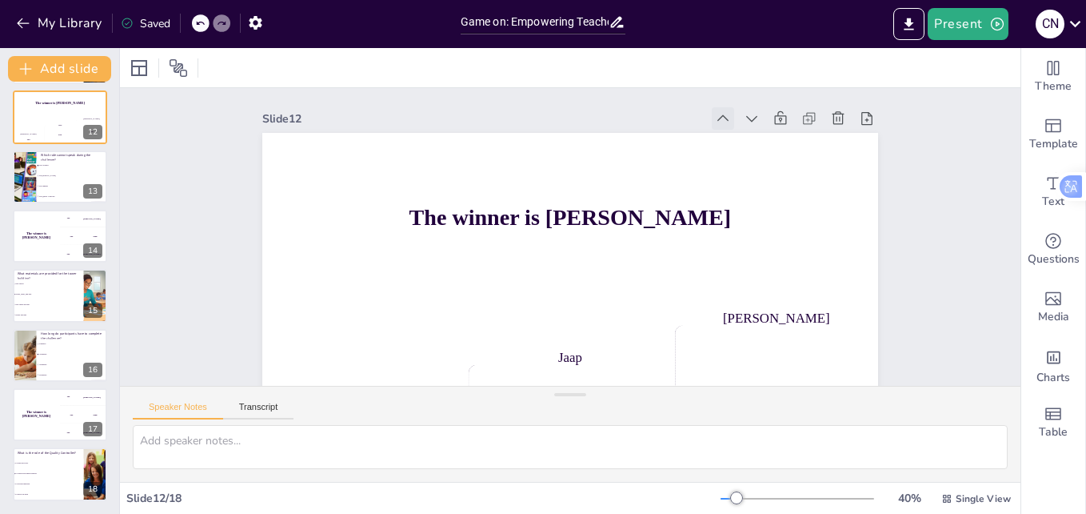
click at [681, 392] on icon at bounding box center [672, 401] width 18 height 18
click at [752, 220] on icon at bounding box center [763, 231] width 22 height 22
click at [588, 418] on icon at bounding box center [577, 429] width 22 height 22
click at [0, 0] on icon at bounding box center [0, 0] width 0 height 0
click at [749, 260] on icon at bounding box center [760, 271] width 22 height 22
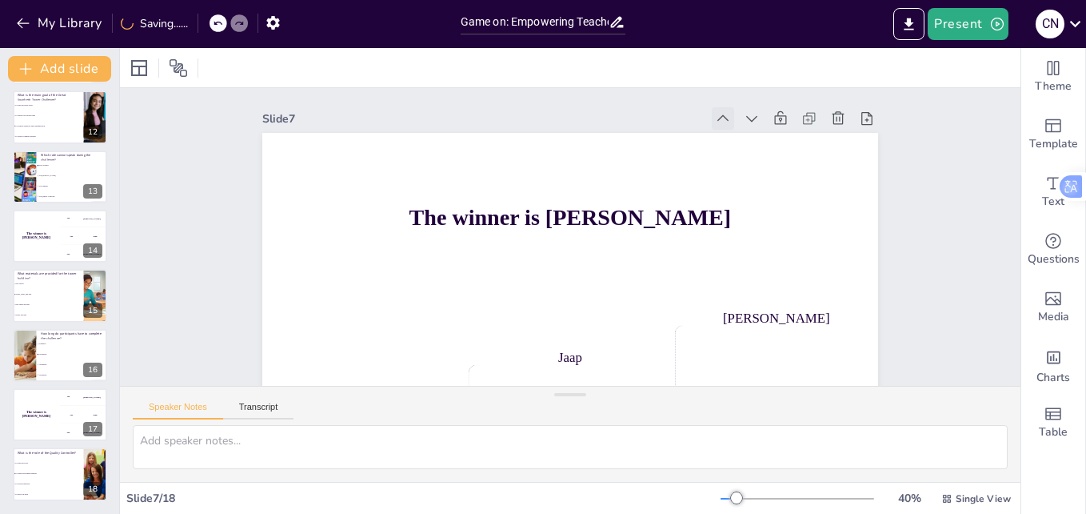
click at [738, 299] on icon at bounding box center [749, 310] width 22 height 22
click at [745, 280] on icon at bounding box center [756, 291] width 22 height 22
